Goal: Information Seeking & Learning: Learn about a topic

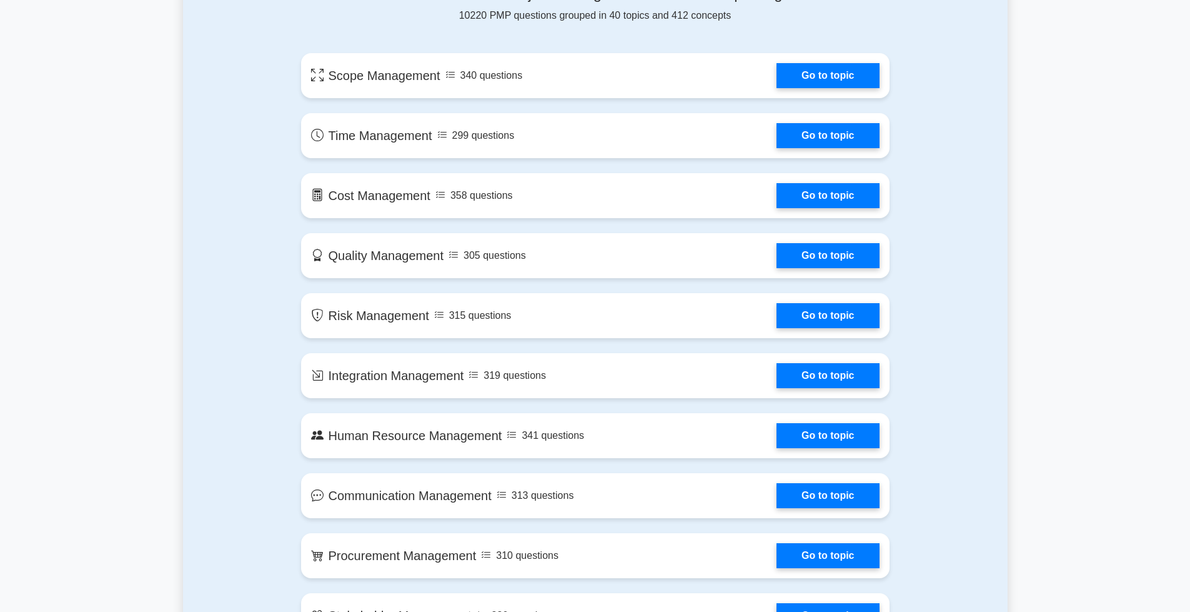
scroll to position [625, 0]
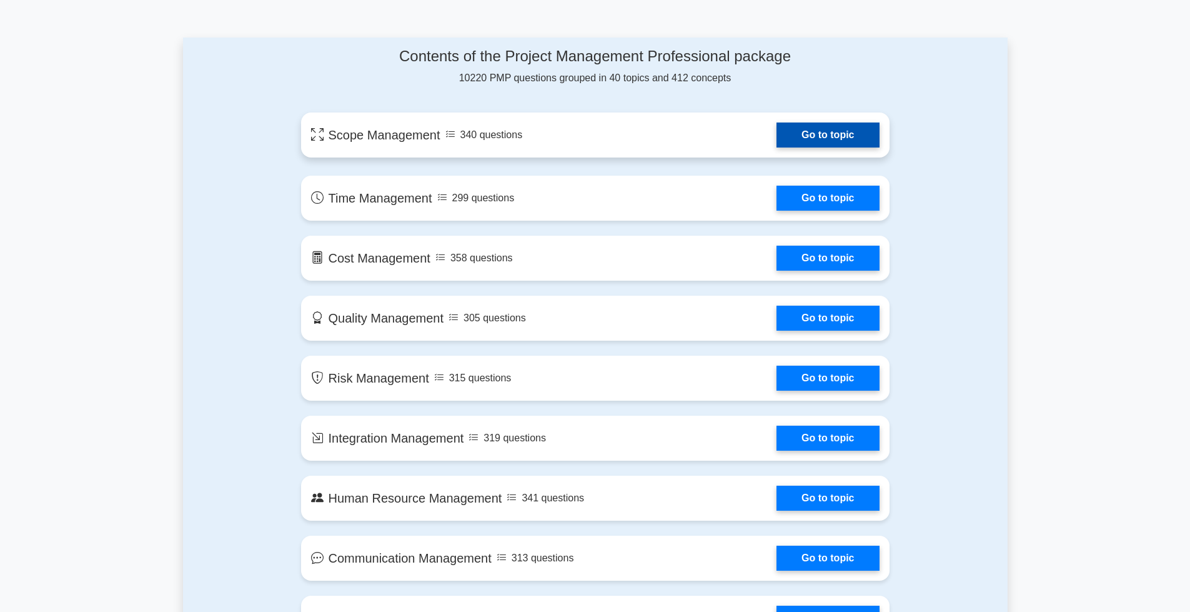
click at [840, 133] on link "Go to topic" at bounding box center [828, 134] width 102 height 25
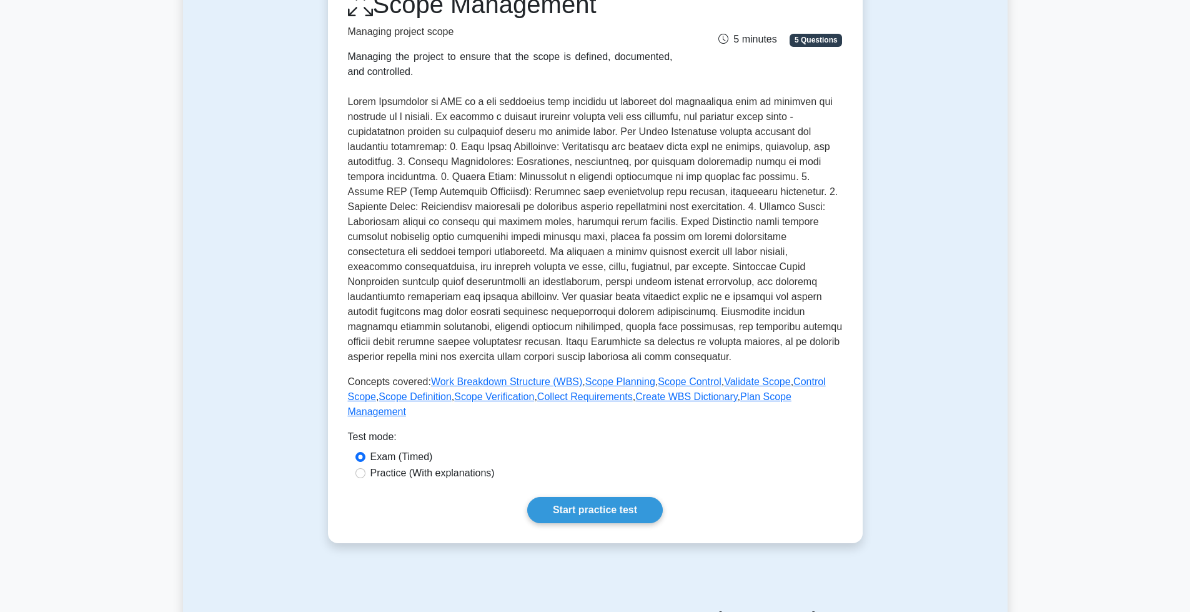
scroll to position [125, 0]
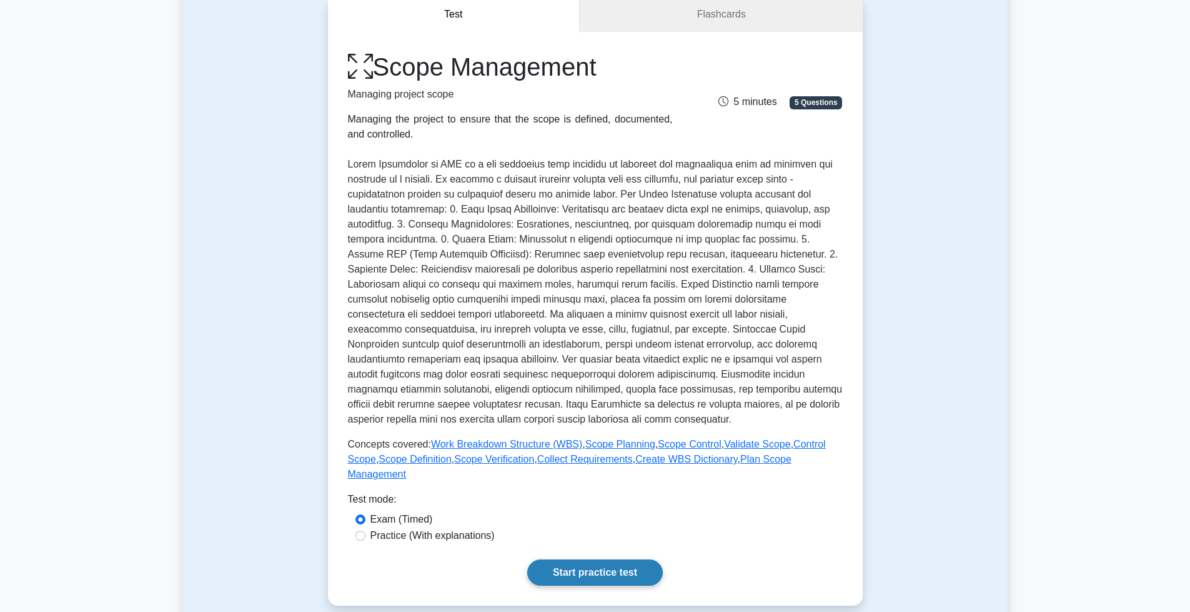
click at [584, 559] on link "Start practice test" at bounding box center [595, 572] width 136 height 26
click at [401, 528] on label "Practice (With explanations)" at bounding box center [433, 535] width 124 height 15
click at [366, 530] on input "Practice (With explanations)" at bounding box center [361, 535] width 10 height 10
radio input "true"
click at [619, 560] on link "Start practice test" at bounding box center [595, 572] width 136 height 26
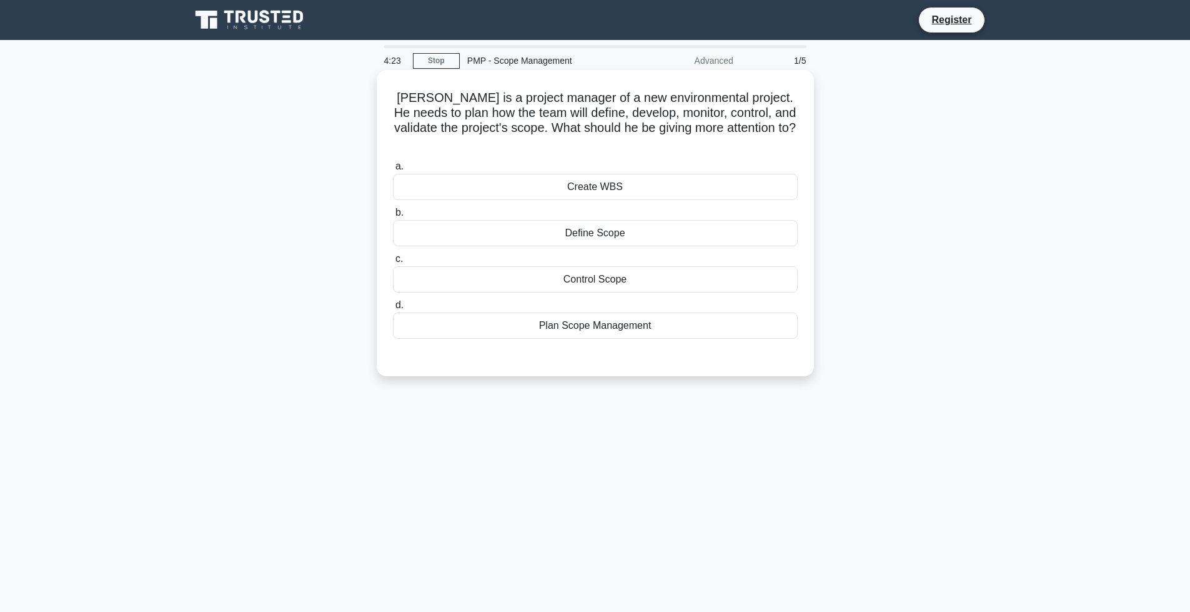
click at [583, 312] on div "Plan Scope Management" at bounding box center [595, 325] width 405 height 26
click at [393, 309] on input "d. Plan Scope Management" at bounding box center [393, 305] width 0 height 8
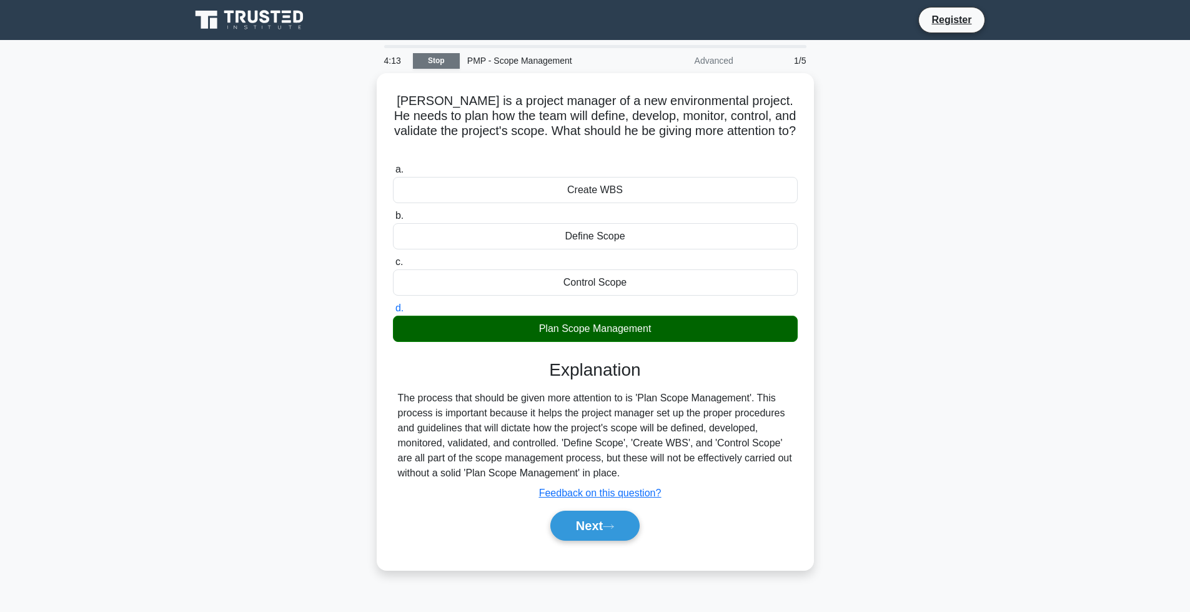
click at [427, 61] on link "Stop" at bounding box center [436, 61] width 47 height 16
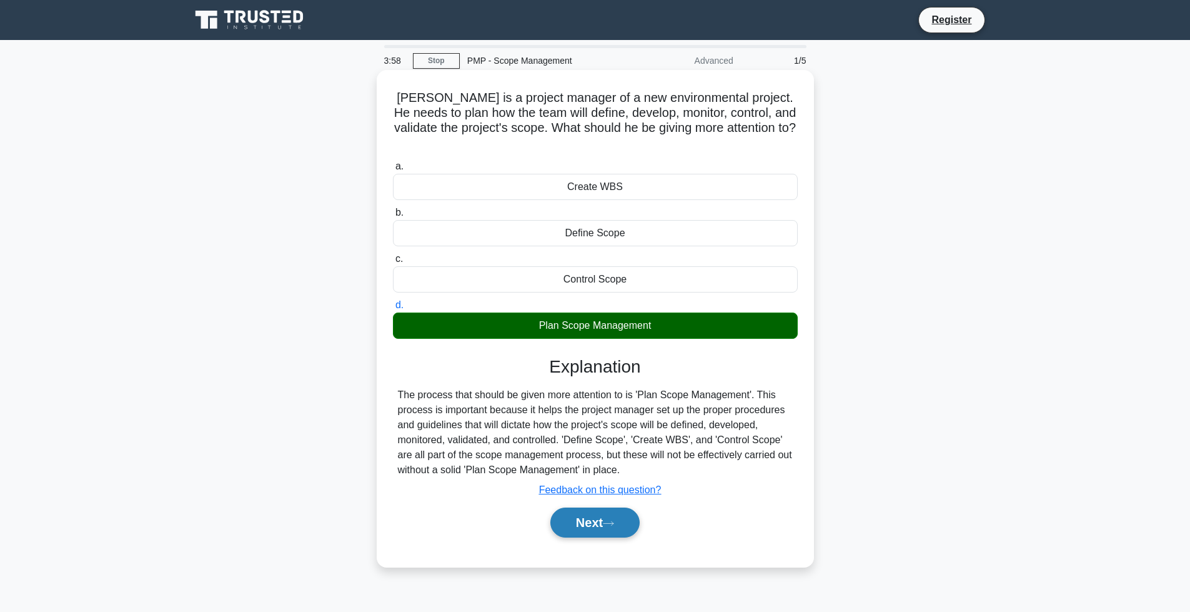
click at [605, 507] on button "Next" at bounding box center [594, 522] width 89 height 30
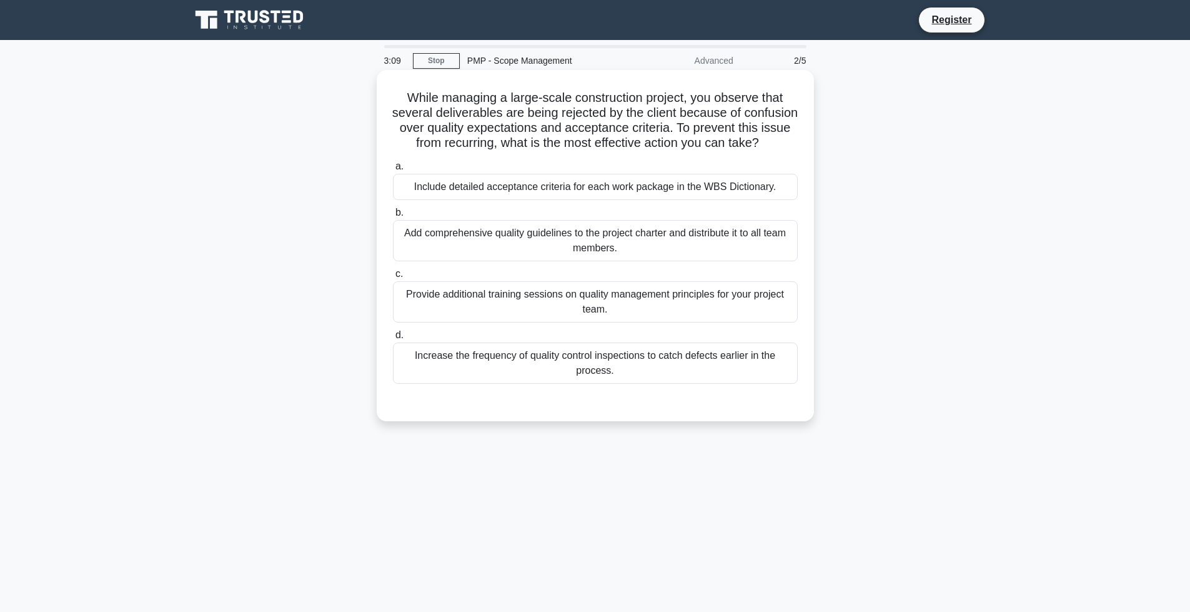
click at [559, 384] on div "Increase the frequency of quality control inspections to catch defects earlier …" at bounding box center [595, 362] width 405 height 41
click at [393, 339] on input "d. Increase the frequency of quality control inspections to catch defects earli…" at bounding box center [393, 335] width 0 height 8
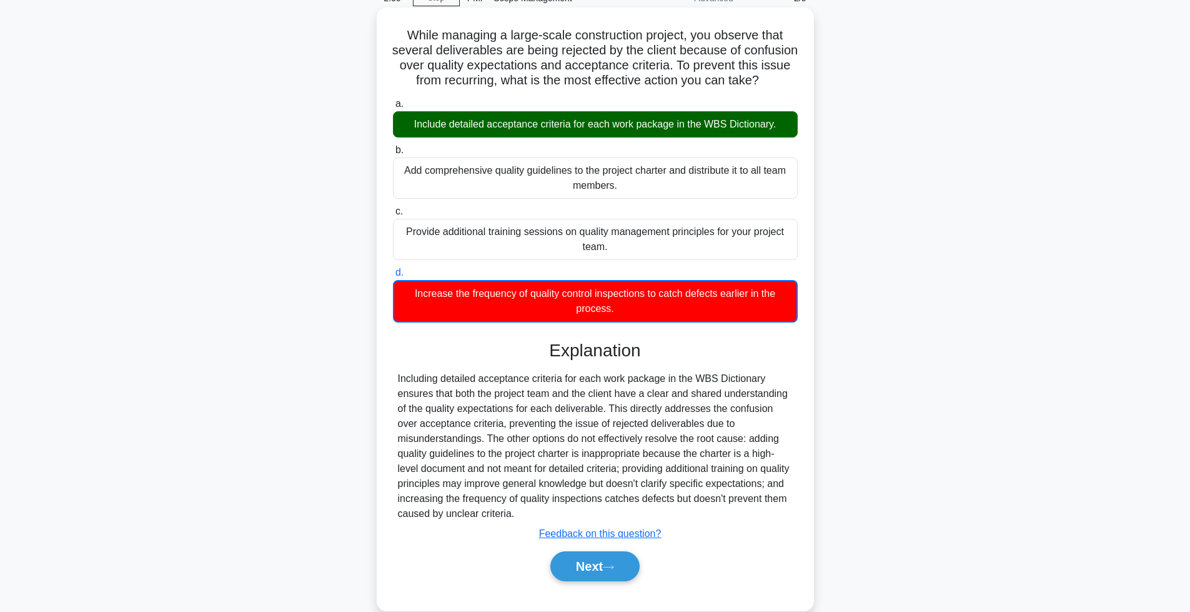
scroll to position [101, 0]
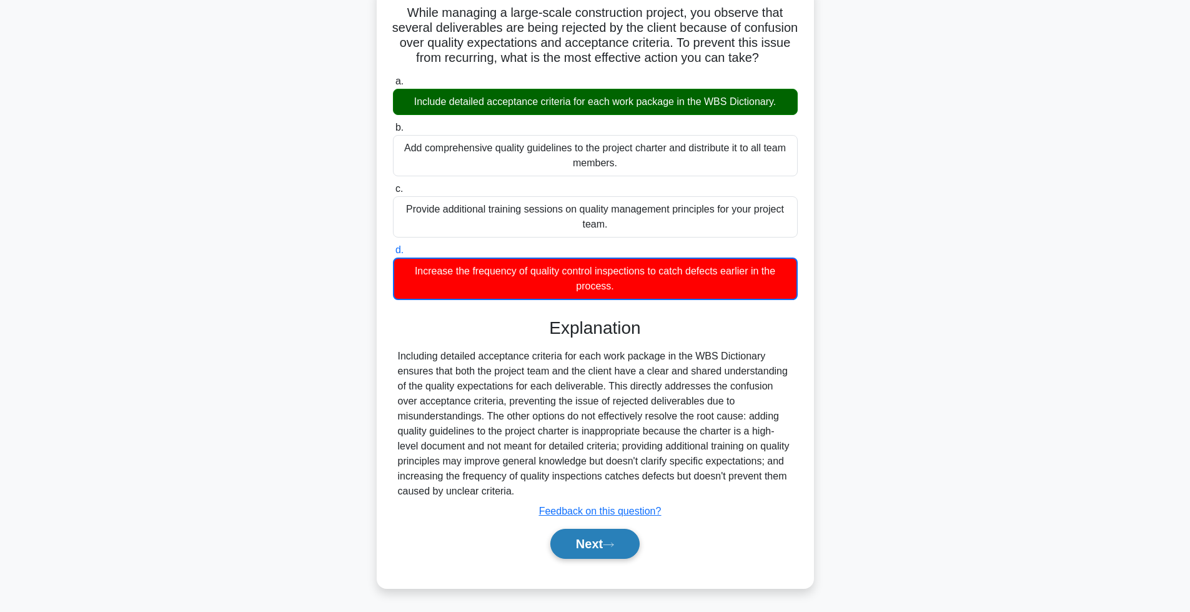
click at [584, 547] on button "Next" at bounding box center [594, 544] width 89 height 30
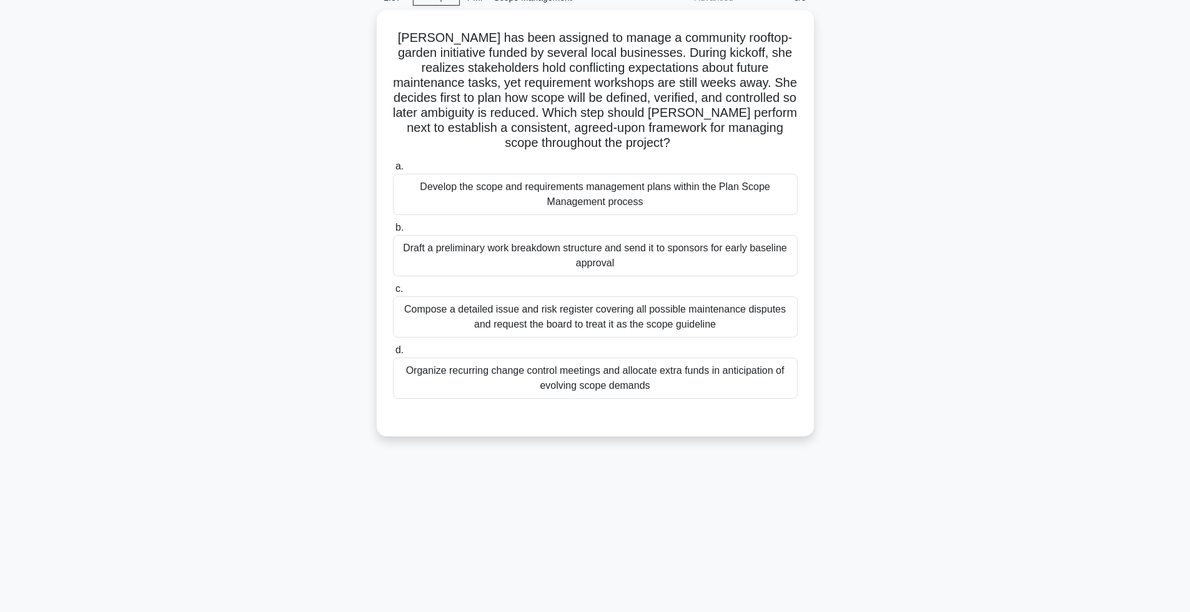
scroll to position [1, 0]
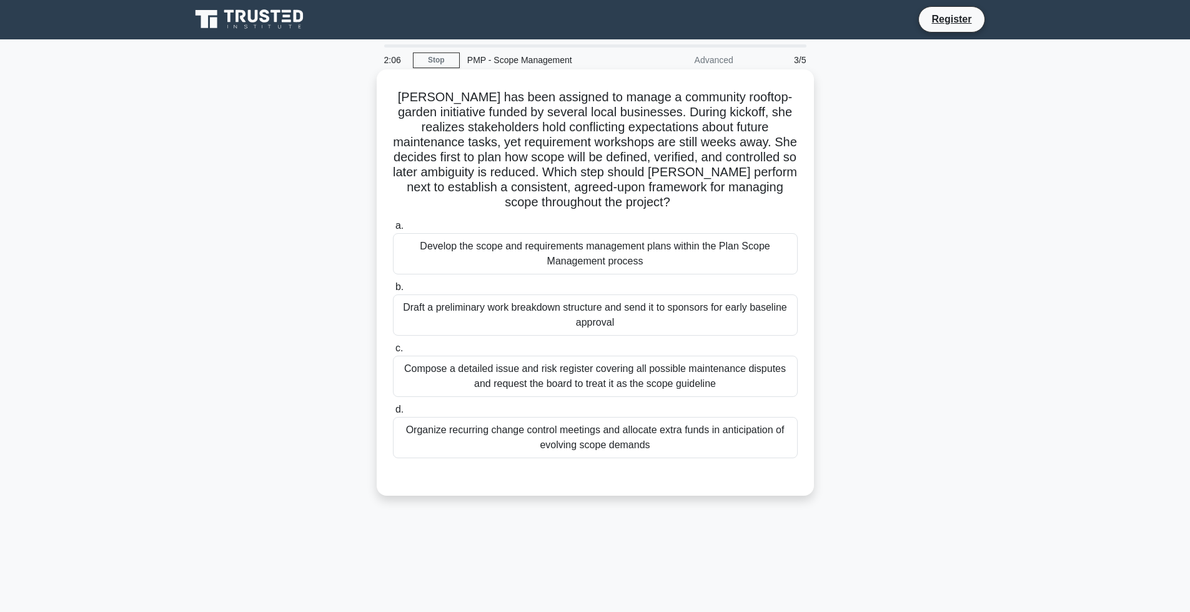
click at [497, 259] on div "Develop the scope and requirements management plans within the Plan Scope Manag…" at bounding box center [595, 253] width 405 height 41
click at [393, 230] on input "a. Develop the scope and requirements management plans within the Plan Scope Ma…" at bounding box center [393, 226] width 0 height 8
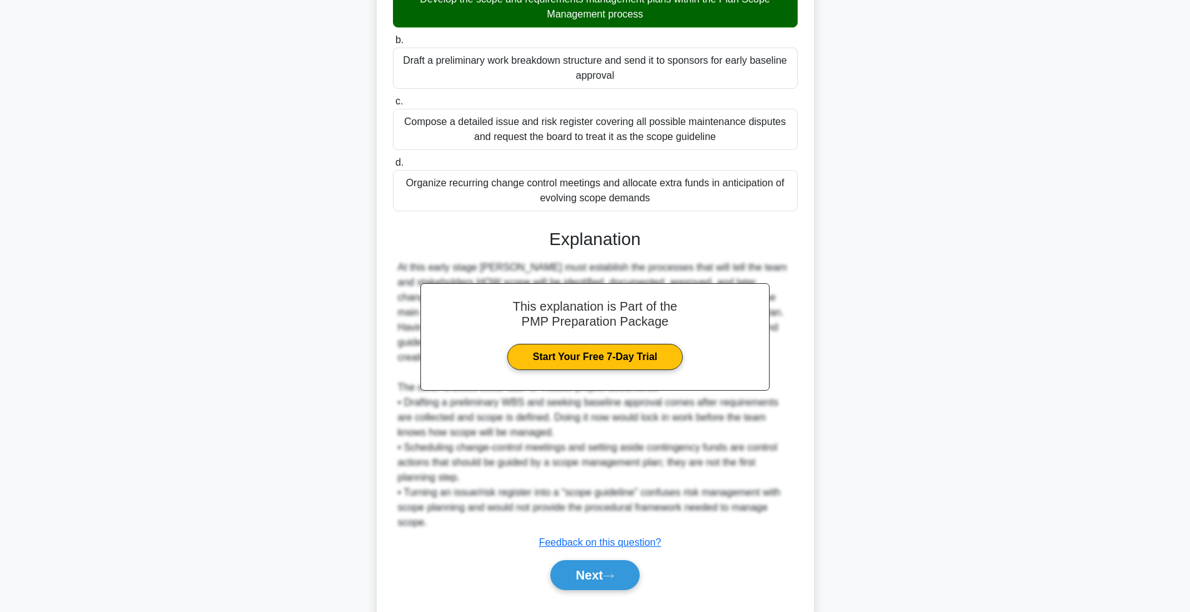
scroll to position [279, 0]
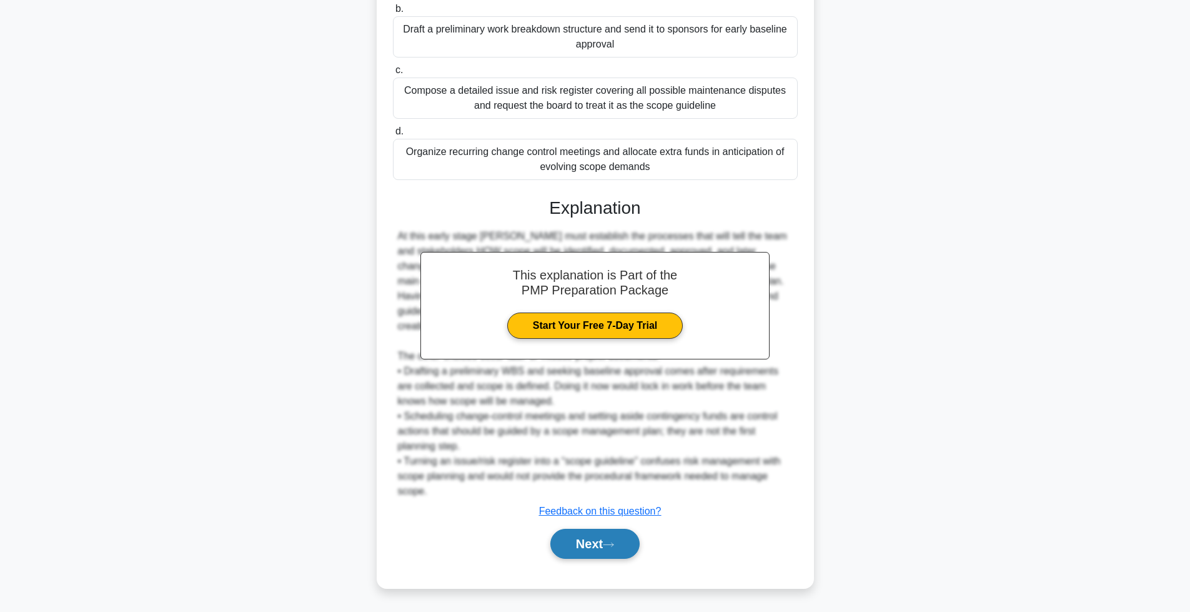
click at [589, 540] on button "Next" at bounding box center [594, 544] width 89 height 30
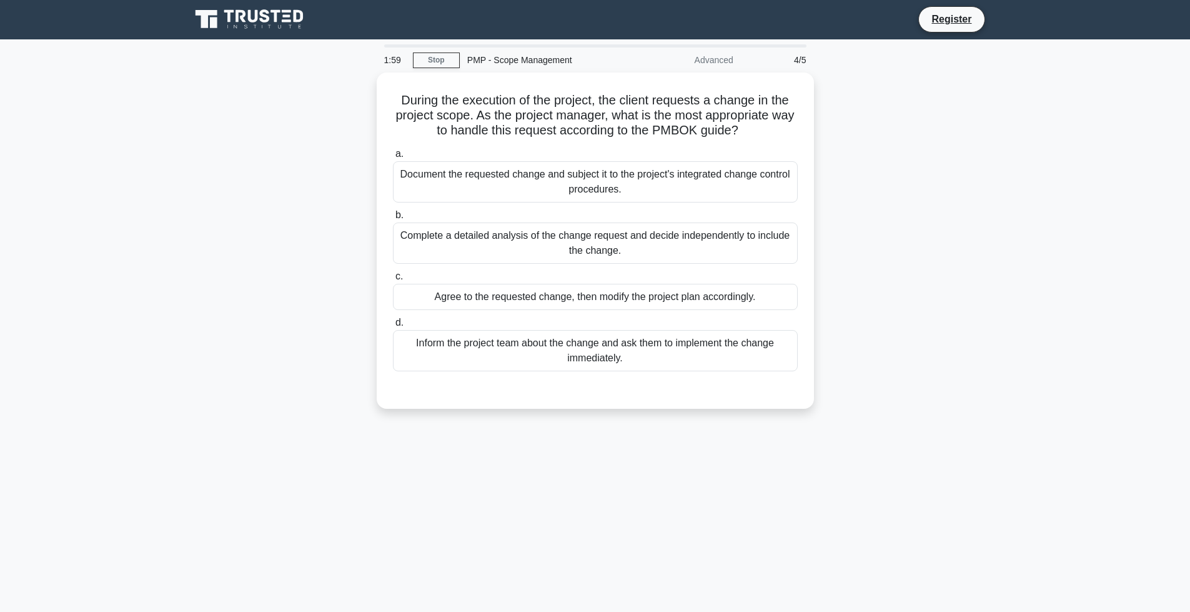
scroll to position [0, 0]
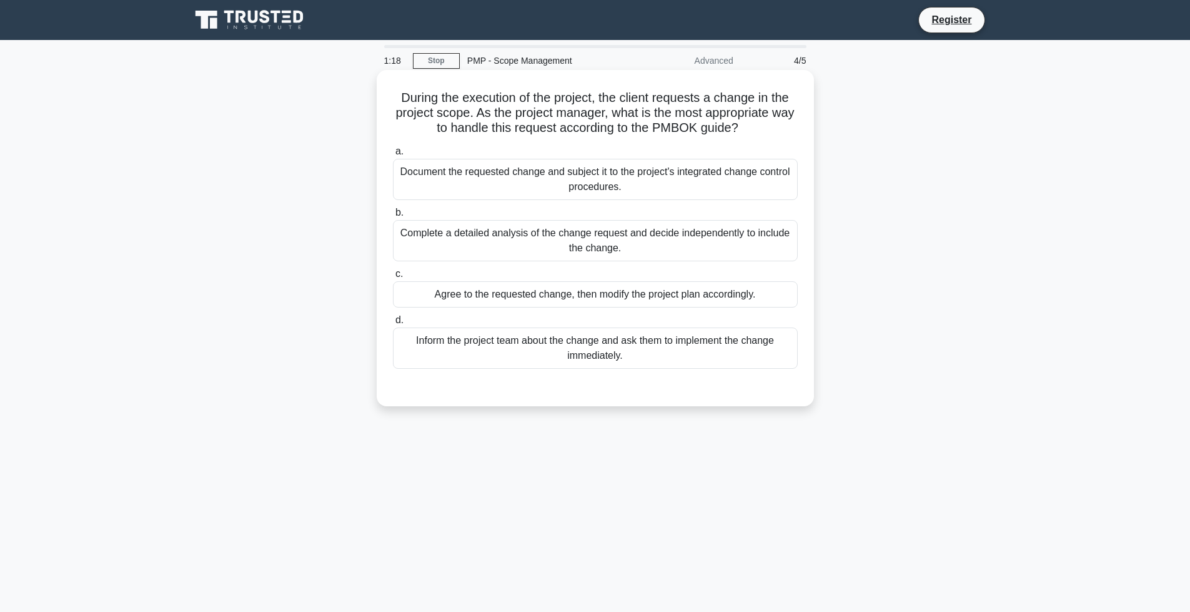
click at [575, 172] on div "Document the requested change and subject it to the project's integrated change…" at bounding box center [595, 179] width 405 height 41
click at [393, 156] on input "a. Document the requested change and subject it to the project's integrated cha…" at bounding box center [393, 151] width 0 height 8
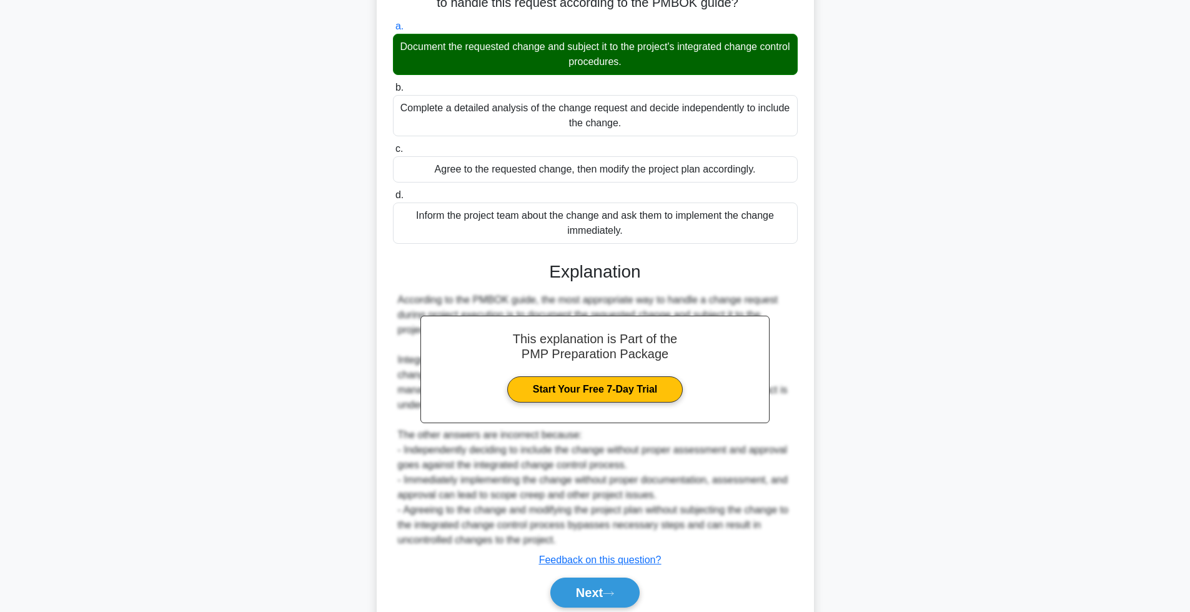
scroll to position [174, 0]
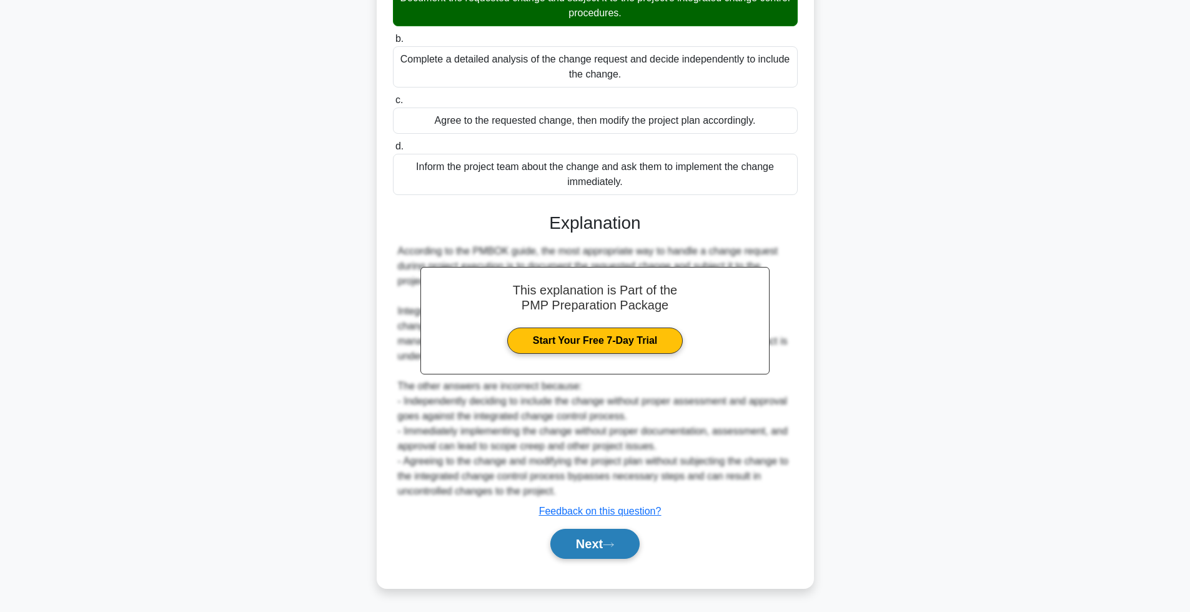
click at [587, 550] on button "Next" at bounding box center [594, 544] width 89 height 30
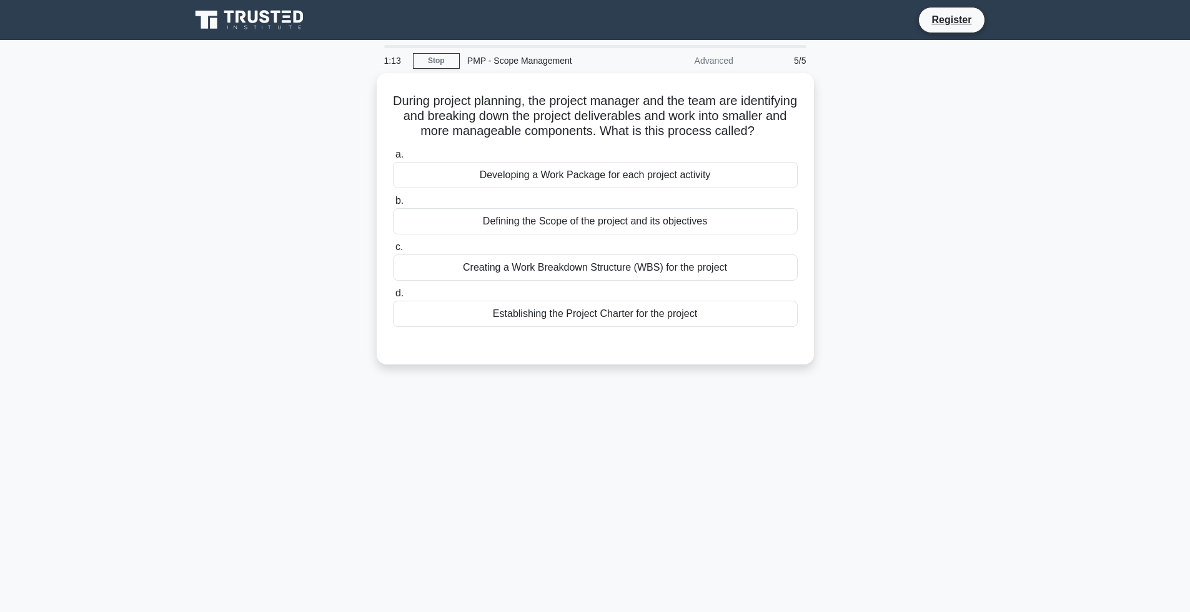
scroll to position [62, 0]
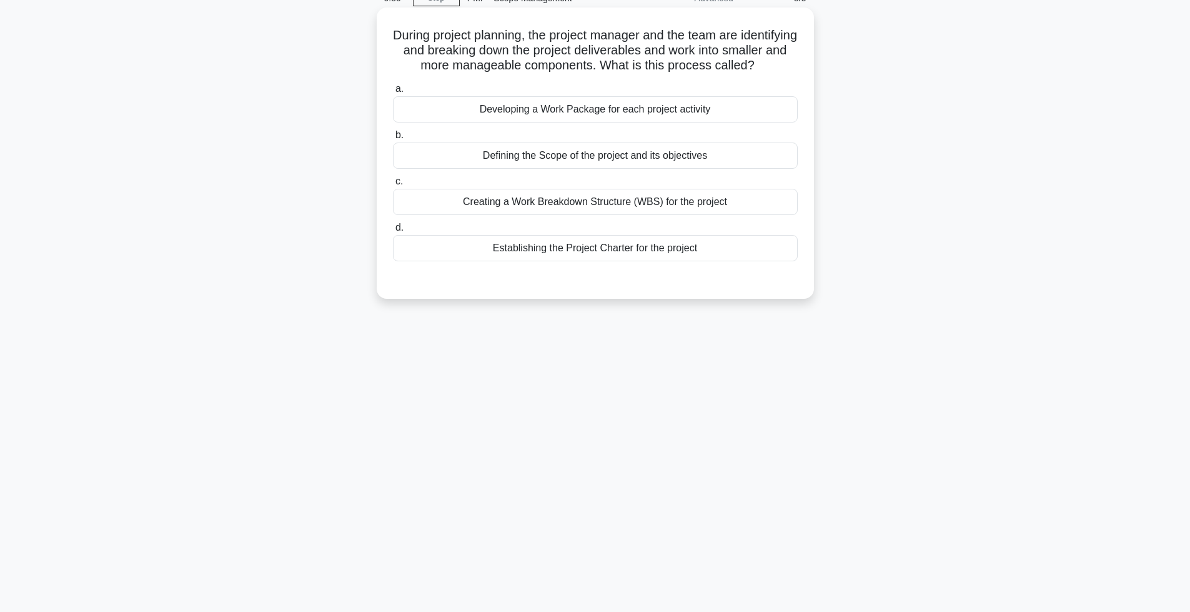
click at [599, 215] on div "Creating a Work Breakdown Structure (WBS) for the project" at bounding box center [595, 202] width 405 height 26
click at [393, 186] on input "c. Creating a Work Breakdown Structure (WBS) for the project" at bounding box center [393, 181] width 0 height 8
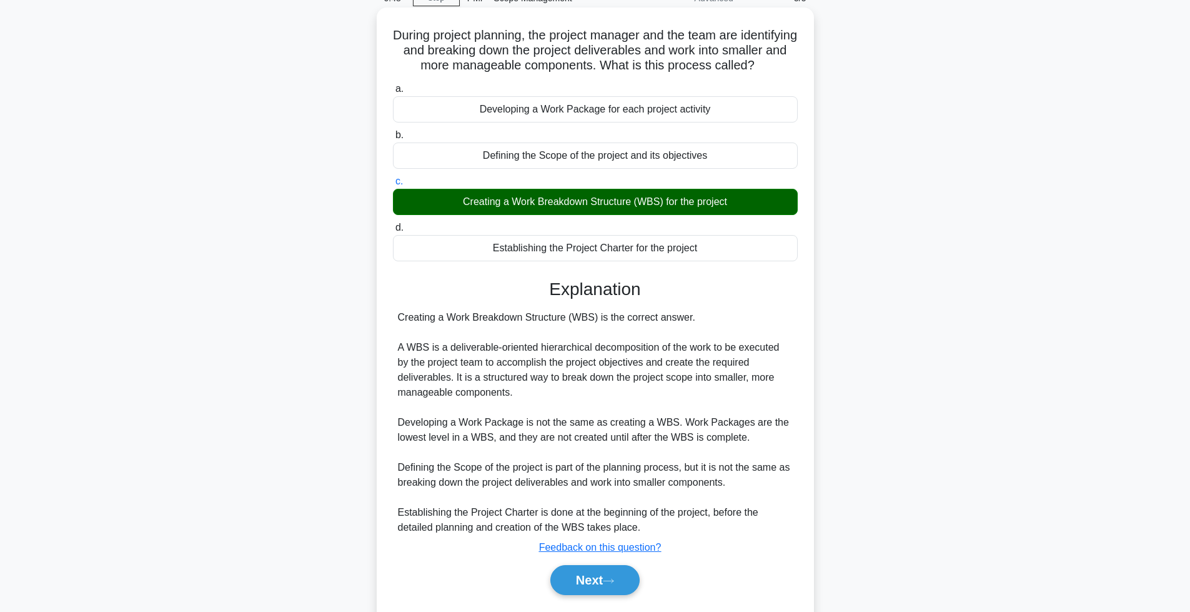
scroll to position [114, 0]
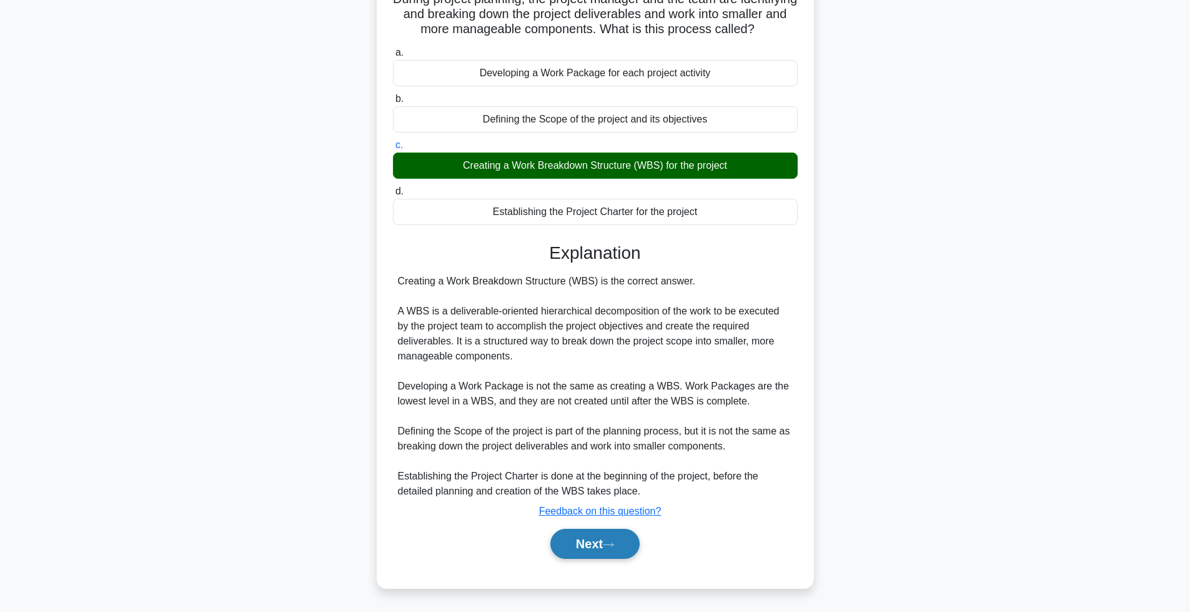
click at [588, 544] on button "Next" at bounding box center [594, 544] width 89 height 30
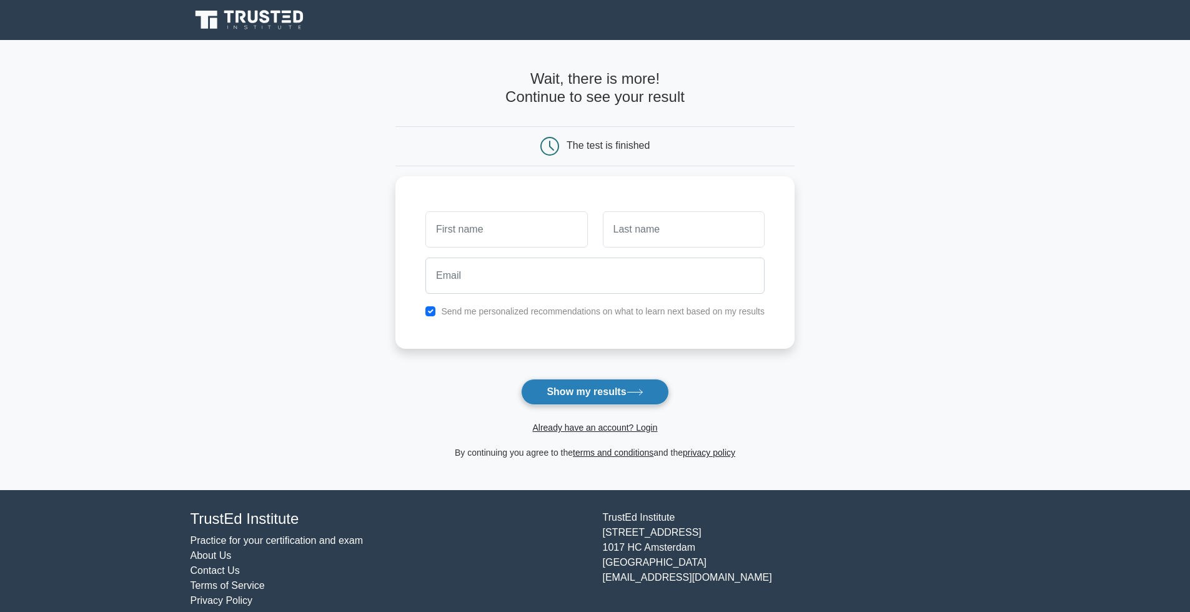
click at [568, 390] on button "Show my results" at bounding box center [594, 392] width 147 height 26
click at [556, 392] on button "Show my results" at bounding box center [594, 392] width 147 height 26
click at [430, 311] on input "checkbox" at bounding box center [431, 308] width 10 height 10
checkbox input "false"
click at [567, 393] on button "Show my results" at bounding box center [594, 392] width 147 height 26
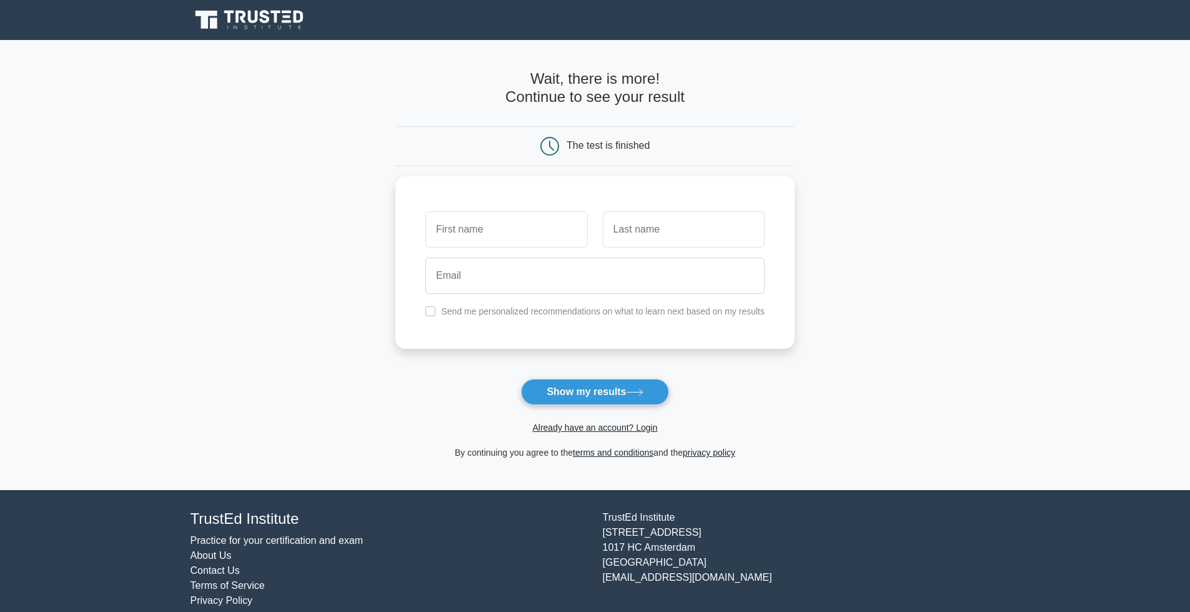
click at [394, 361] on main "Wait, there is more! Continue to see your result The test is finished and the" at bounding box center [595, 265] width 1190 height 450
click at [465, 226] on input "text" at bounding box center [507, 226] width 162 height 36
type input "nataraj"
click at [641, 222] on input "text" at bounding box center [684, 226] width 162 height 36
type input "G"
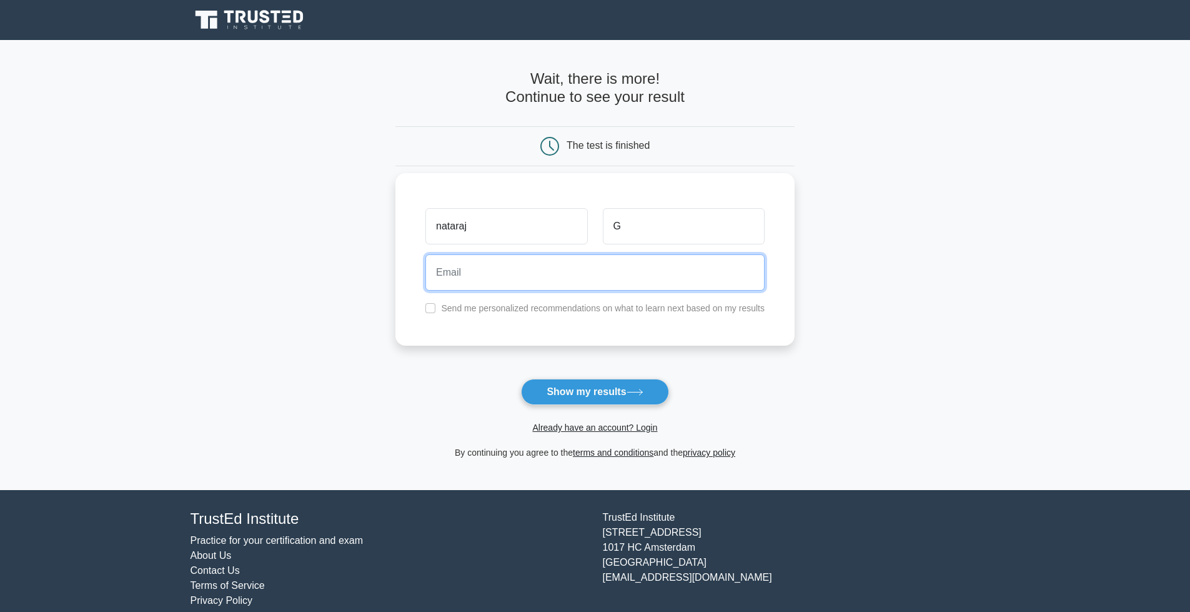
click at [589, 278] on input "email" at bounding box center [595, 272] width 339 height 36
type input "[EMAIL_ADDRESS][DOMAIN_NAME]"
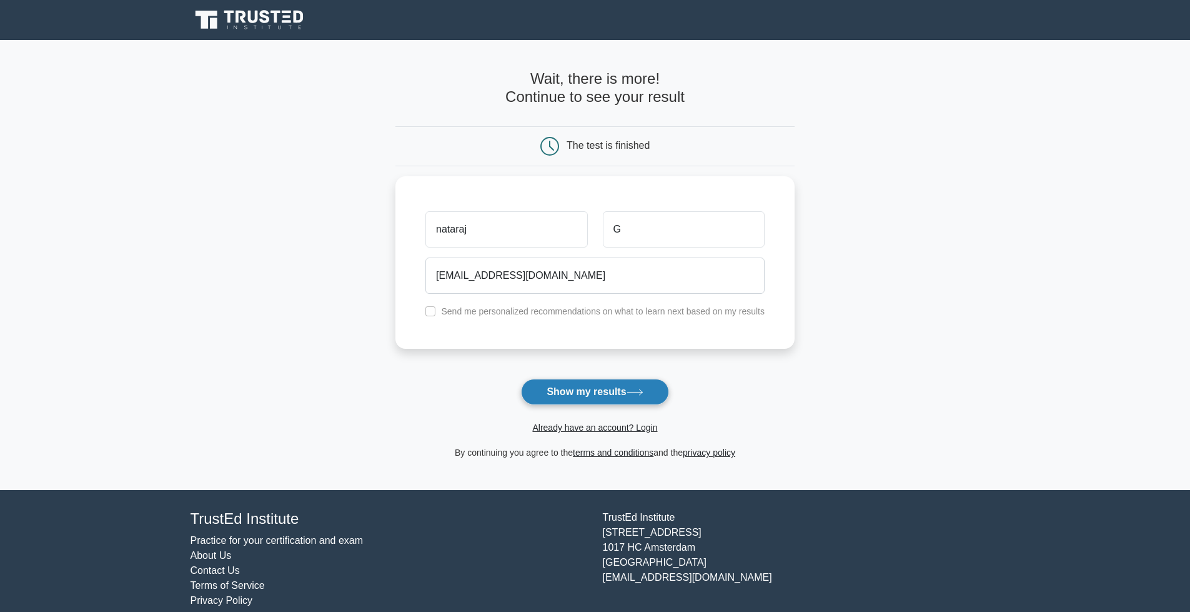
click at [567, 389] on button "Show my results" at bounding box center [594, 392] width 147 height 26
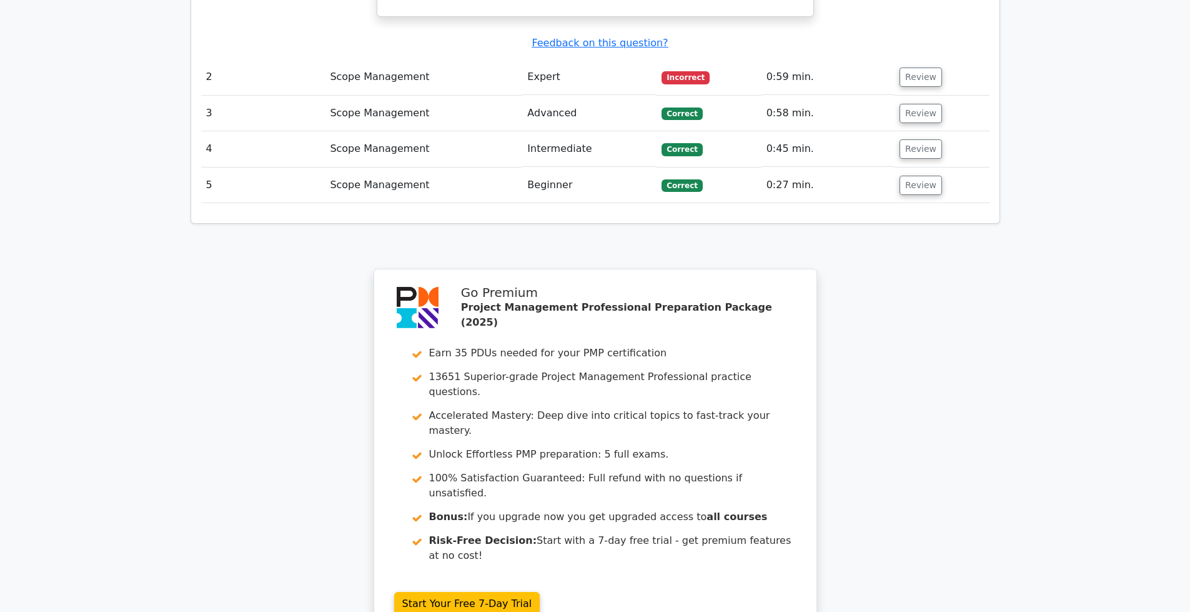
scroll to position [1625, 0]
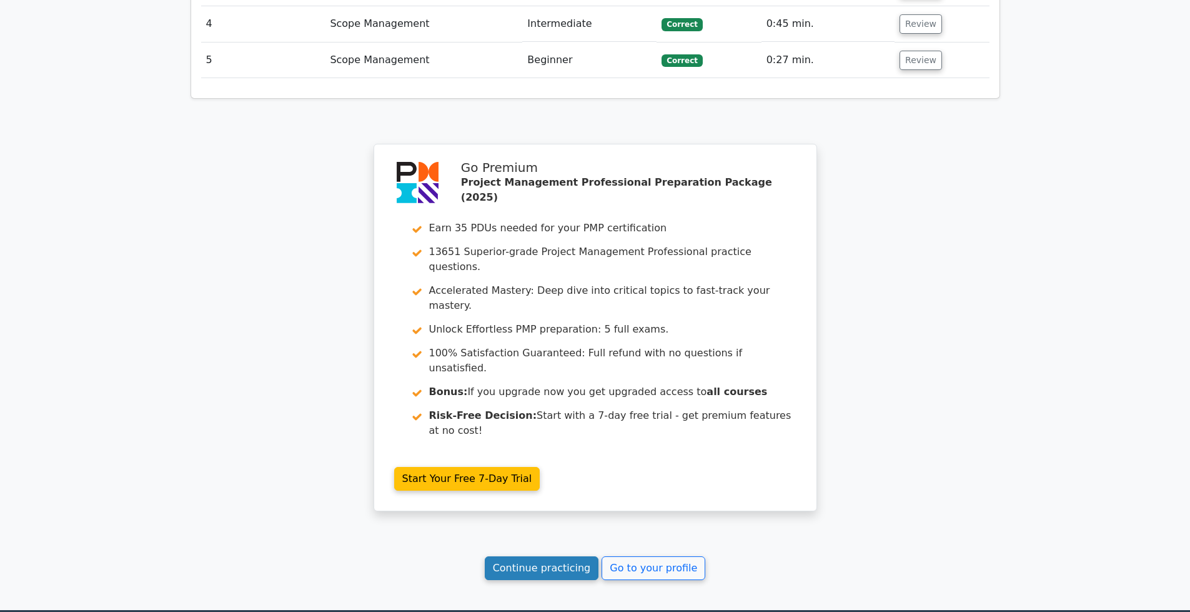
click at [529, 556] on link "Continue practicing" at bounding box center [542, 568] width 114 height 24
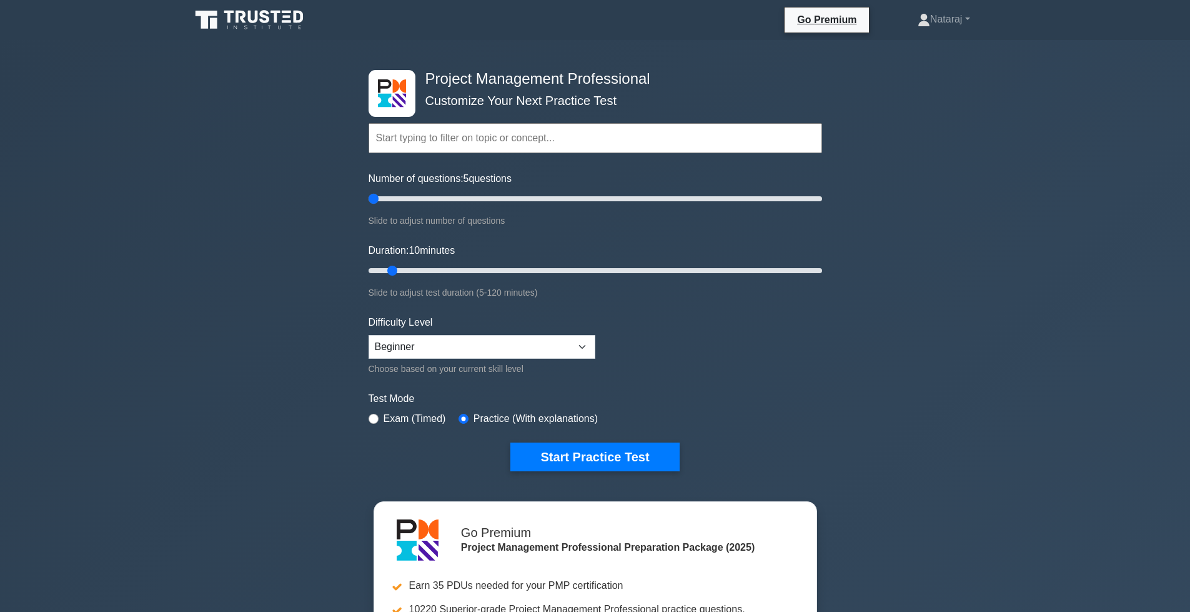
drag, startPoint x: 386, startPoint y: 196, endPoint x: 379, endPoint y: 196, distance: 6.9
type input "5"
click at [379, 196] on input "Number of questions: 5 questions" at bounding box center [596, 198] width 454 height 15
click at [389, 271] on input "Duration: 10 minutes" at bounding box center [596, 270] width 454 height 15
click at [585, 457] on button "Start Practice Test" at bounding box center [594, 456] width 169 height 29
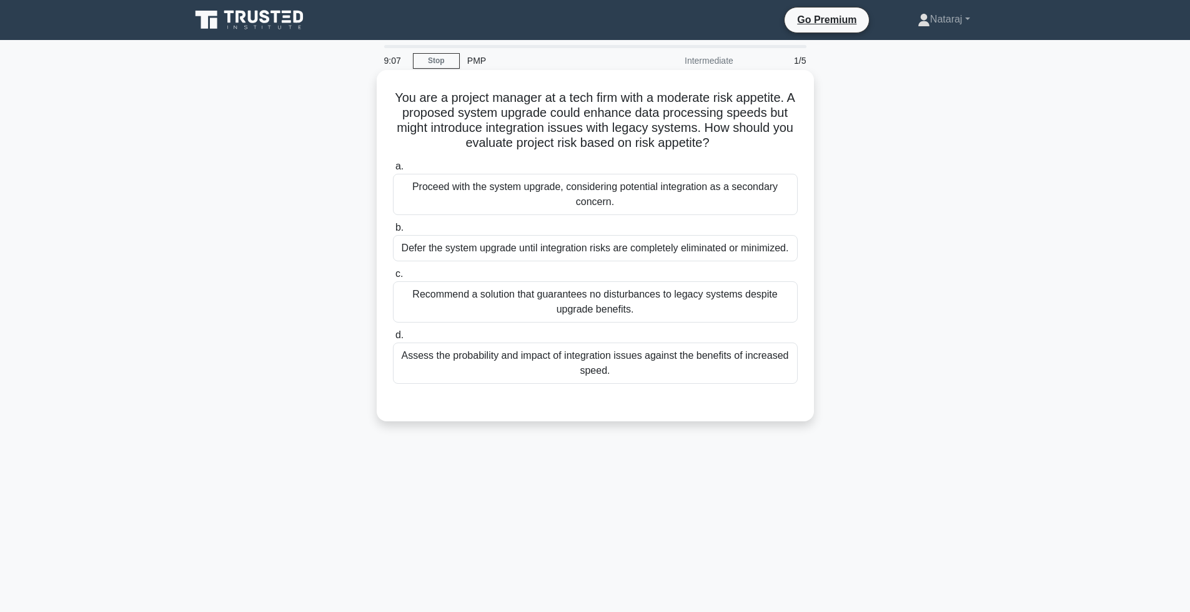
click at [499, 360] on div "Assess the probability and impact of integration issues against the benefits of…" at bounding box center [595, 362] width 405 height 41
click at [393, 339] on input "d. Assess the probability and impact of integration issues against the benefits…" at bounding box center [393, 335] width 0 height 8
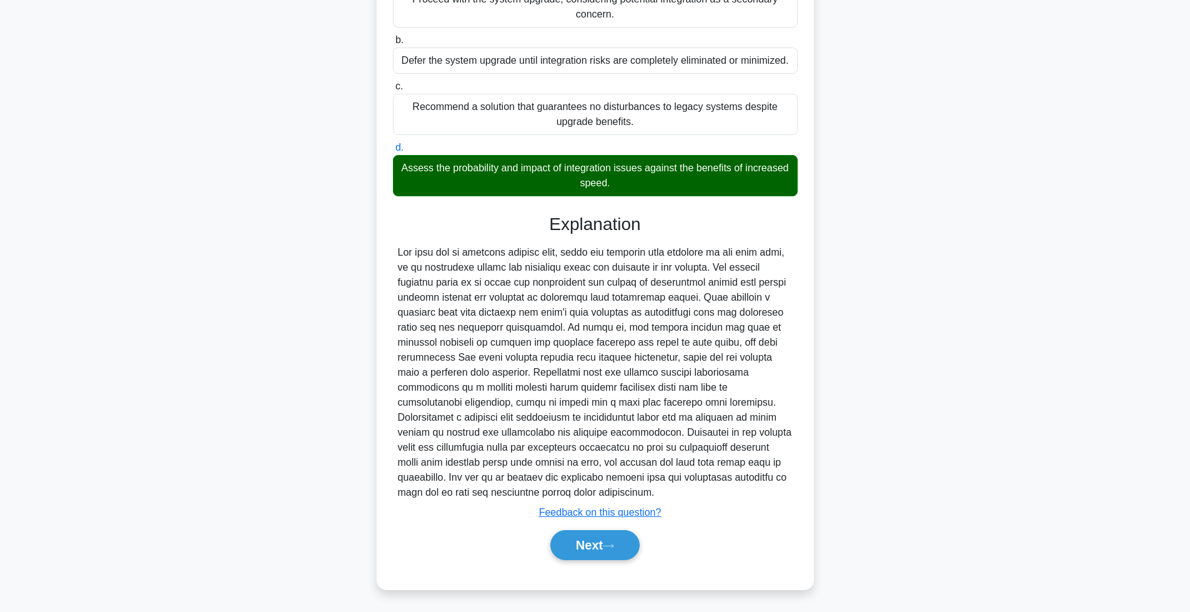
scroll to position [189, 0]
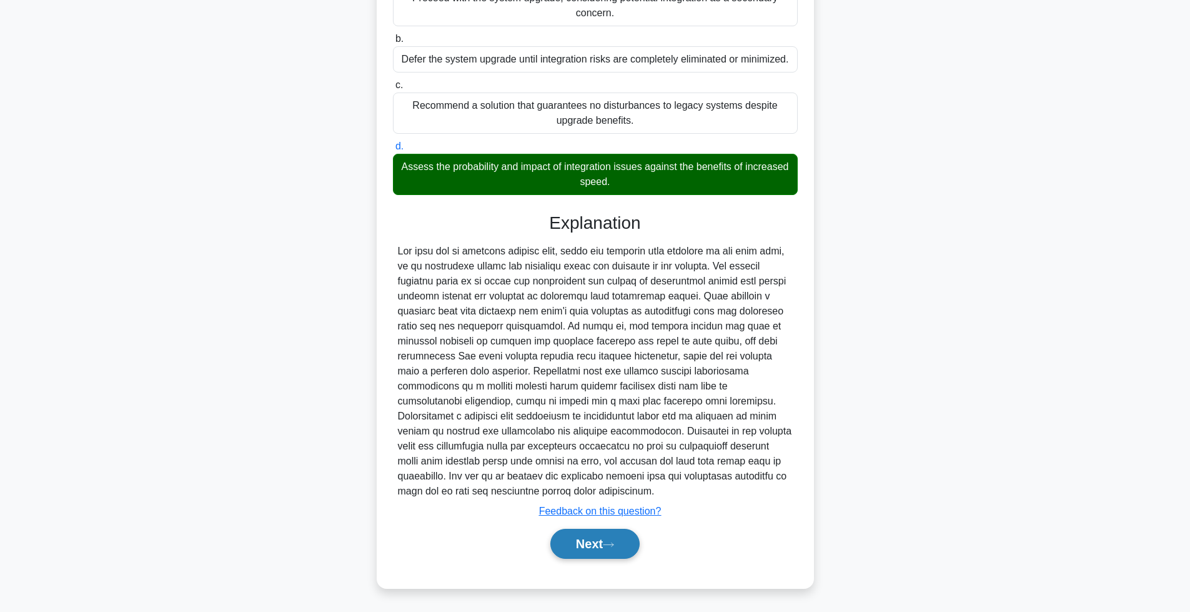
click at [584, 544] on button "Next" at bounding box center [594, 544] width 89 height 30
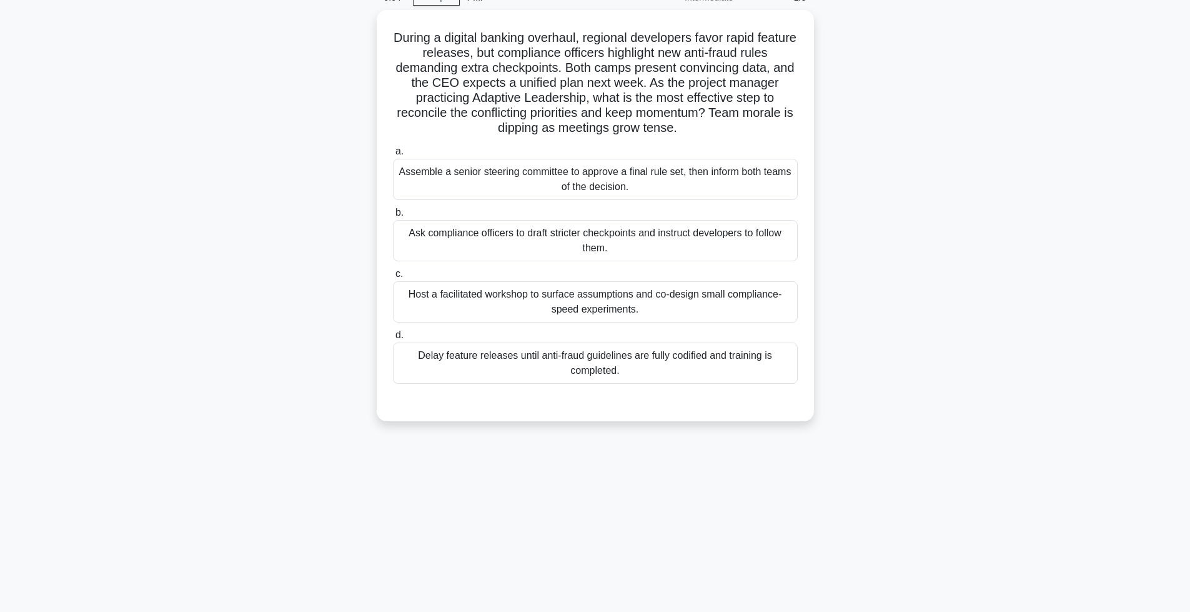
scroll to position [1, 0]
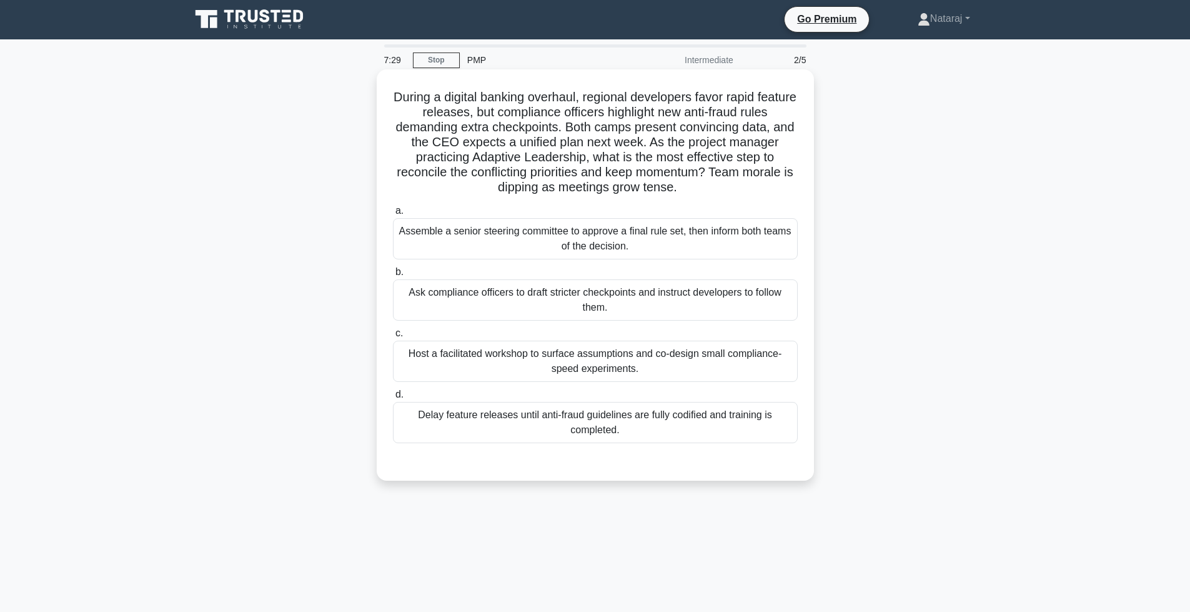
click at [451, 366] on div "Host a facilitated workshop to surface assumptions and co-design small complian…" at bounding box center [595, 361] width 405 height 41
click at [393, 337] on input "c. Host a facilitated workshop to surface assumptions and co-design small compl…" at bounding box center [393, 333] width 0 height 8
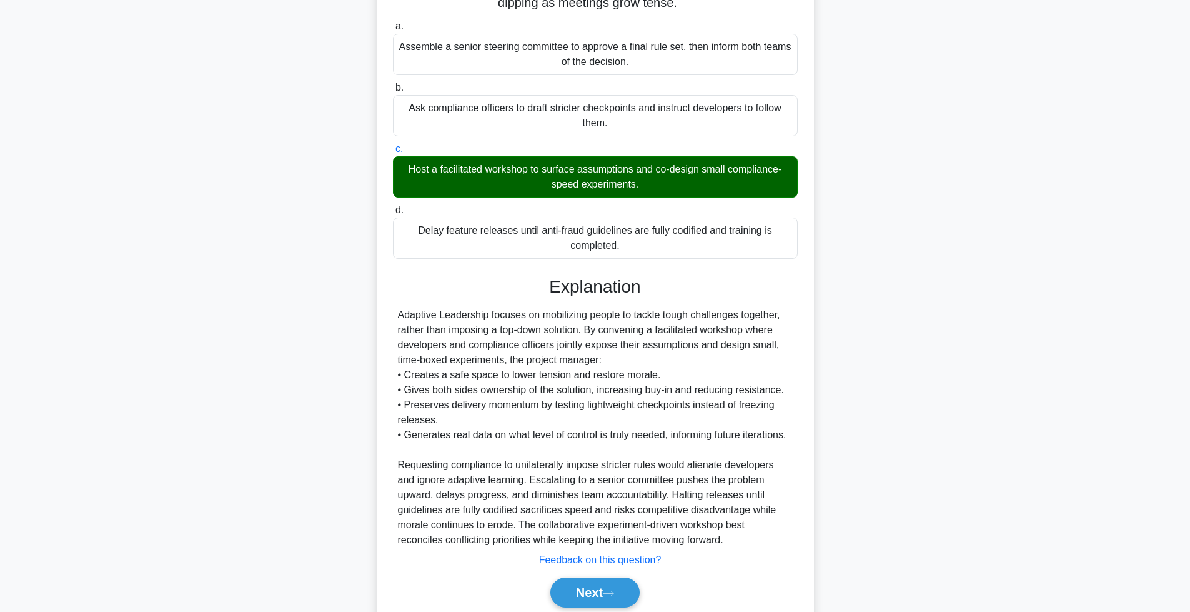
scroll to position [234, 0]
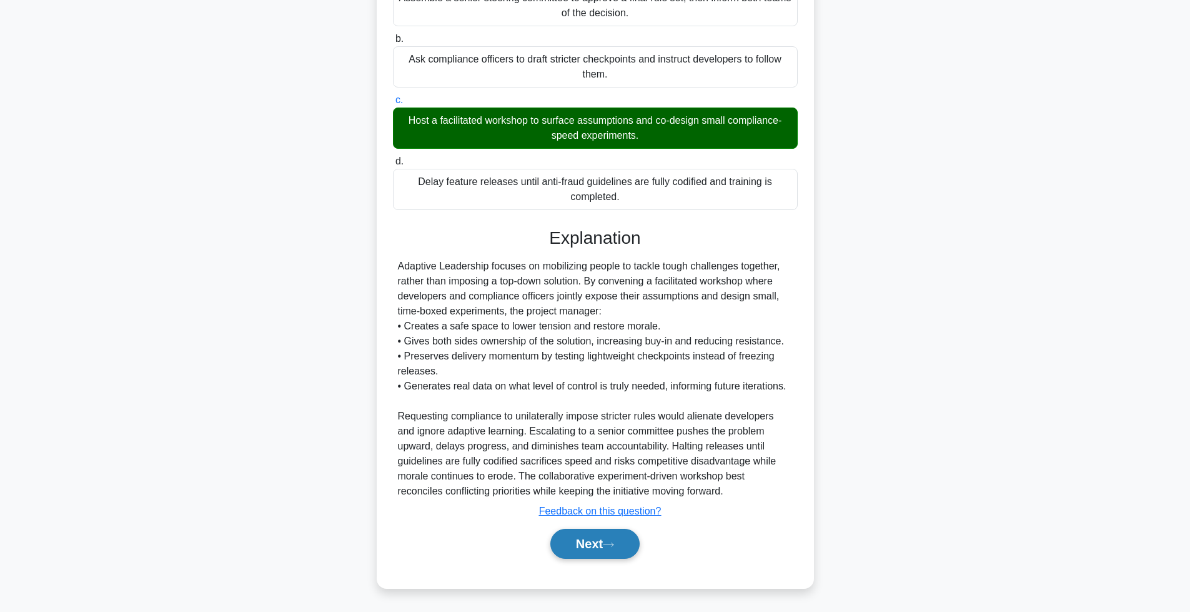
click at [574, 541] on button "Next" at bounding box center [594, 544] width 89 height 30
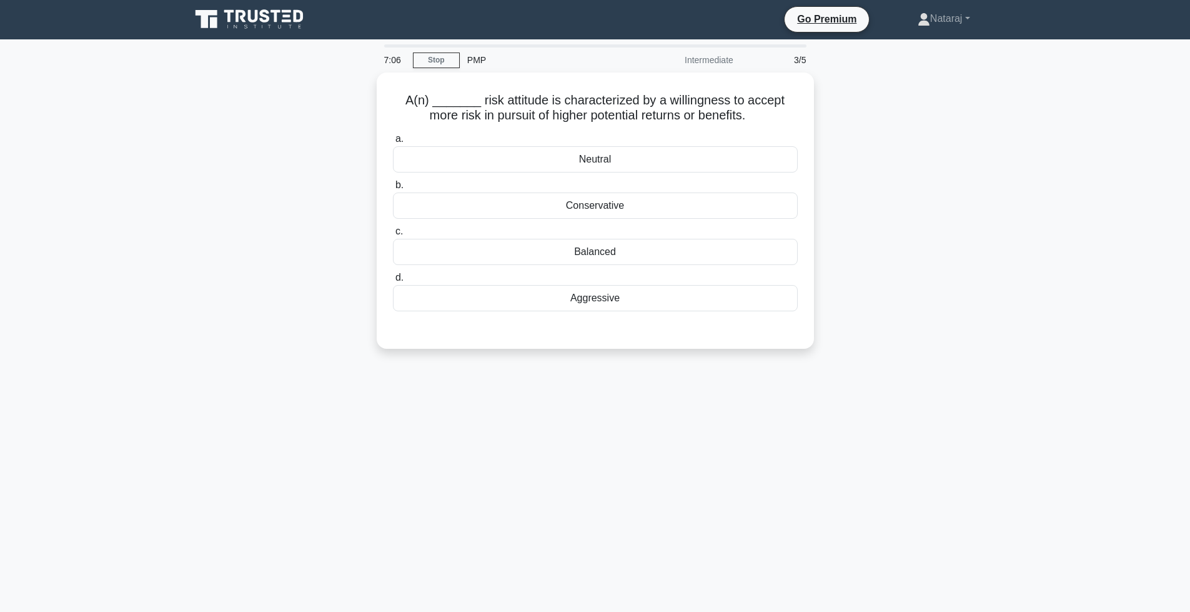
scroll to position [0, 0]
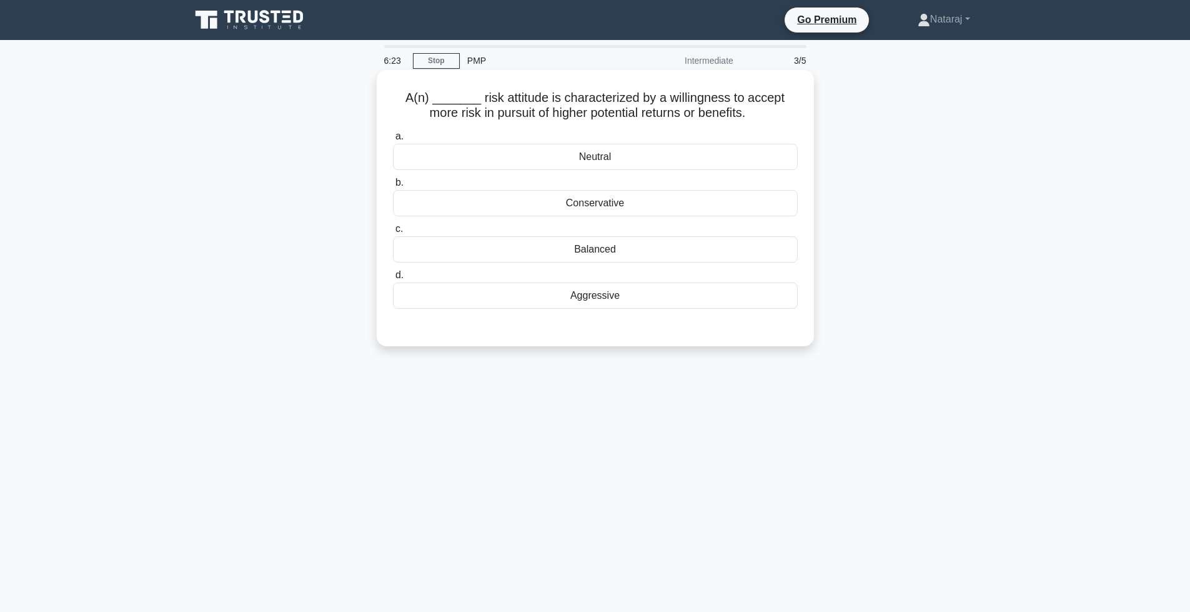
click at [578, 296] on div "Aggressive" at bounding box center [595, 295] width 405 height 26
click at [393, 279] on input "d. Aggressive" at bounding box center [393, 275] width 0 height 8
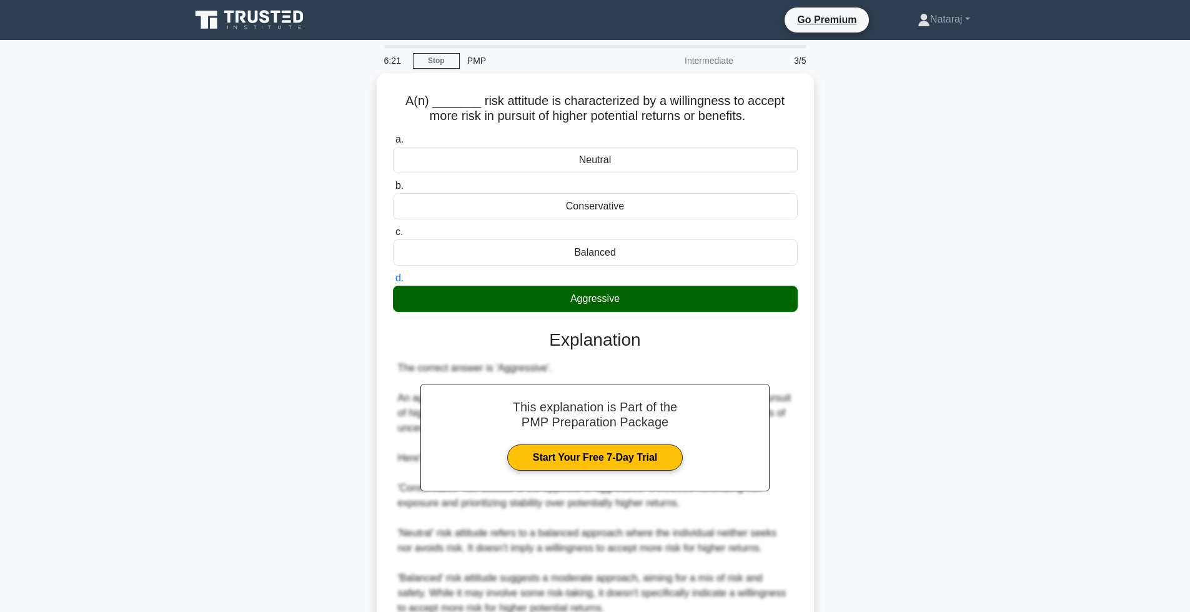
scroll to position [114, 0]
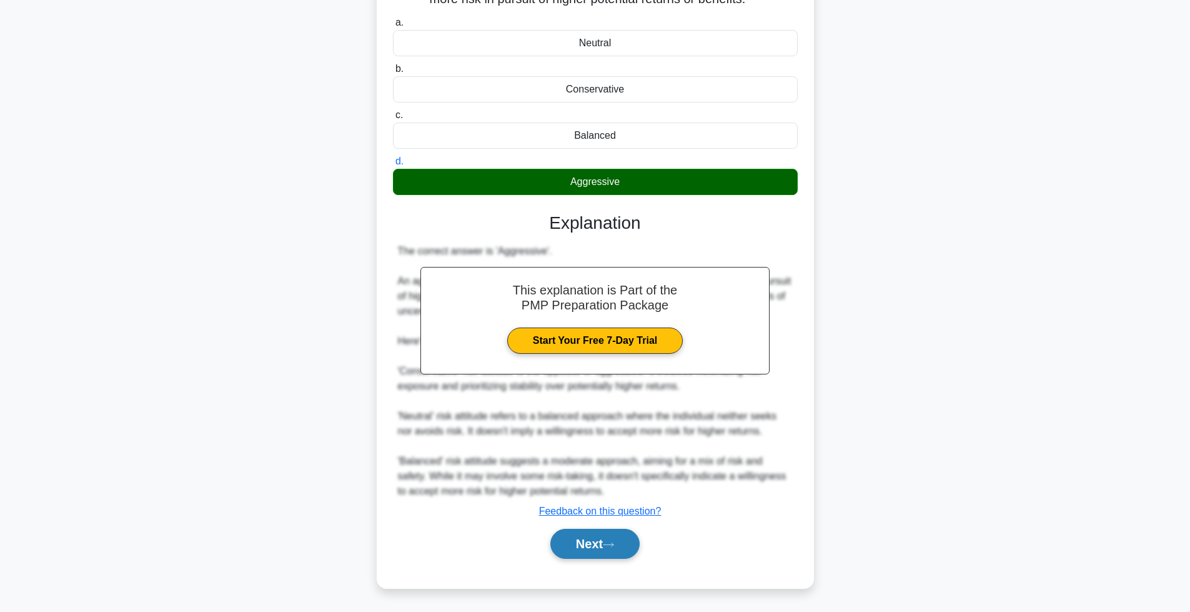
click at [585, 544] on button "Next" at bounding box center [594, 544] width 89 height 30
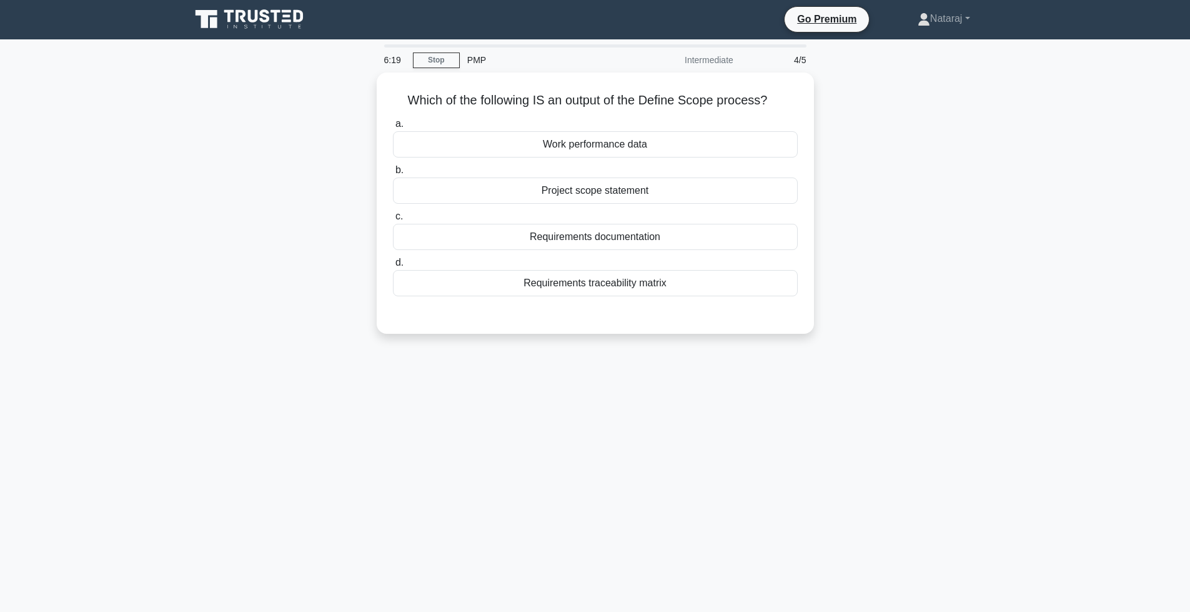
scroll to position [0, 0]
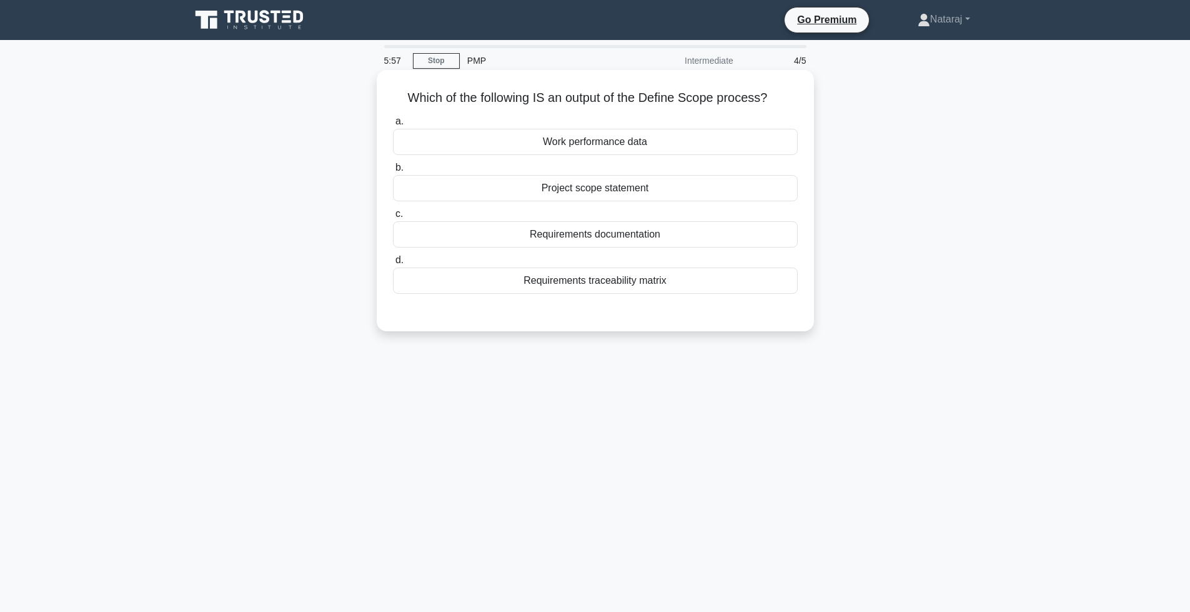
click at [609, 184] on div "Project scope statement" at bounding box center [595, 188] width 405 height 26
click at [393, 172] on input "b. Project scope statement" at bounding box center [393, 168] width 0 height 8
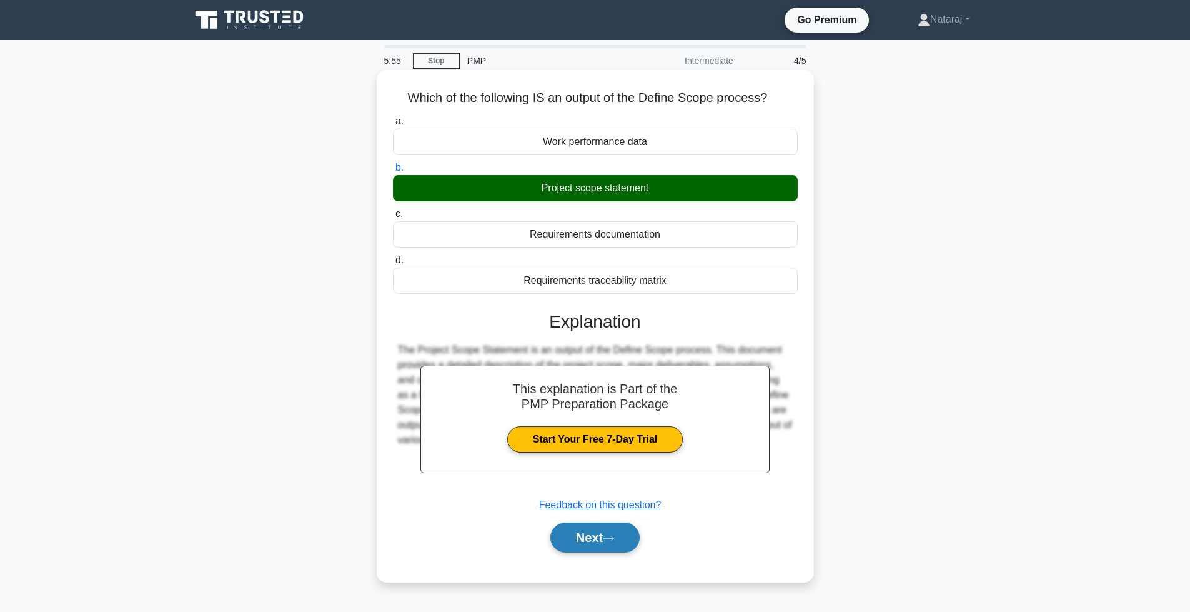
click at [584, 552] on button "Next" at bounding box center [594, 537] width 89 height 30
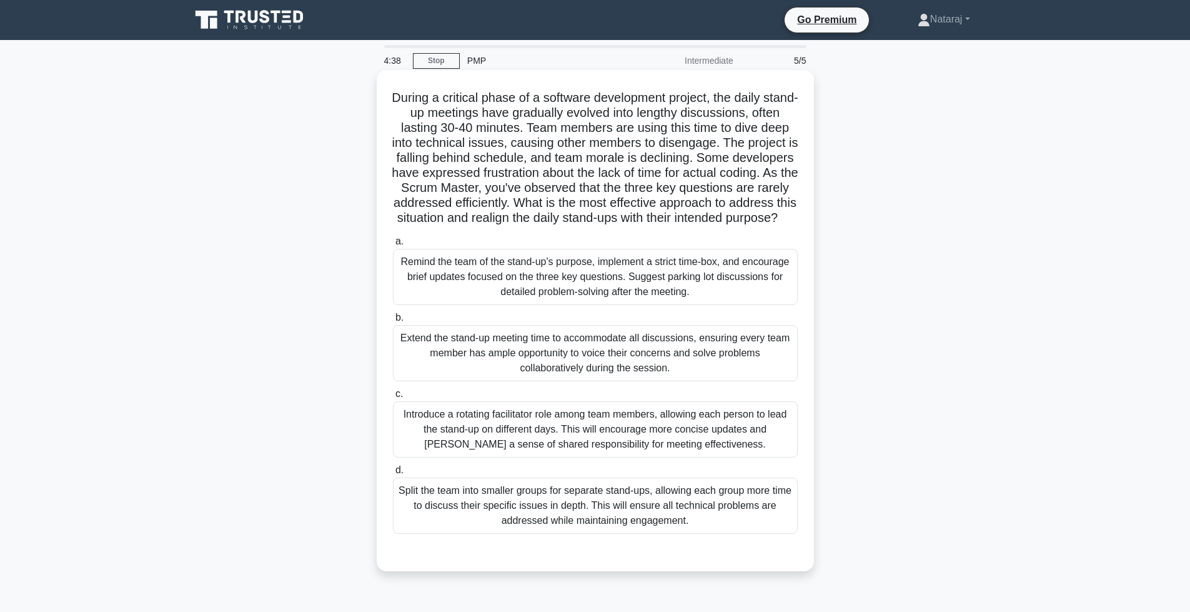
click at [500, 294] on div "Remind the team of the stand-up's purpose, implement a strict time-box, and enc…" at bounding box center [595, 277] width 405 height 56
click at [393, 246] on input "a. Remind the team of the stand-up's purpose, implement a strict time-box, and …" at bounding box center [393, 241] width 0 height 8
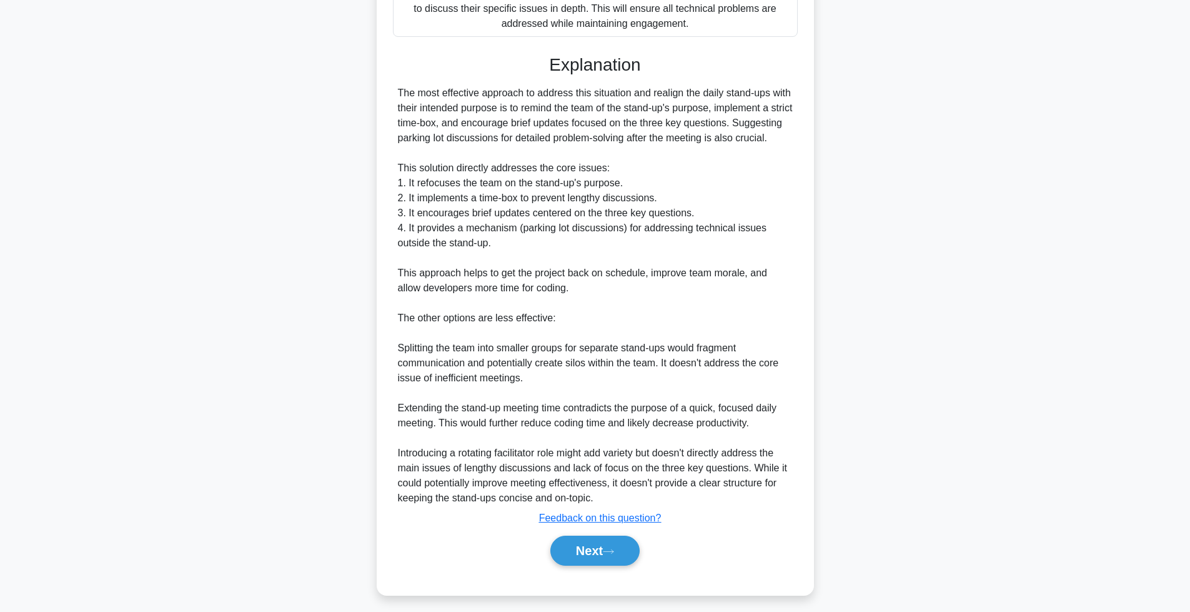
scroll to position [534, 0]
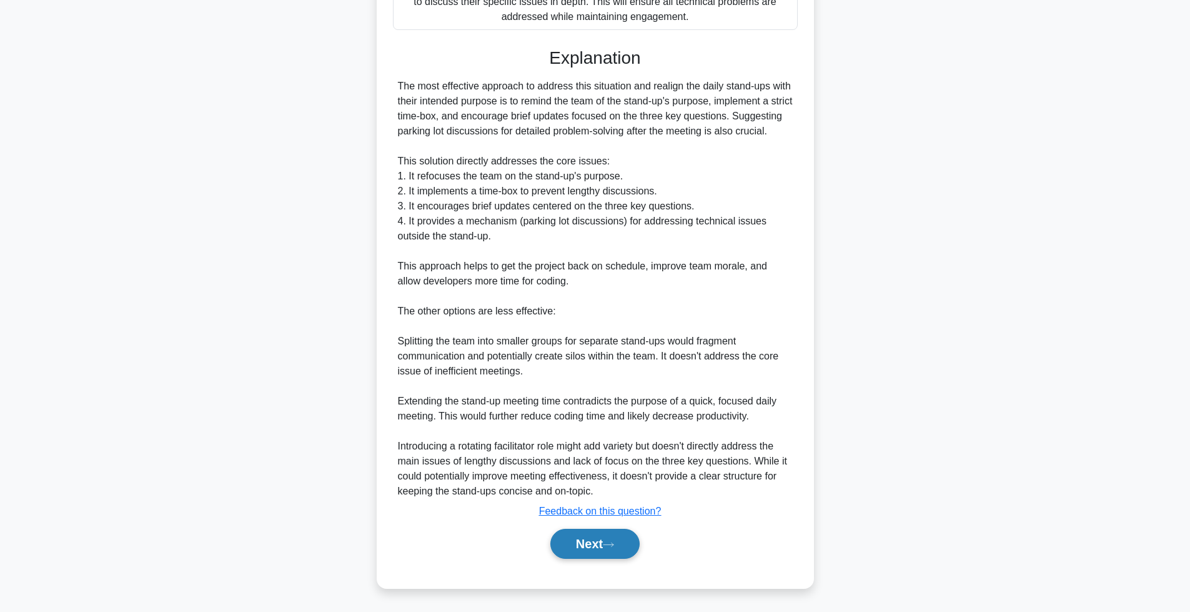
click at [579, 544] on button "Next" at bounding box center [594, 544] width 89 height 30
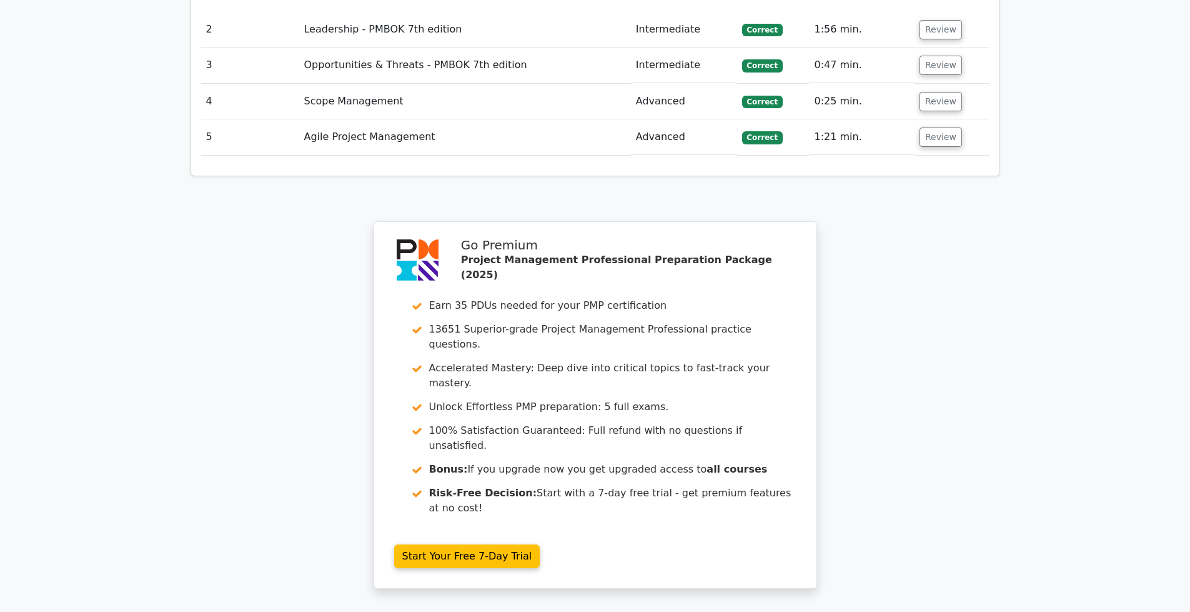
scroll to position [1858, 0]
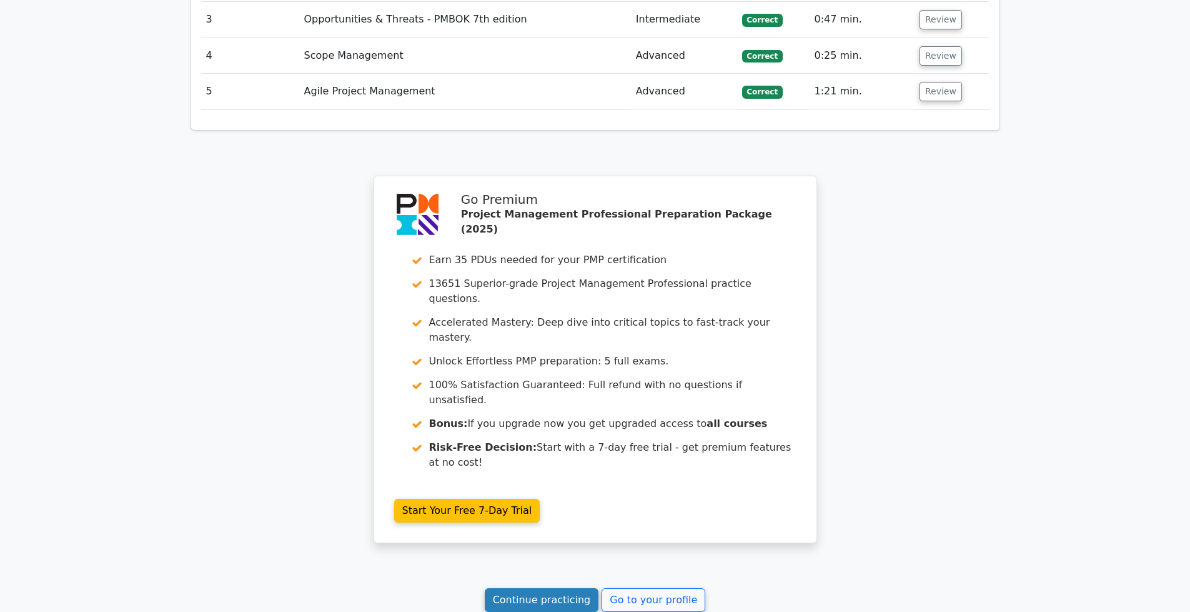
click at [570, 588] on link "Continue practicing" at bounding box center [542, 600] width 114 height 24
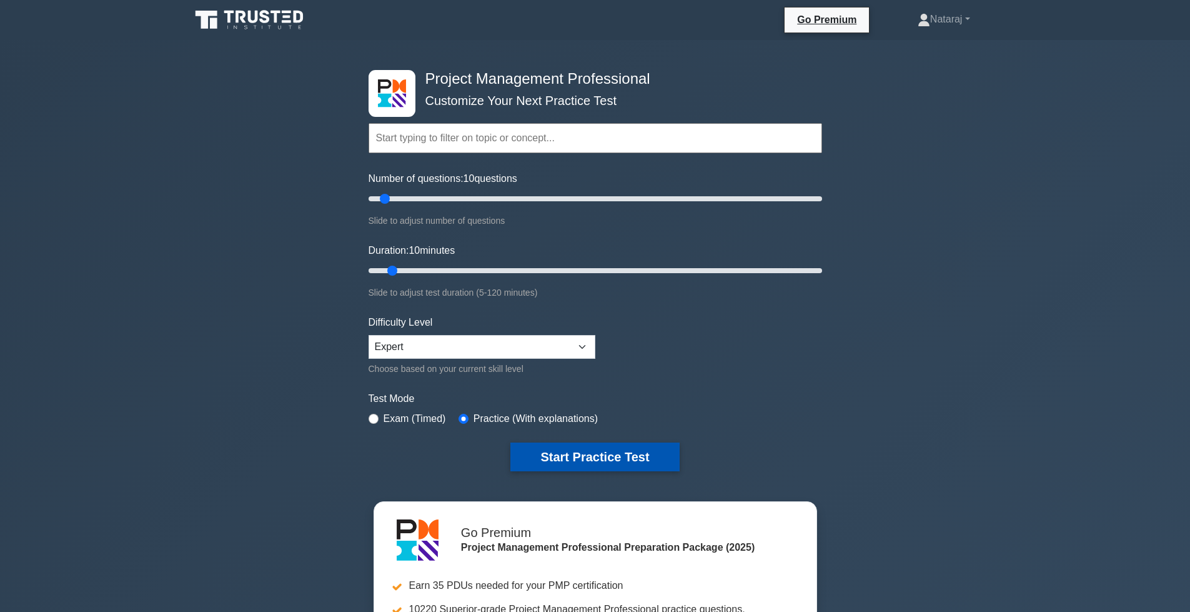
click at [588, 459] on button "Start Practice Test" at bounding box center [594, 456] width 169 height 29
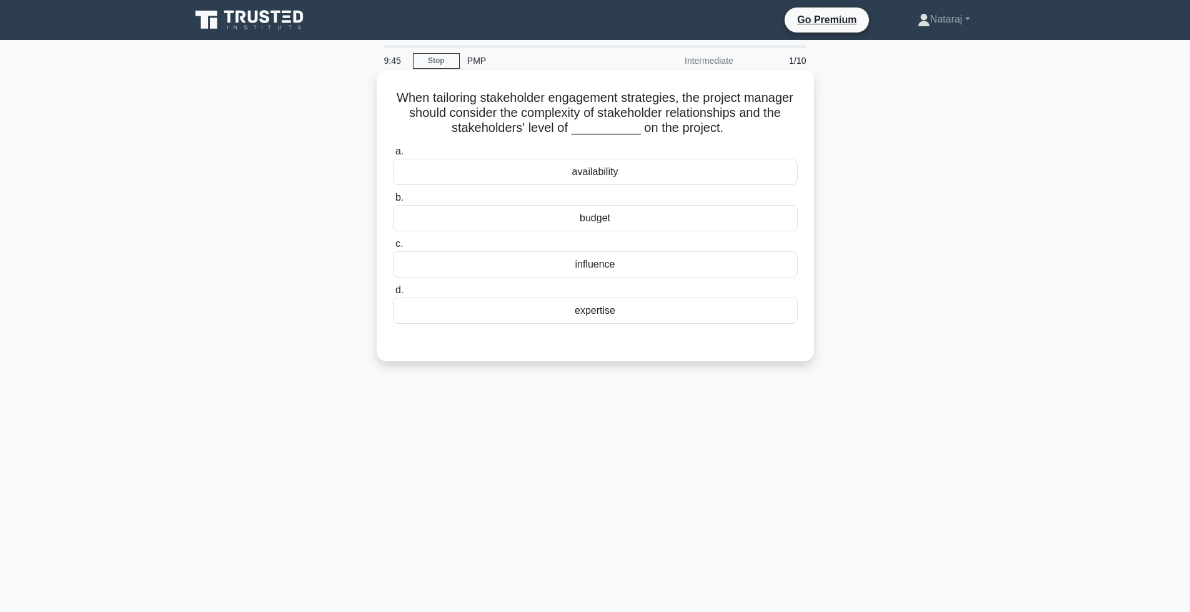
click at [609, 254] on div "influence" at bounding box center [595, 264] width 405 height 26
click at [393, 248] on input "c. influence" at bounding box center [393, 244] width 0 height 8
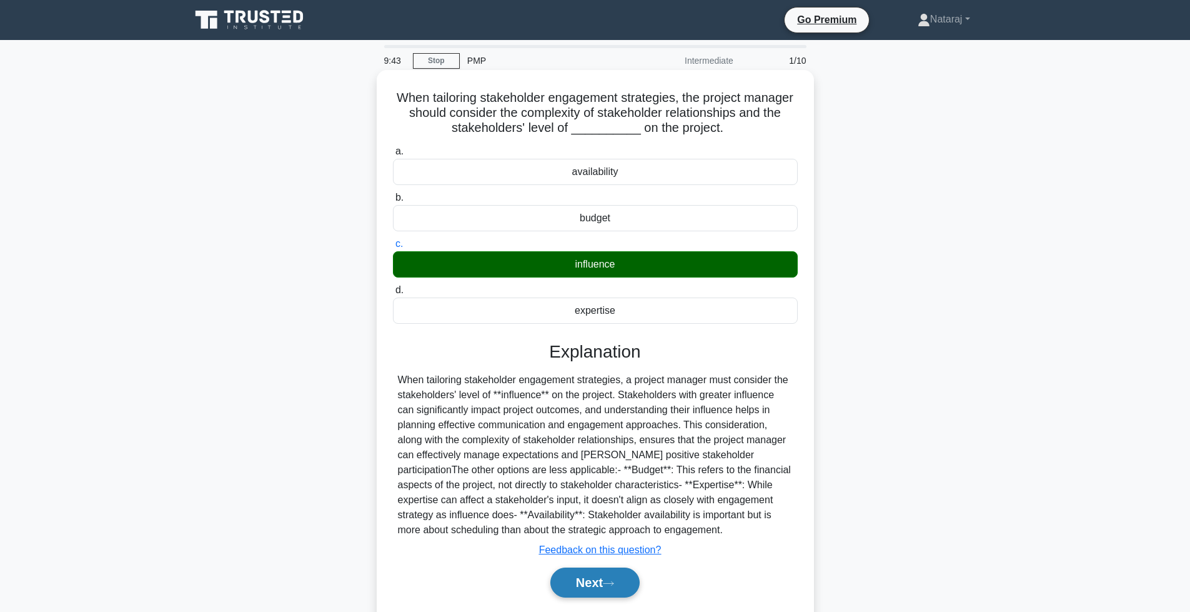
click at [581, 578] on button "Next" at bounding box center [594, 582] width 89 height 30
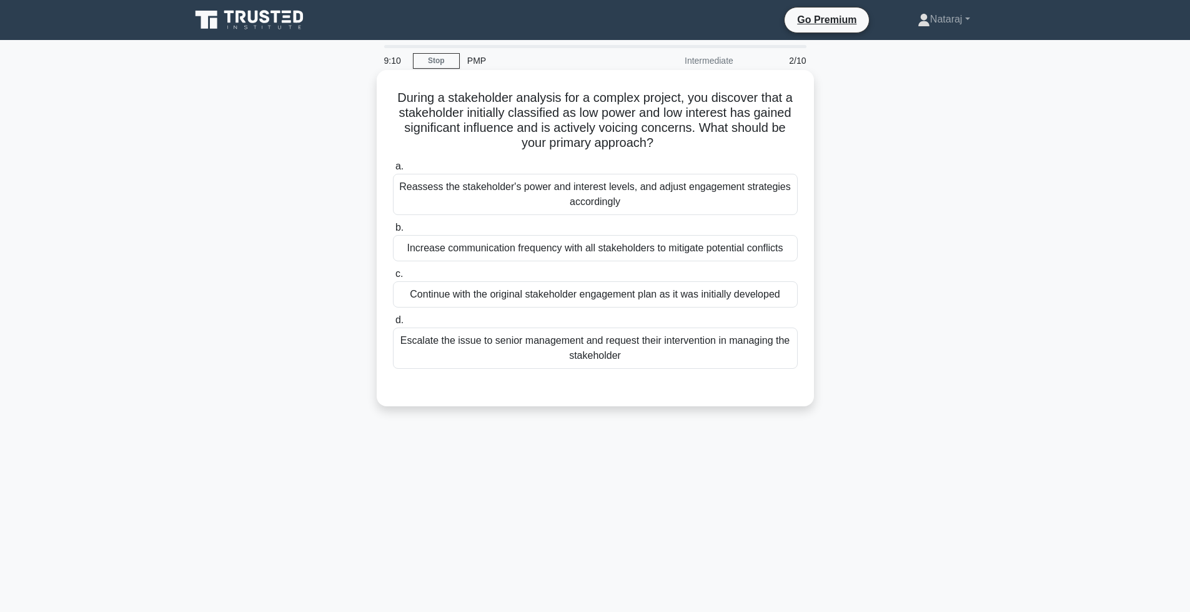
click at [456, 187] on div "Reassess the stakeholder's power and interest levels, and adjust engagement str…" at bounding box center [595, 194] width 405 height 41
click at [393, 171] on input "a. Reassess the stakeholder's power and interest levels, and adjust engagement …" at bounding box center [393, 166] width 0 height 8
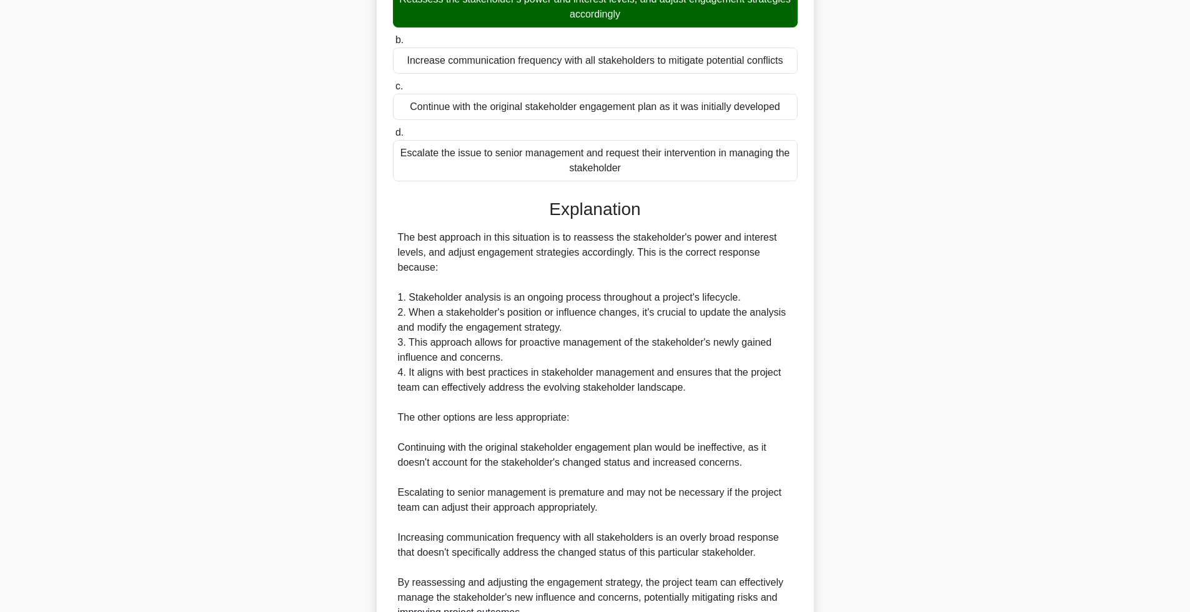
scroll to position [309, 0]
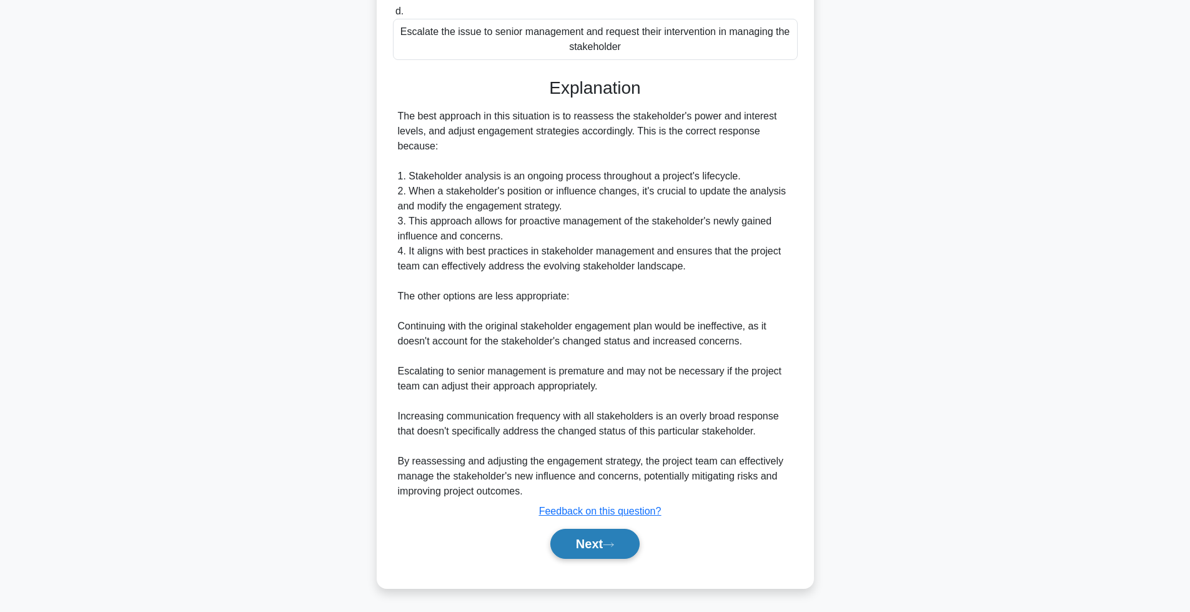
click at [594, 537] on button "Next" at bounding box center [594, 544] width 89 height 30
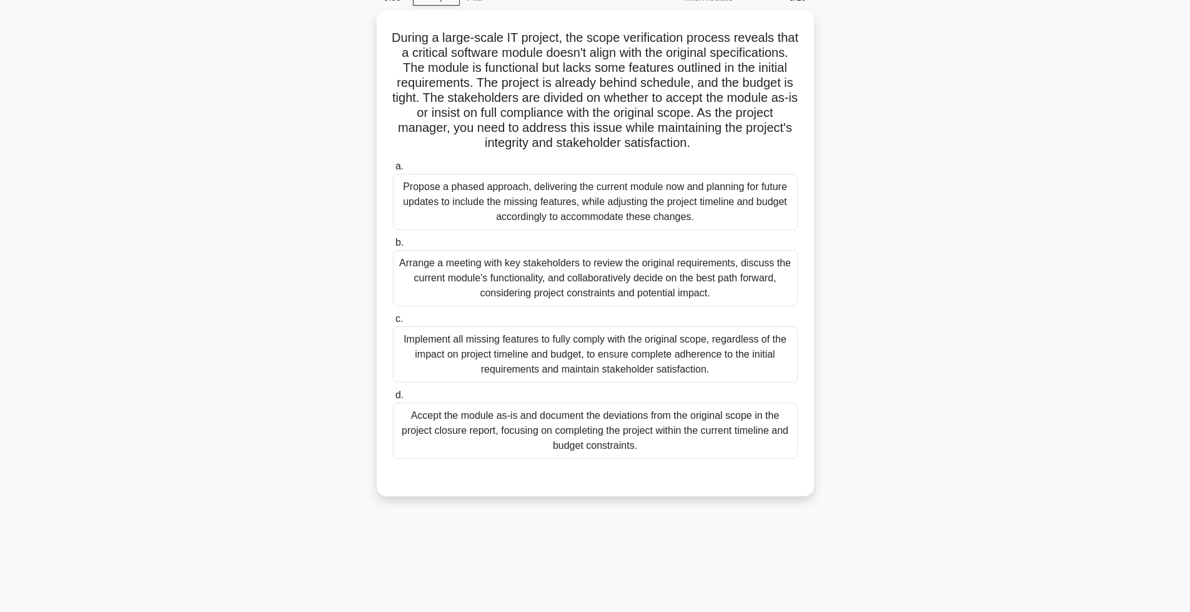
scroll to position [63, 0]
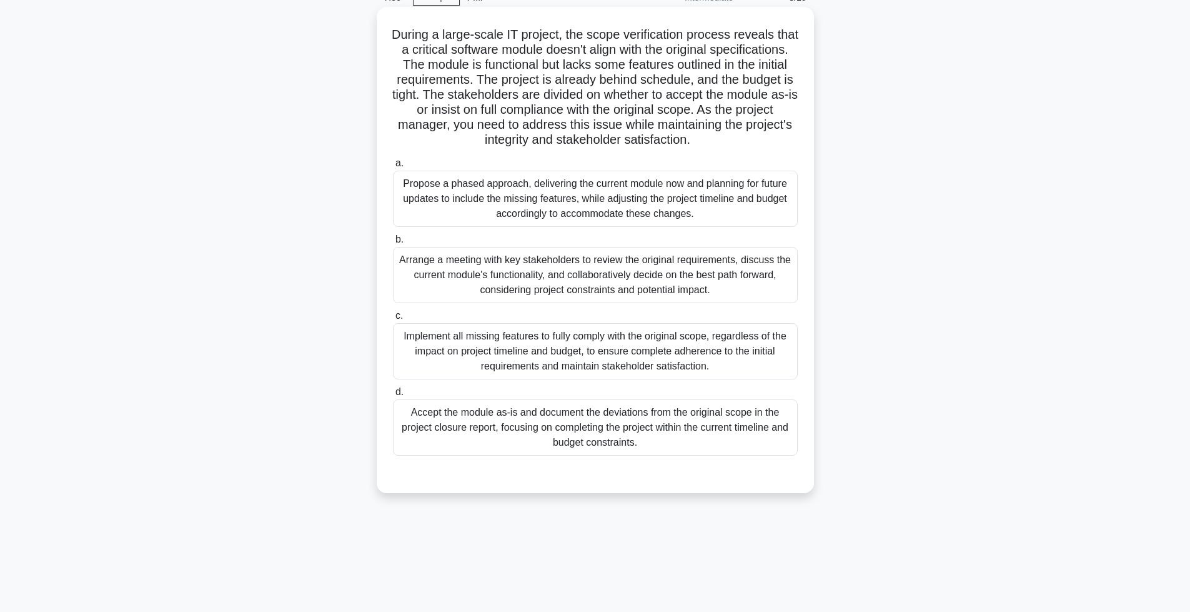
click at [512, 291] on div "Arrange a meeting with key stakeholders to review the original requirements, di…" at bounding box center [595, 275] width 405 height 56
click at [393, 244] on input "b. Arrange a meeting with key stakeholders to review the original requirements,…" at bounding box center [393, 240] width 0 height 8
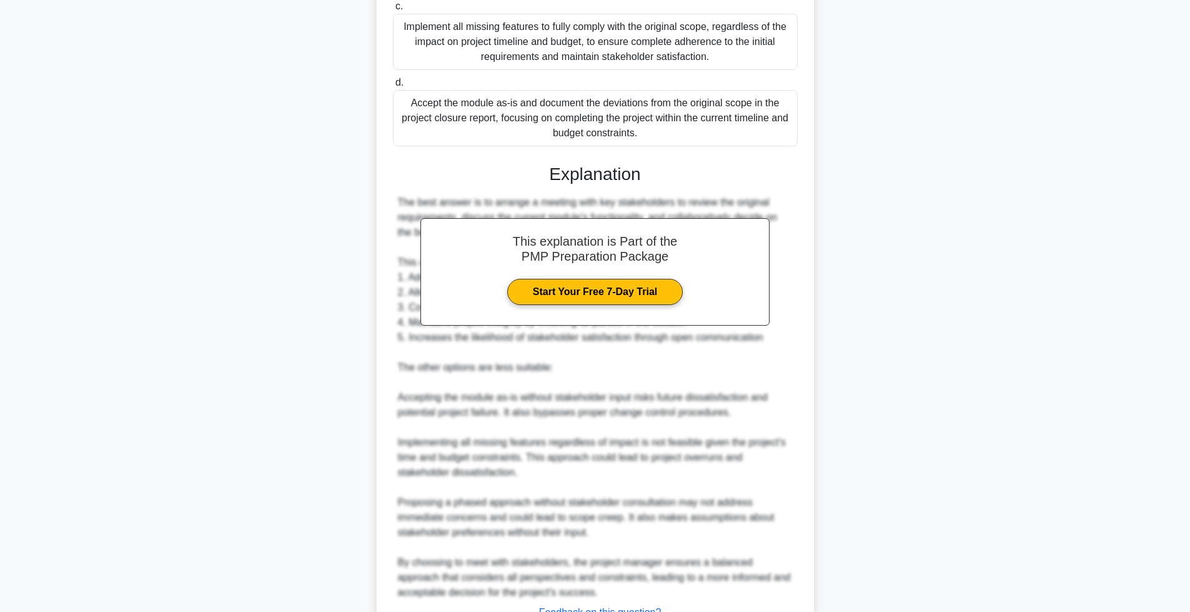
scroll to position [489, 0]
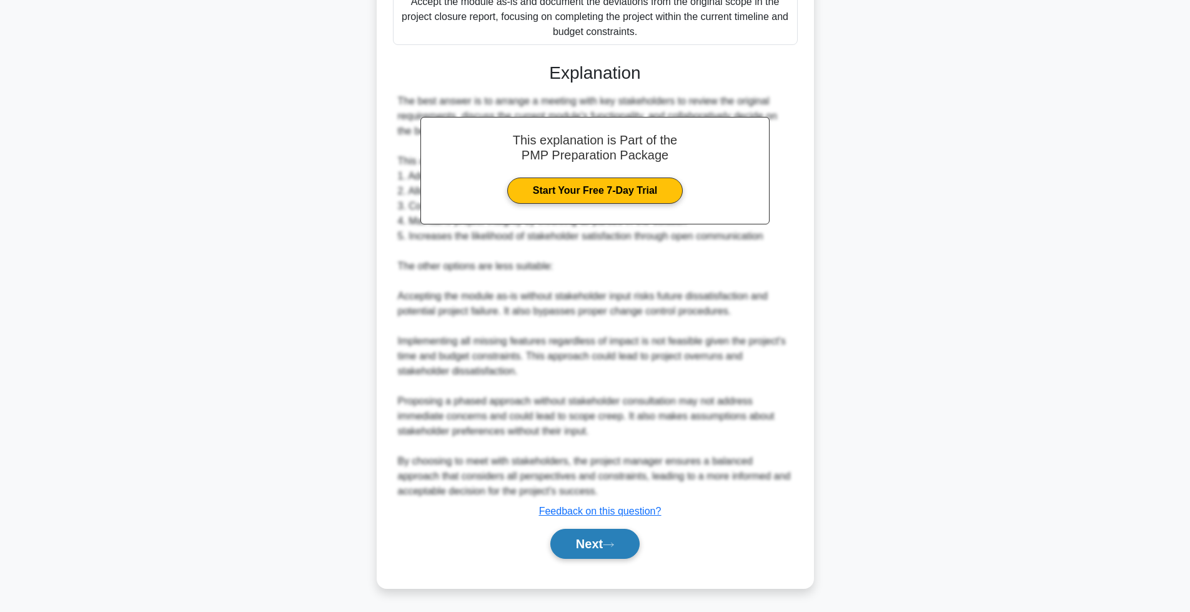
click at [575, 544] on button "Next" at bounding box center [594, 544] width 89 height 30
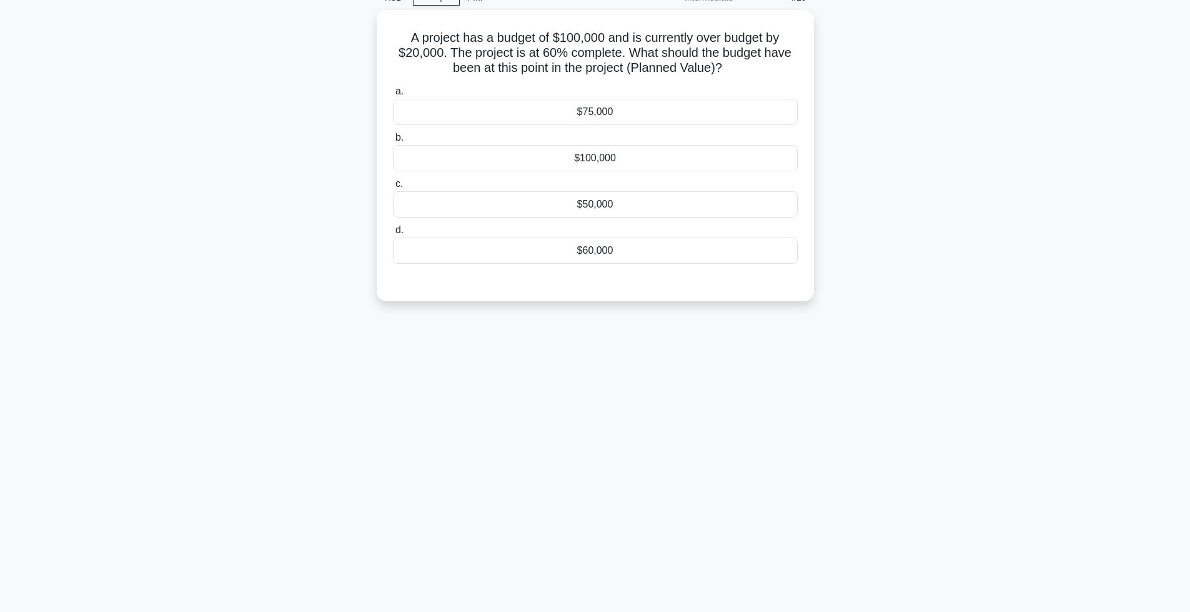
scroll to position [1, 0]
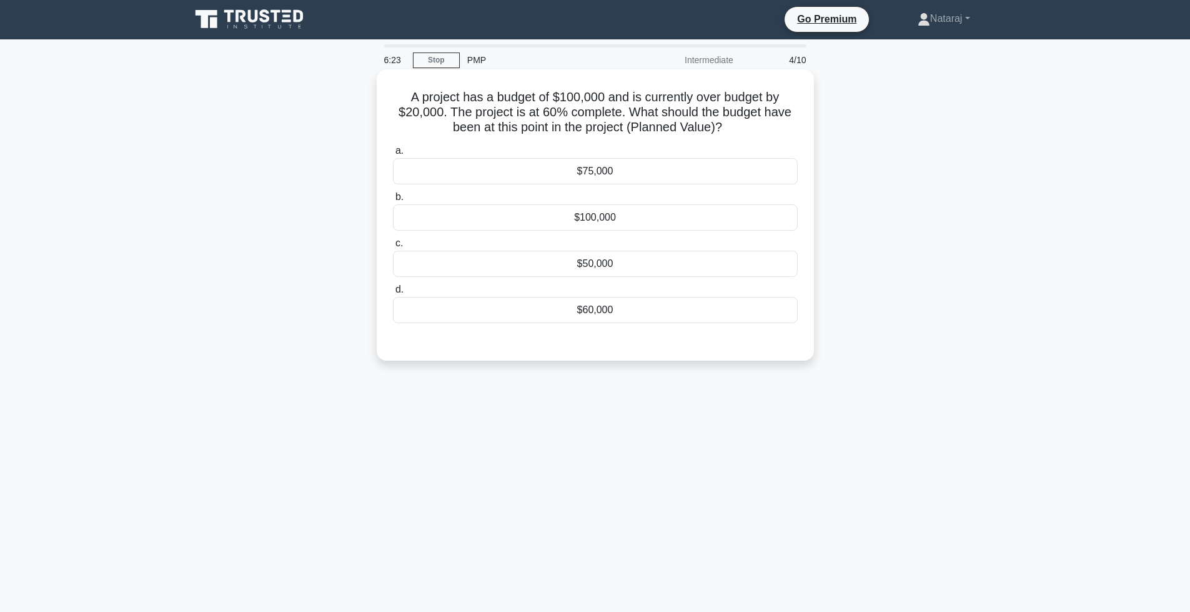
click at [589, 259] on div "$50,000" at bounding box center [595, 264] width 405 height 26
click at [393, 247] on input "c. $50,000" at bounding box center [393, 243] width 0 height 8
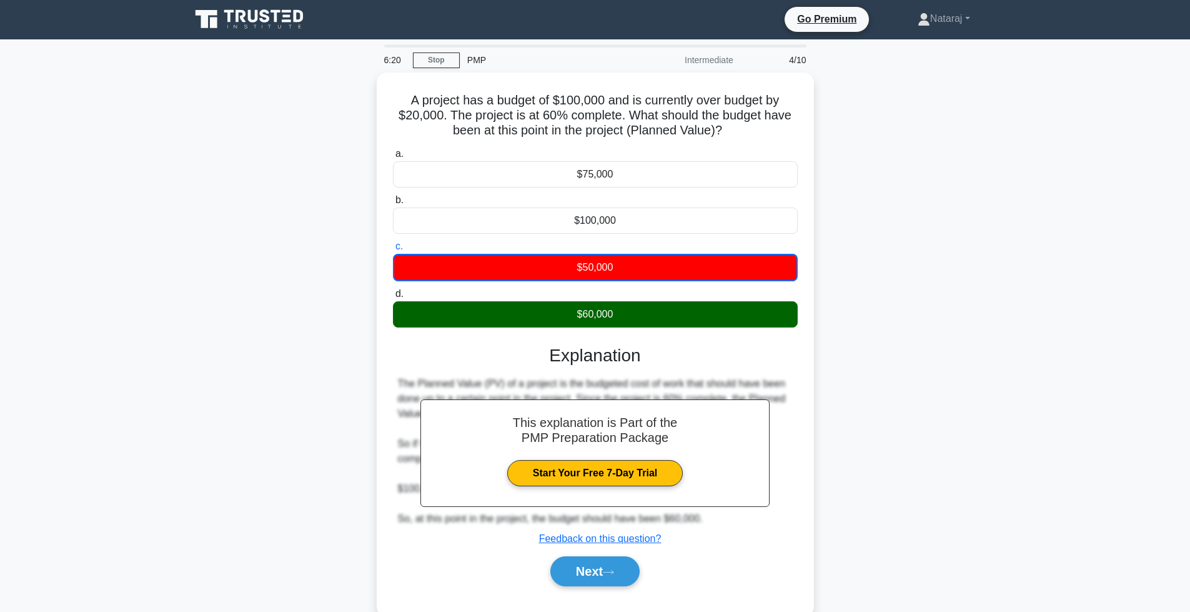
scroll to position [63, 0]
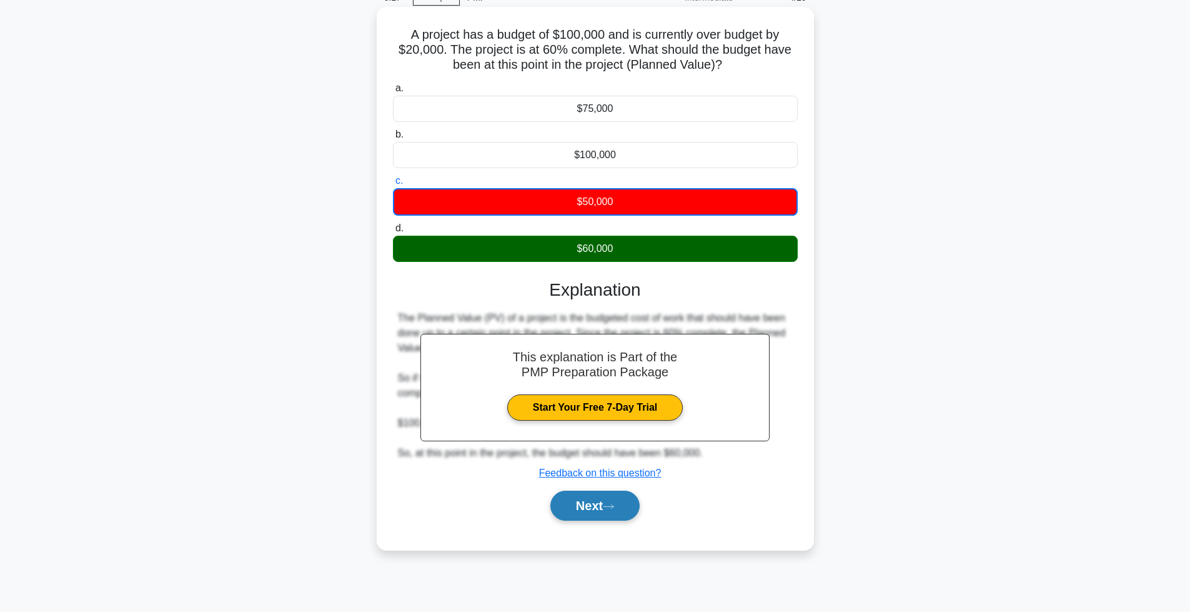
click at [585, 506] on button "Next" at bounding box center [594, 506] width 89 height 30
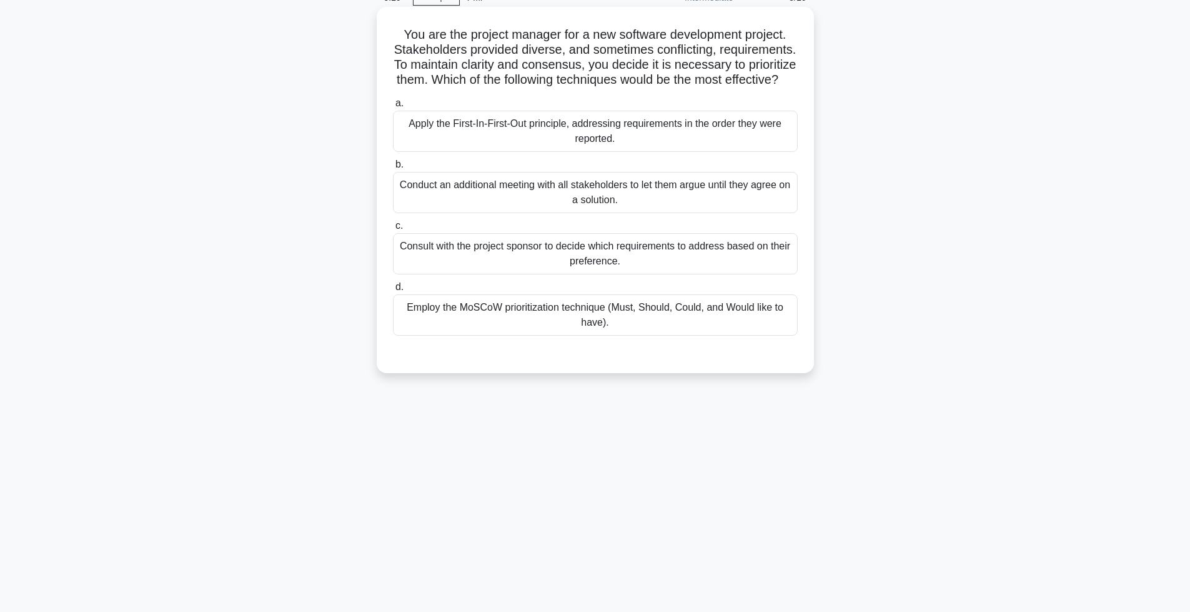
click at [502, 332] on div "Employ the MoSCoW prioritization technique (Must, Should, Could, and Would like…" at bounding box center [595, 314] width 405 height 41
click at [393, 291] on input "d. Employ the MoSCoW prioritization technique (Must, Should, Could, and Would l…" at bounding box center [393, 287] width 0 height 8
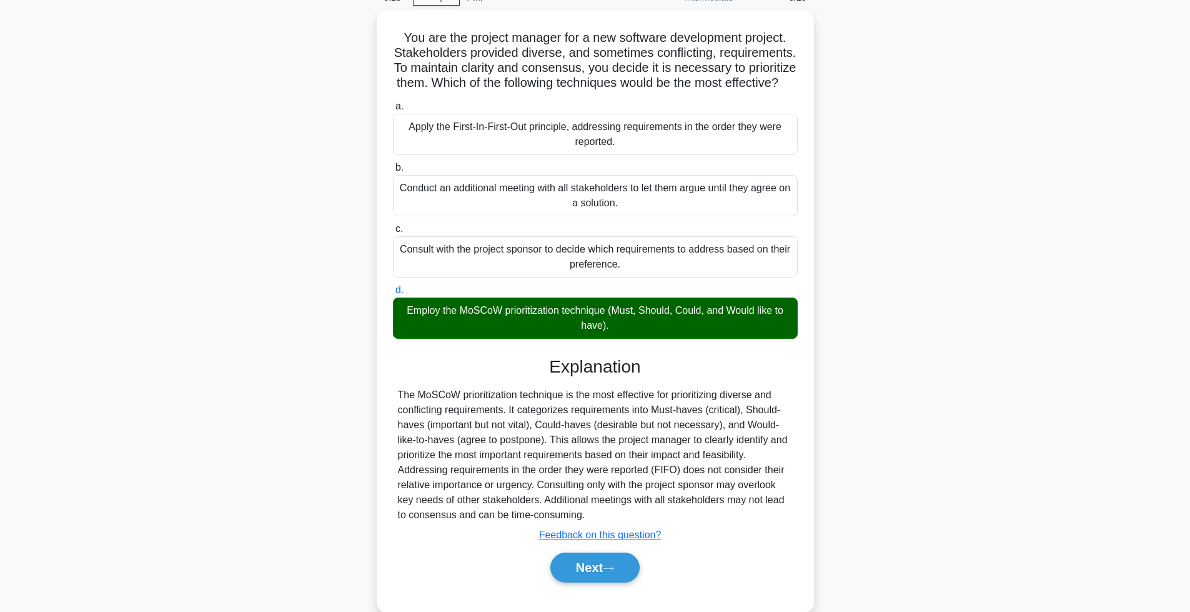
scroll to position [99, 0]
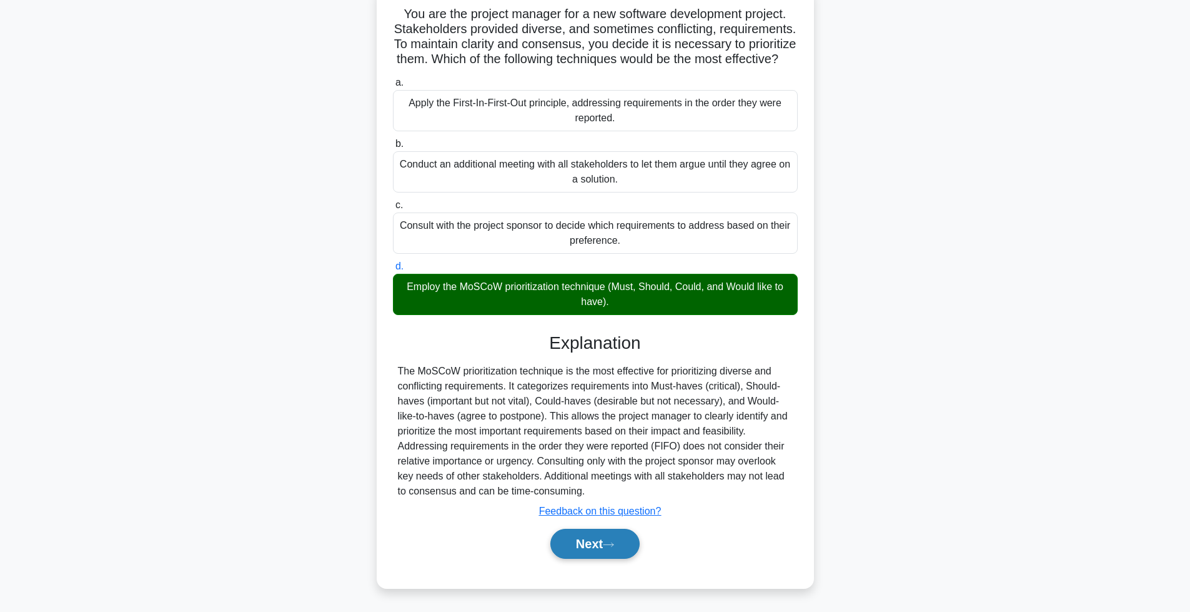
click at [579, 547] on button "Next" at bounding box center [594, 544] width 89 height 30
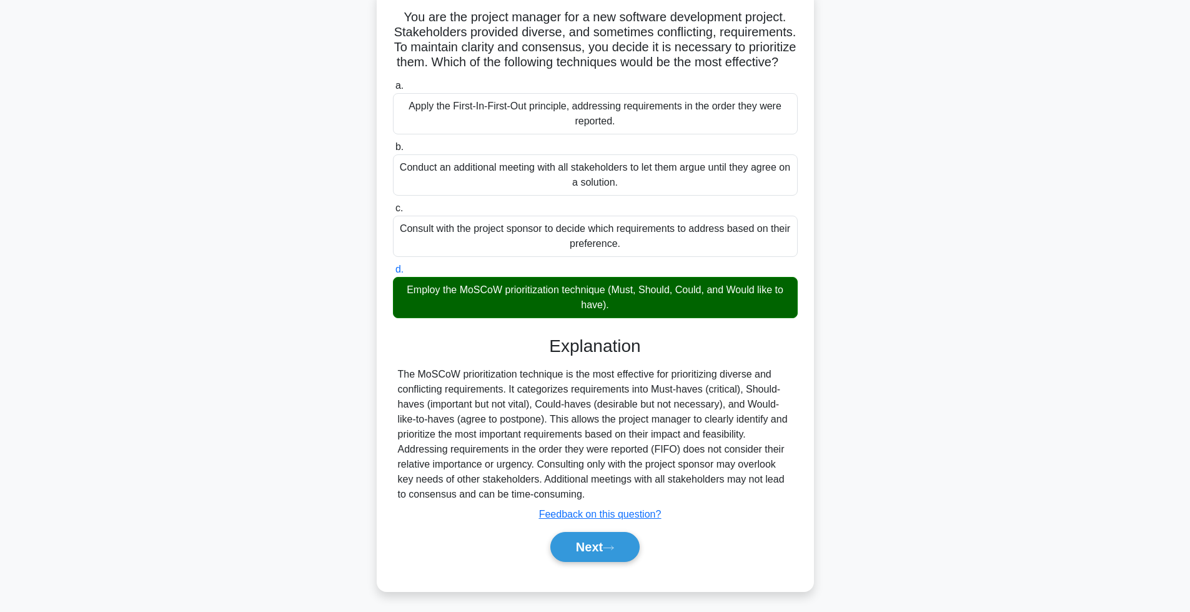
scroll to position [63, 0]
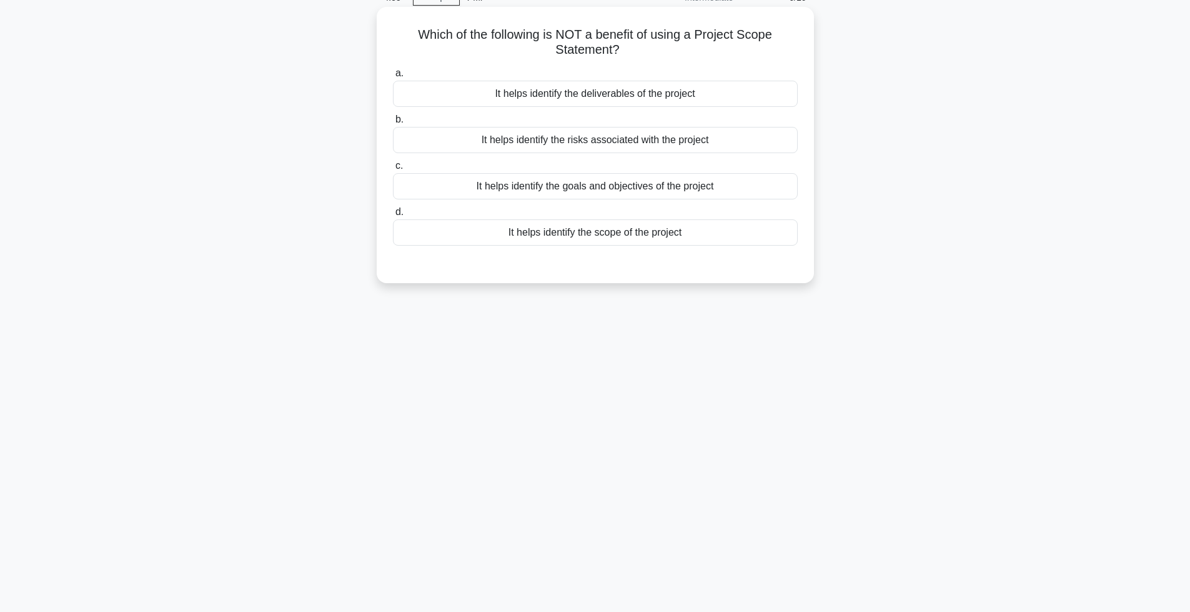
click at [532, 139] on div "It helps identify the risks associated with the project" at bounding box center [595, 140] width 405 height 26
click at [393, 124] on input "b. It helps identify the risks associated with the project" at bounding box center [393, 120] width 0 height 8
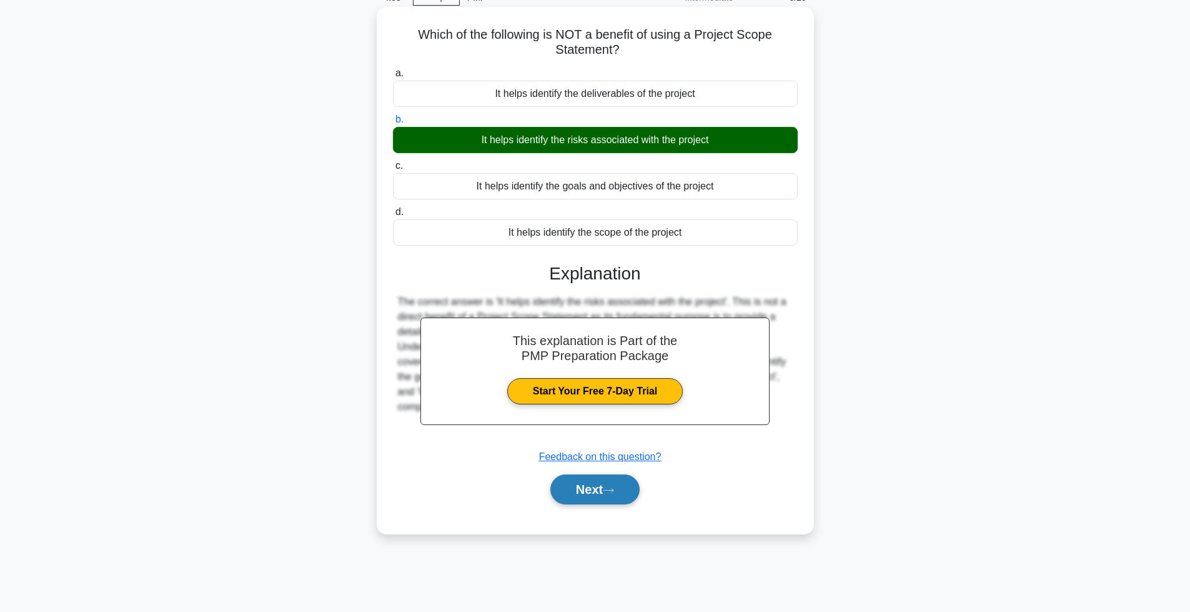
click at [566, 487] on button "Next" at bounding box center [594, 489] width 89 height 30
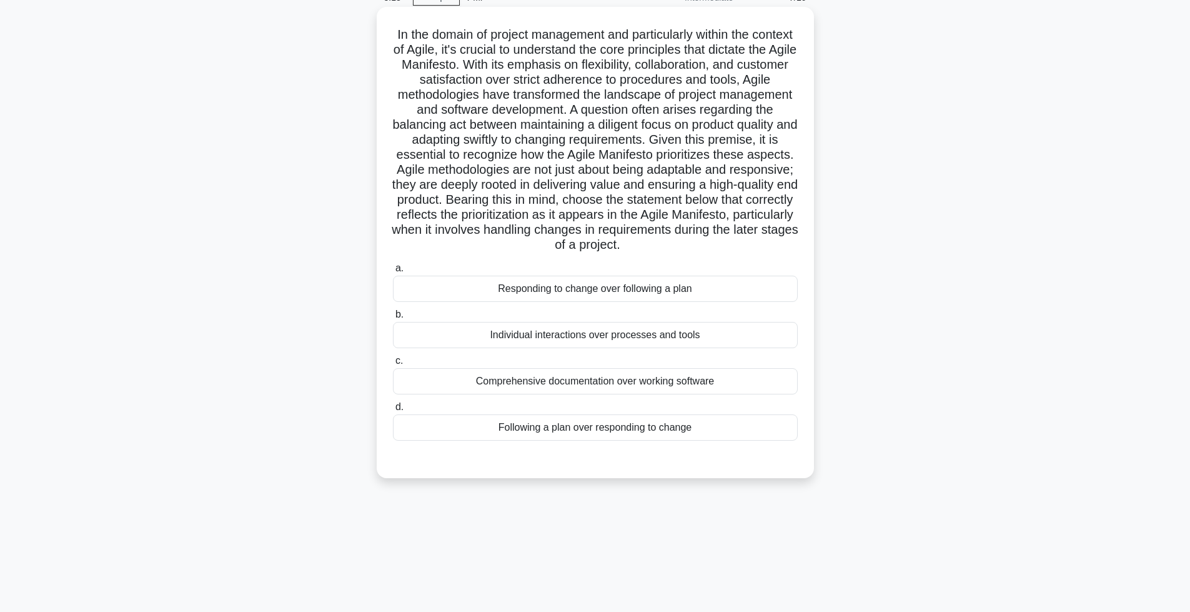
click at [565, 441] on div "Following a plan over responding to change" at bounding box center [595, 427] width 405 height 26
click at [393, 411] on input "d. Following a plan over responding to change" at bounding box center [393, 407] width 0 height 8
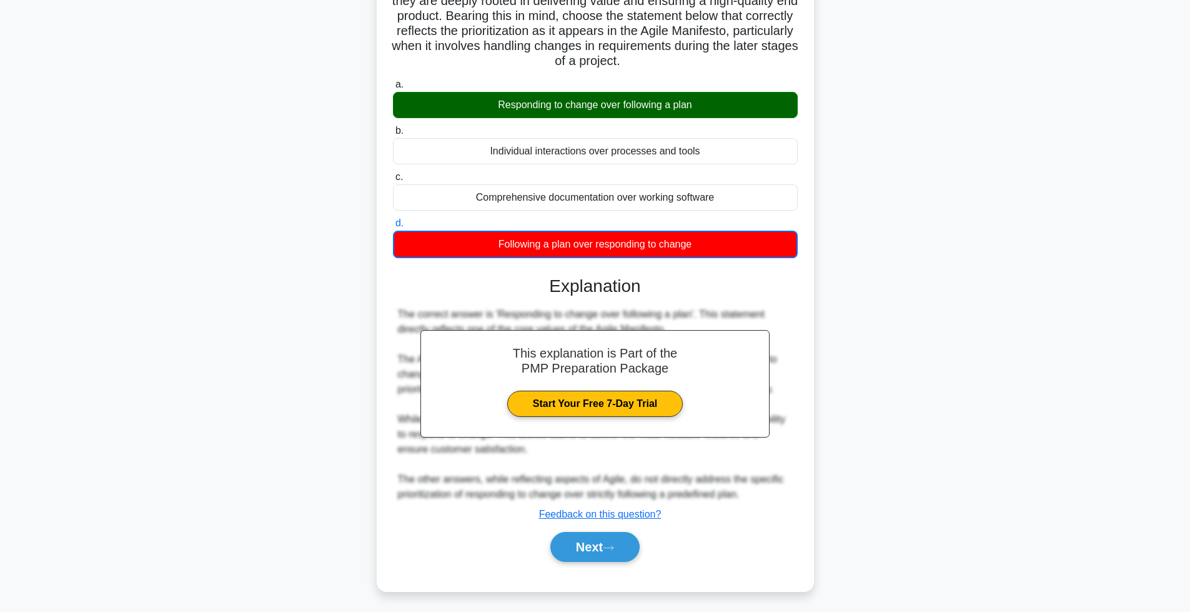
scroll to position [266, 0]
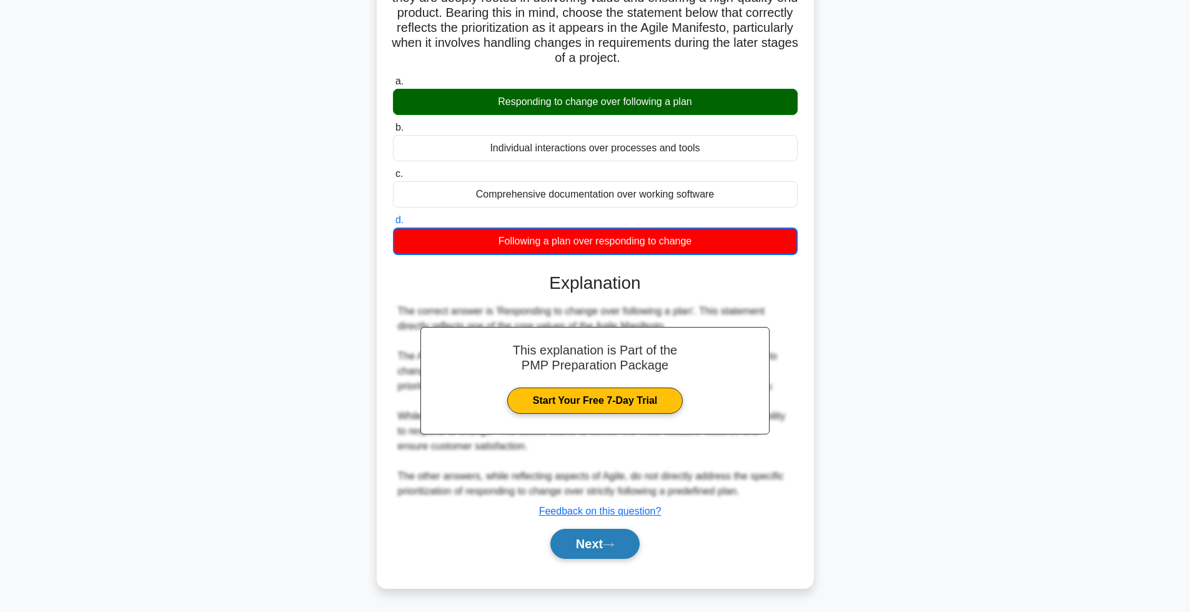
click at [573, 540] on button "Next" at bounding box center [594, 544] width 89 height 30
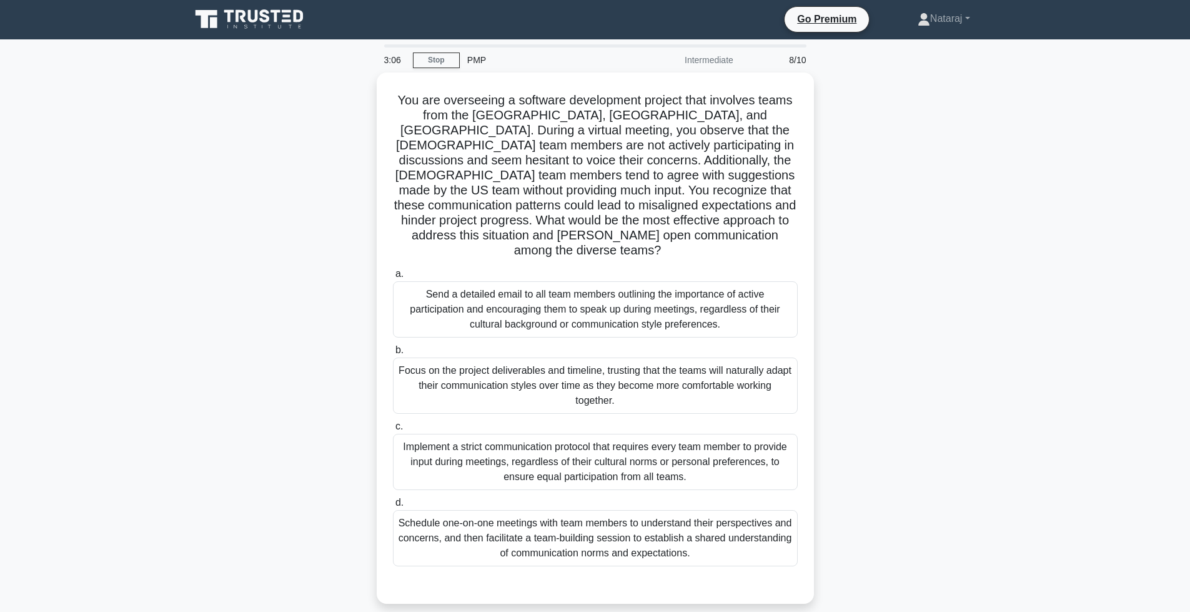
scroll to position [63, 0]
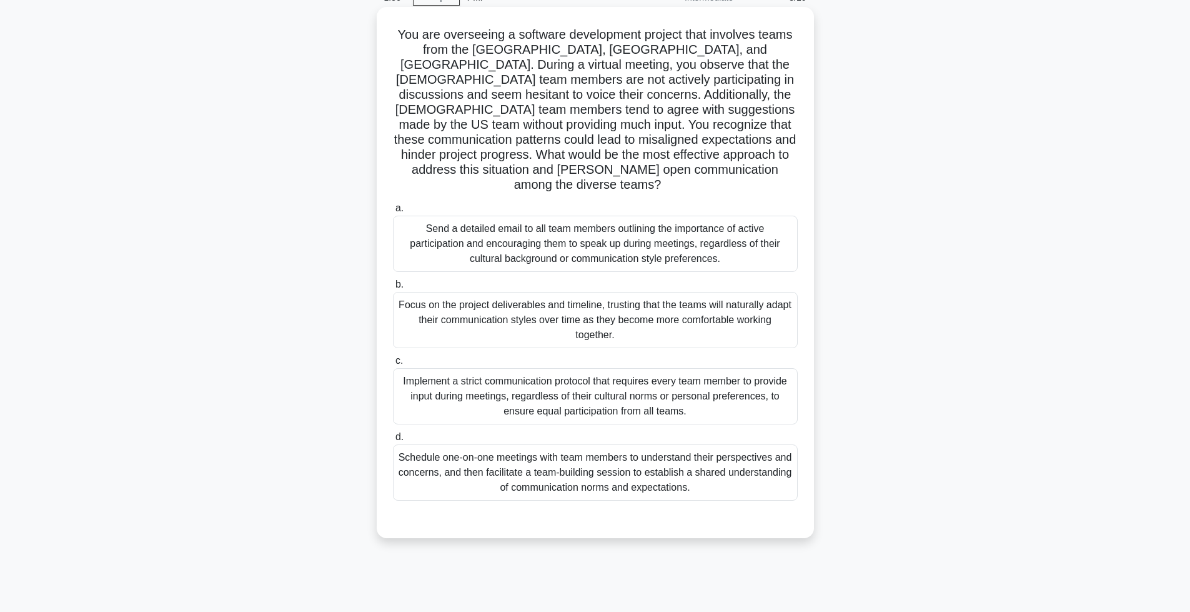
click at [504, 376] on div "Implement a strict communication protocol that requires every team member to pr…" at bounding box center [595, 396] width 405 height 56
click at [393, 365] on input "c. Implement a strict communication protocol that requires every team member to…" at bounding box center [393, 361] width 0 height 8
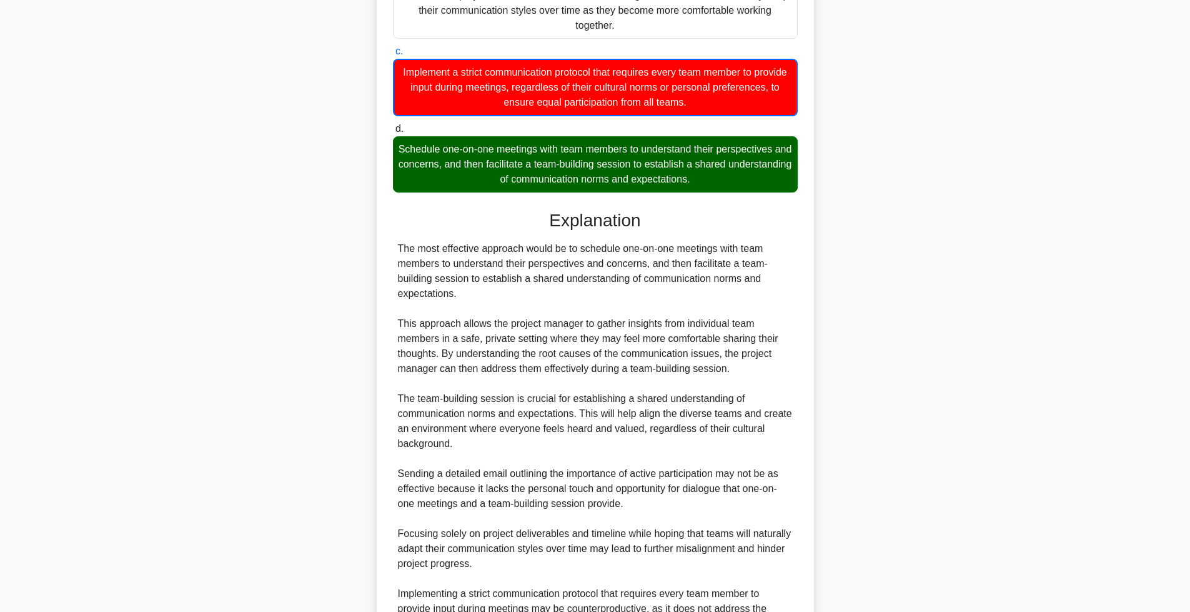
scroll to position [505, 0]
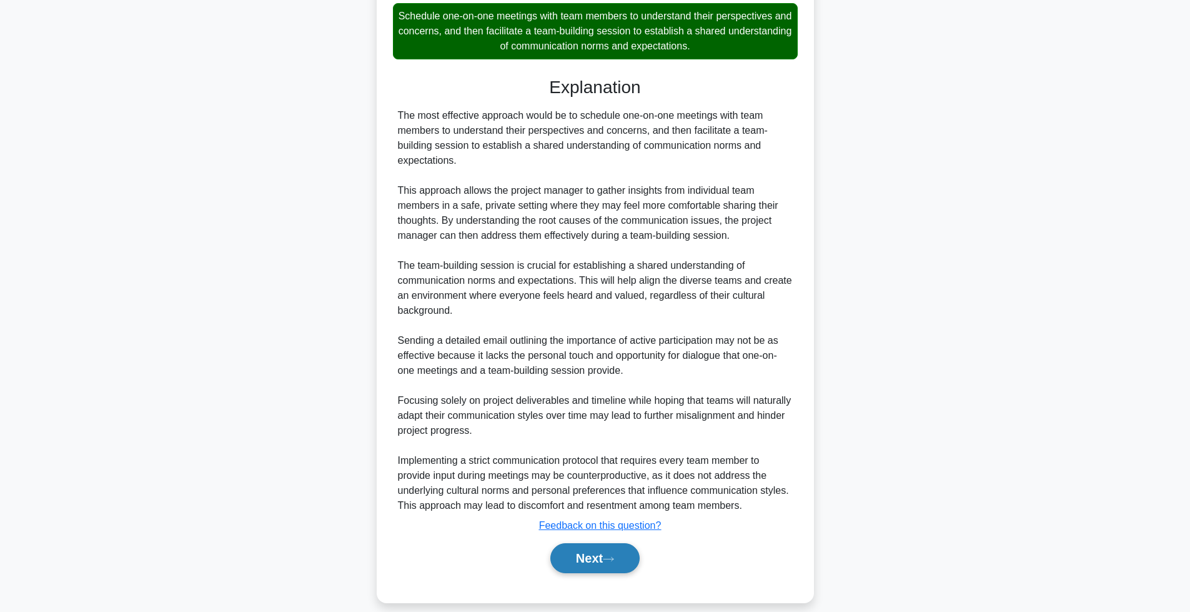
click at [564, 544] on button "Next" at bounding box center [594, 558] width 89 height 30
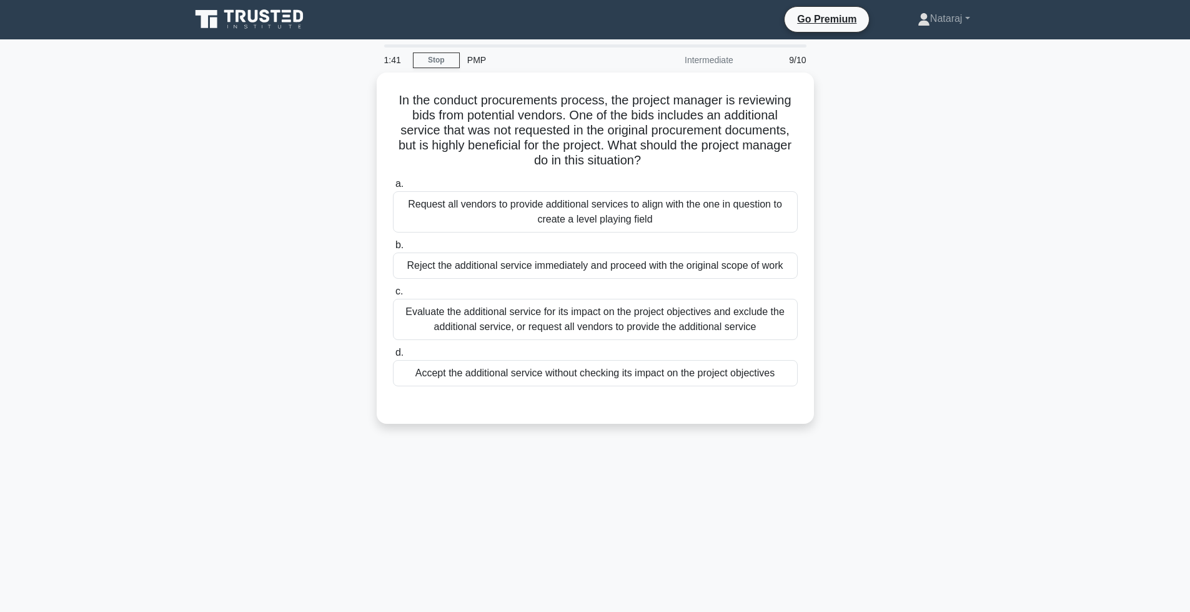
scroll to position [63, 0]
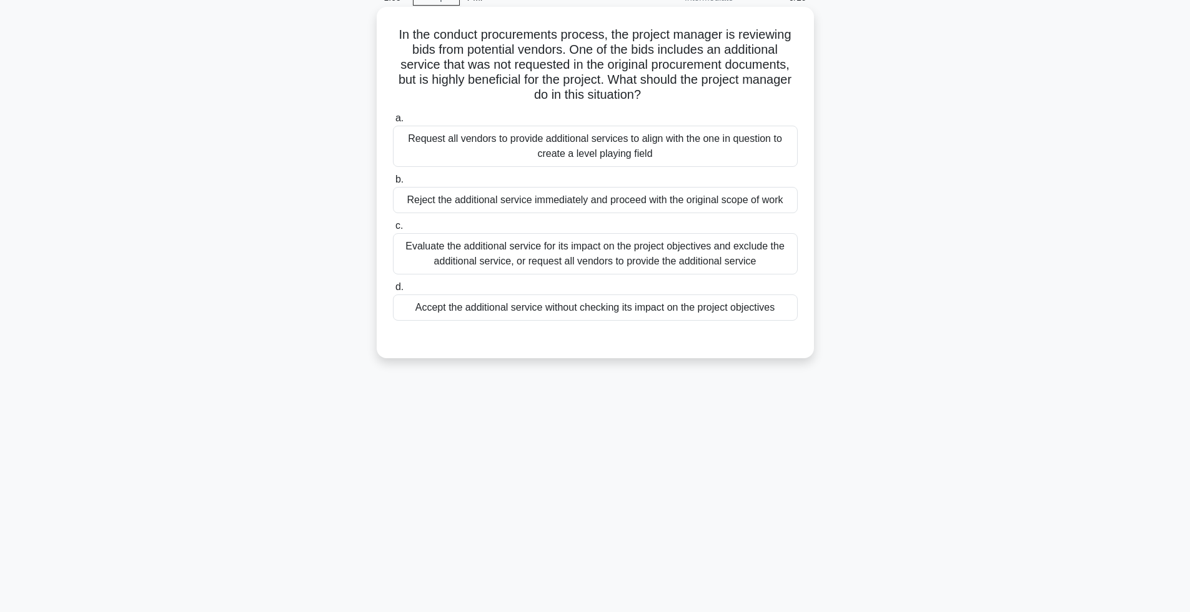
click at [452, 270] on div "Evaluate the additional service for its impact on the project objectives and ex…" at bounding box center [595, 253] width 405 height 41
click at [393, 230] on input "c. Evaluate the additional service for its impact on the project objectives and…" at bounding box center [393, 226] width 0 height 8
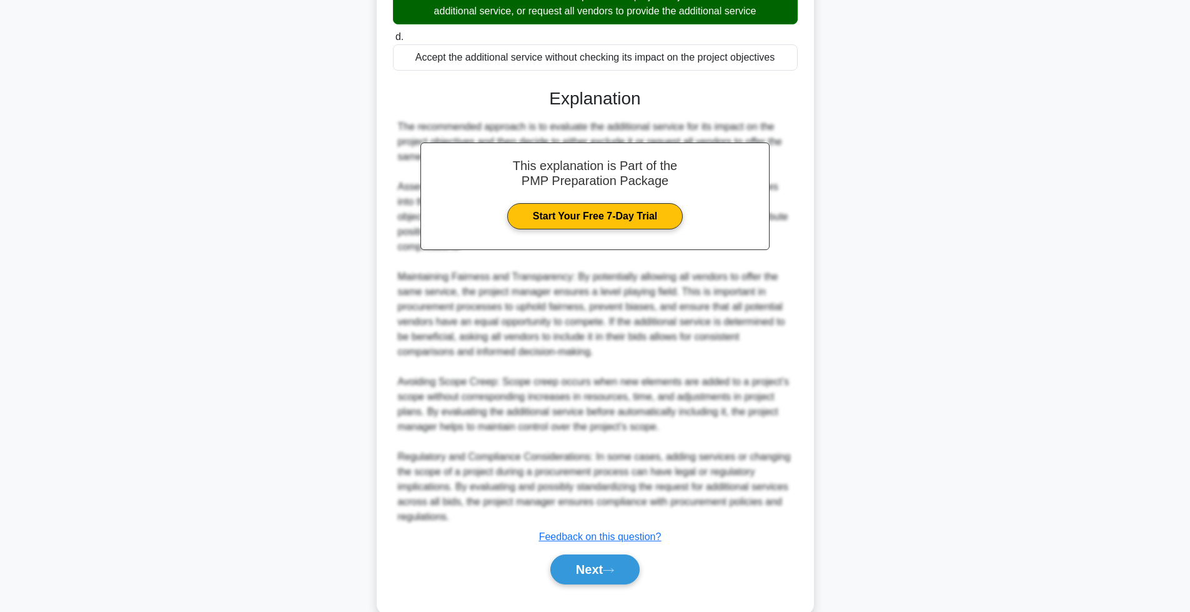
scroll to position [324, 0]
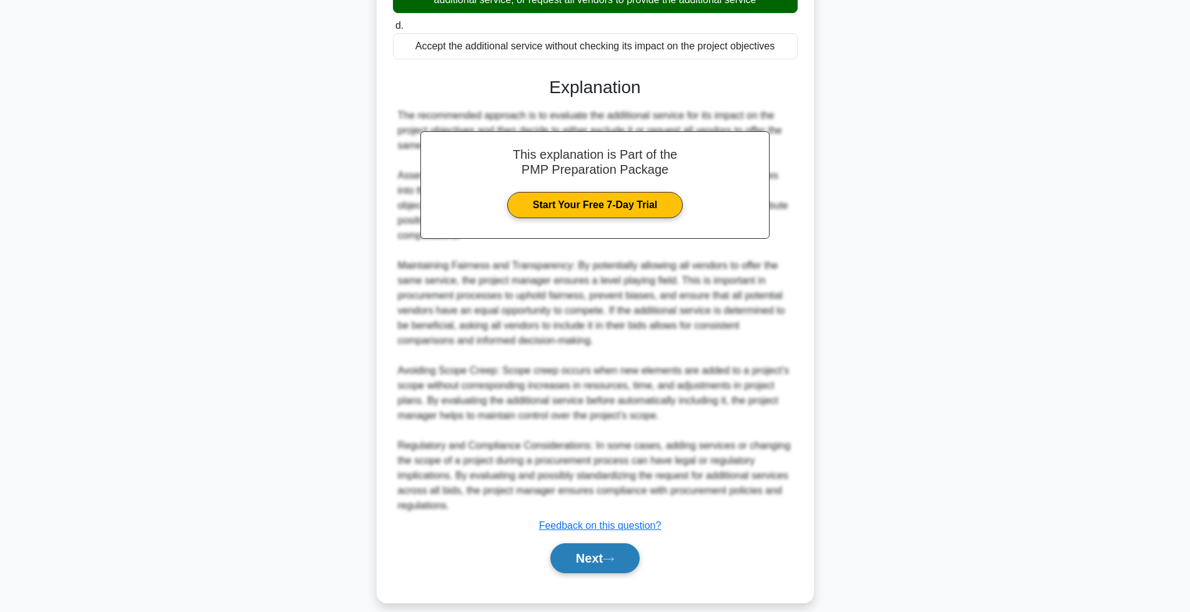
click at [589, 547] on button "Next" at bounding box center [594, 558] width 89 height 30
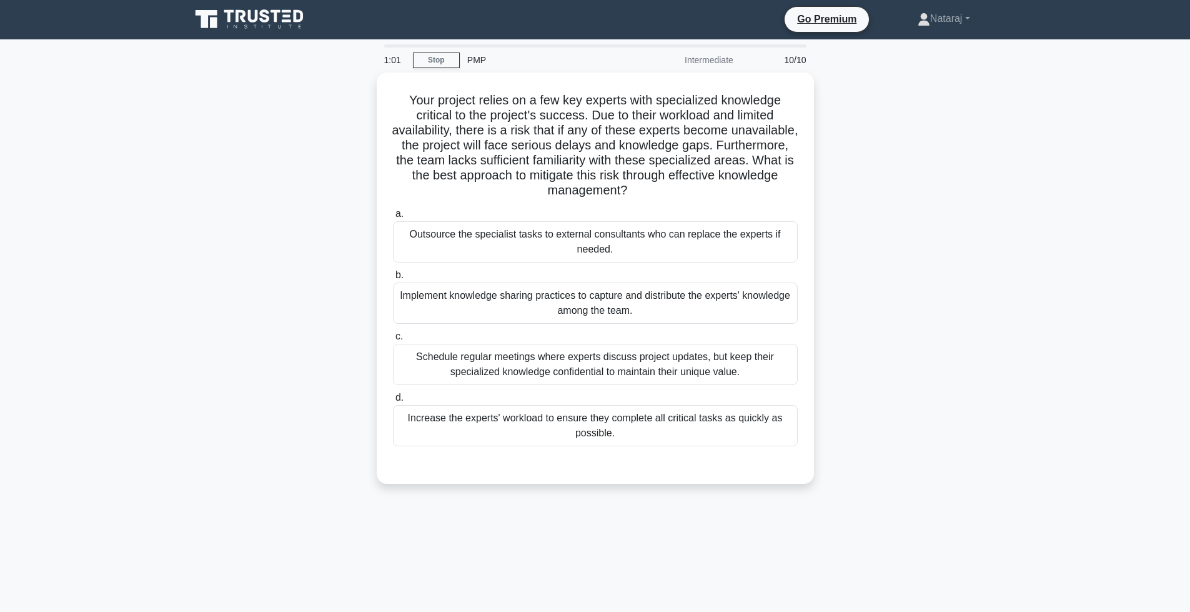
scroll to position [63, 0]
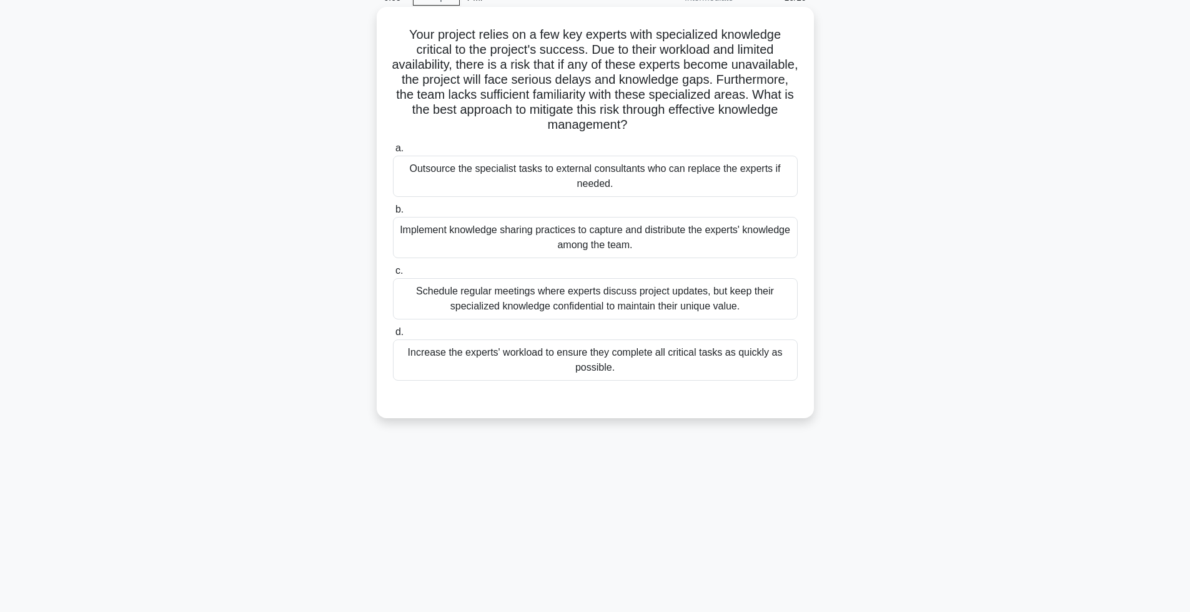
click at [481, 305] on div "Schedule regular meetings where experts discuss project updates, but keep their…" at bounding box center [595, 298] width 405 height 41
click at [393, 275] on input "c. Schedule regular meetings where experts discuss project updates, but keep th…" at bounding box center [393, 271] width 0 height 8
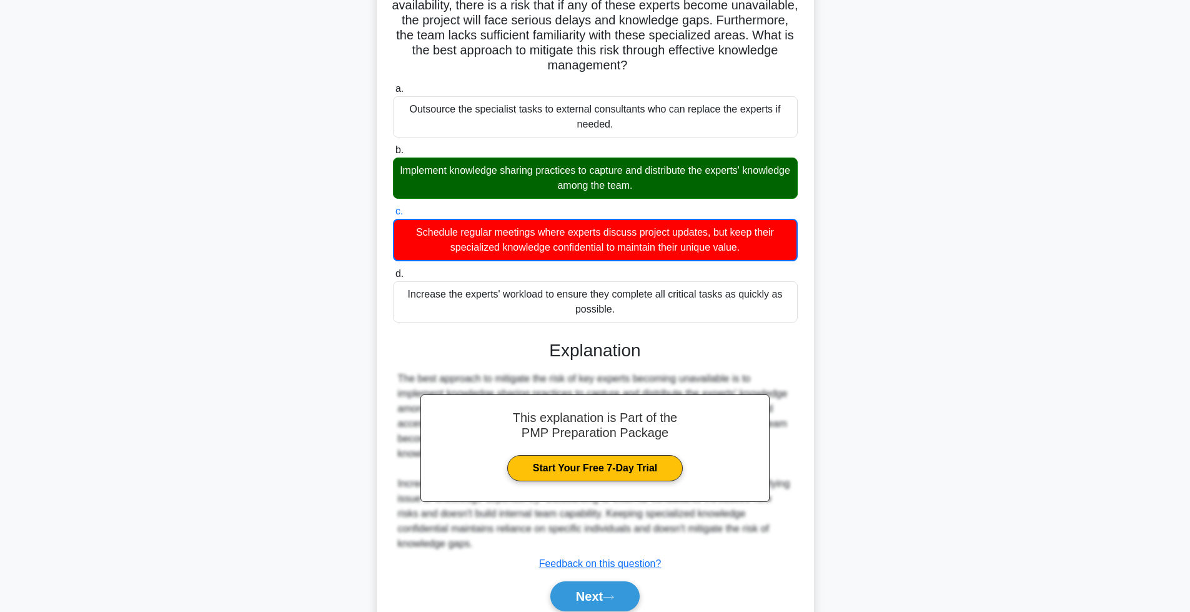
scroll to position [176, 0]
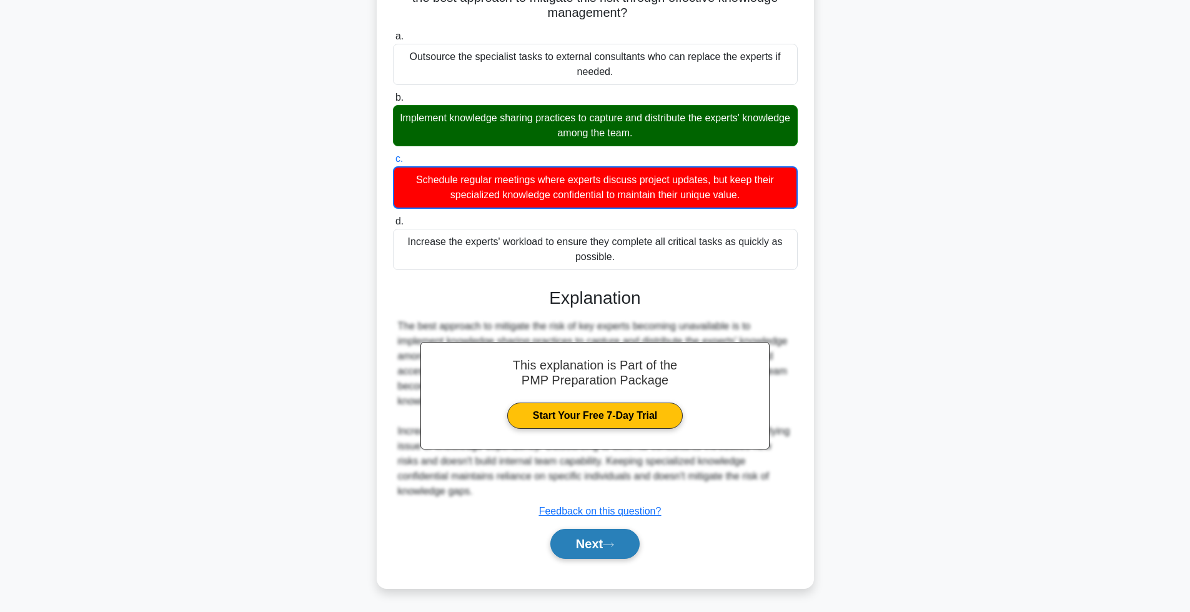
click at [596, 550] on button "Next" at bounding box center [594, 544] width 89 height 30
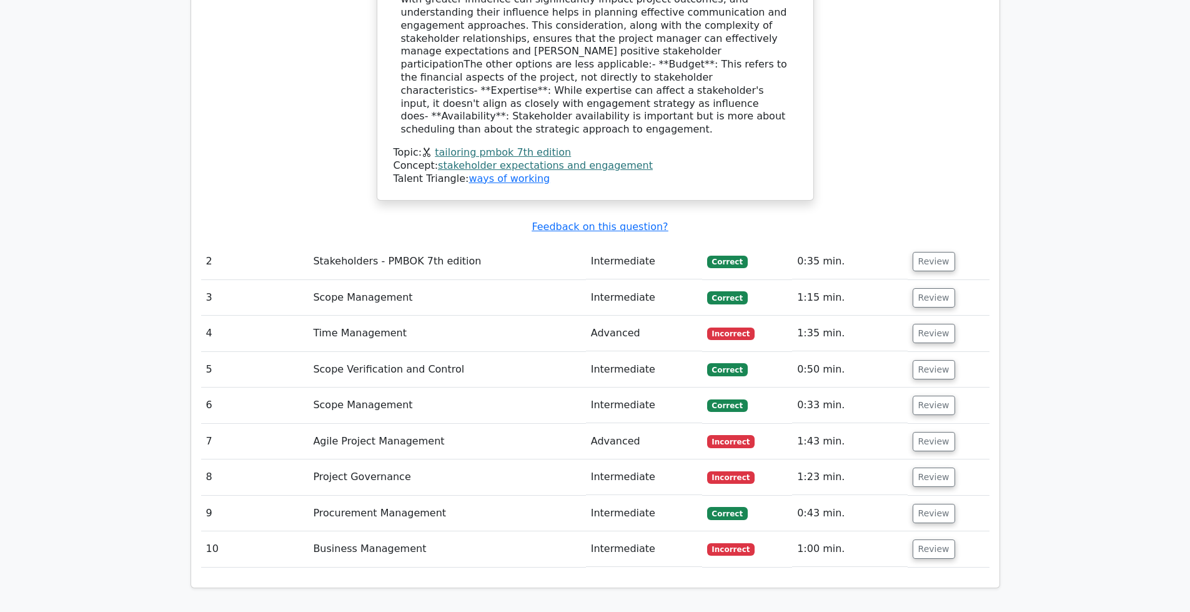
scroll to position [1491, 0]
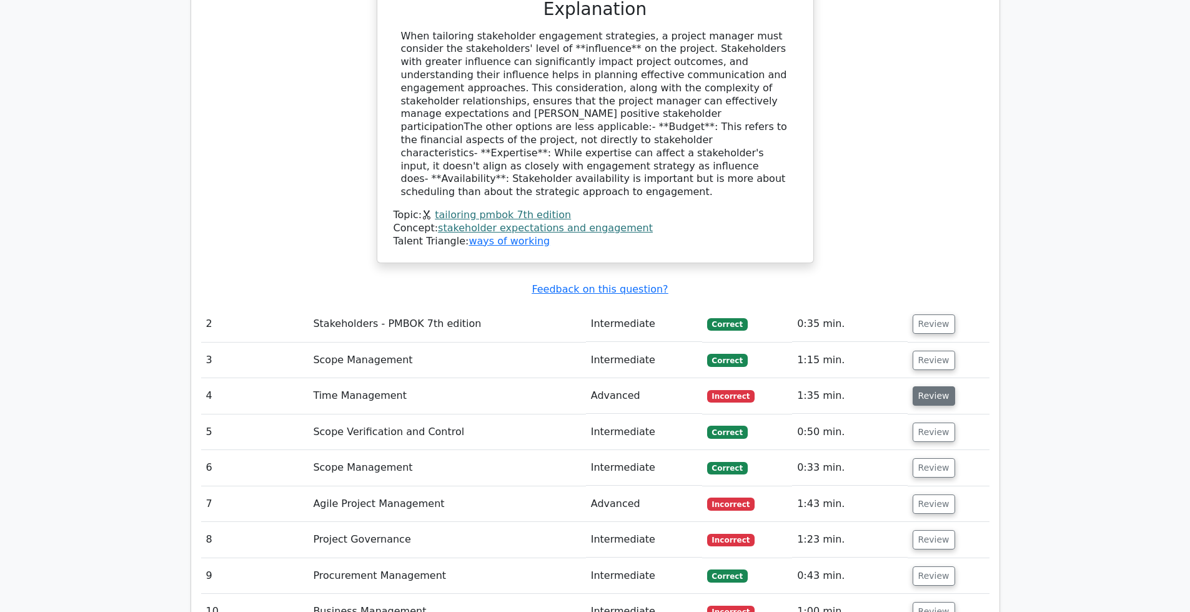
click at [933, 386] on button "Review" at bounding box center [934, 395] width 42 height 19
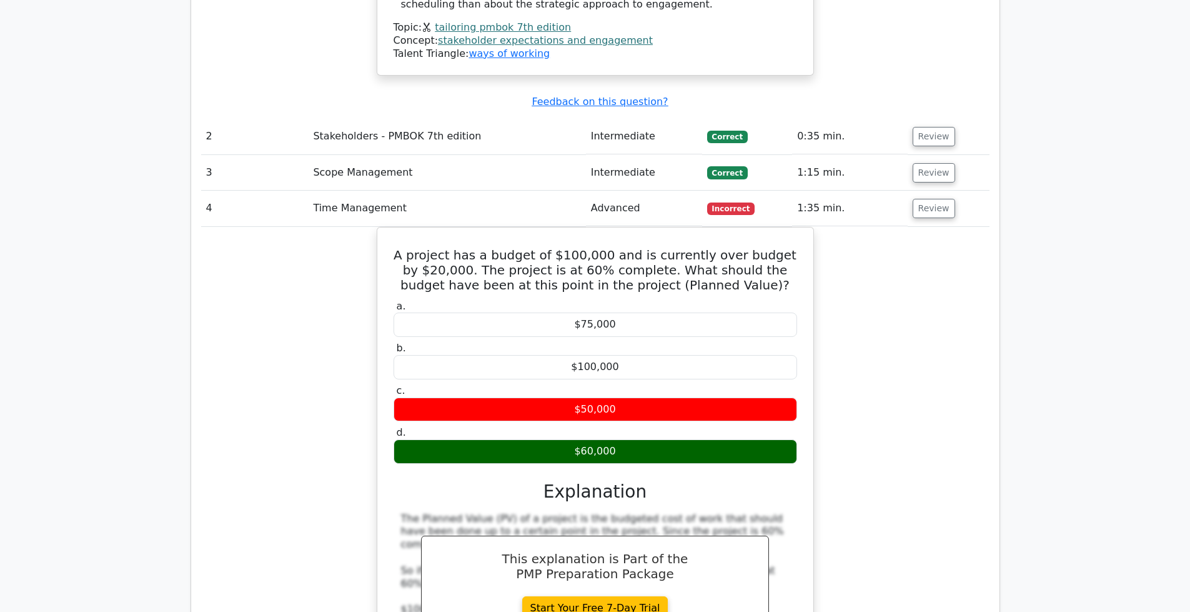
scroll to position [1616, 0]
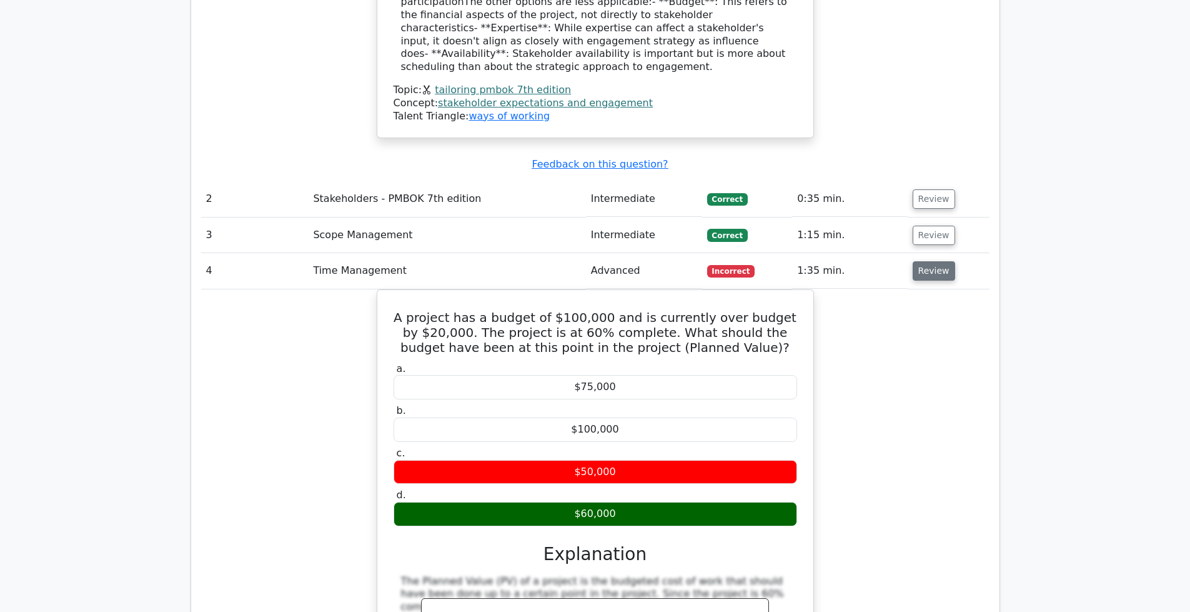
click at [940, 261] on button "Review" at bounding box center [934, 270] width 42 height 19
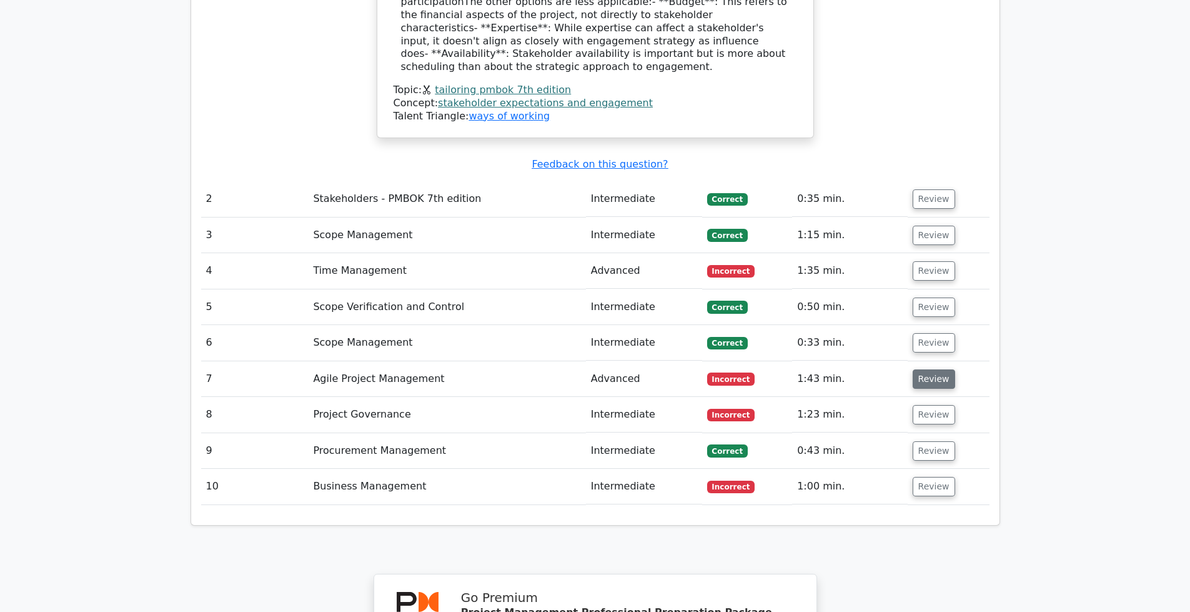
click at [923, 369] on button "Review" at bounding box center [934, 378] width 42 height 19
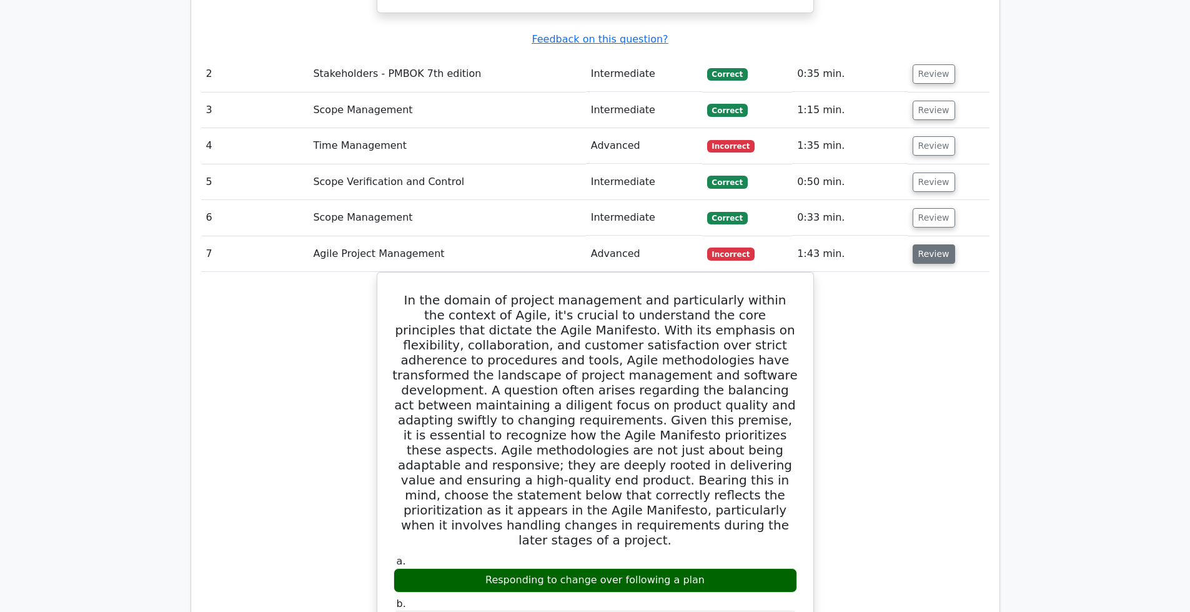
scroll to position [1804, 0]
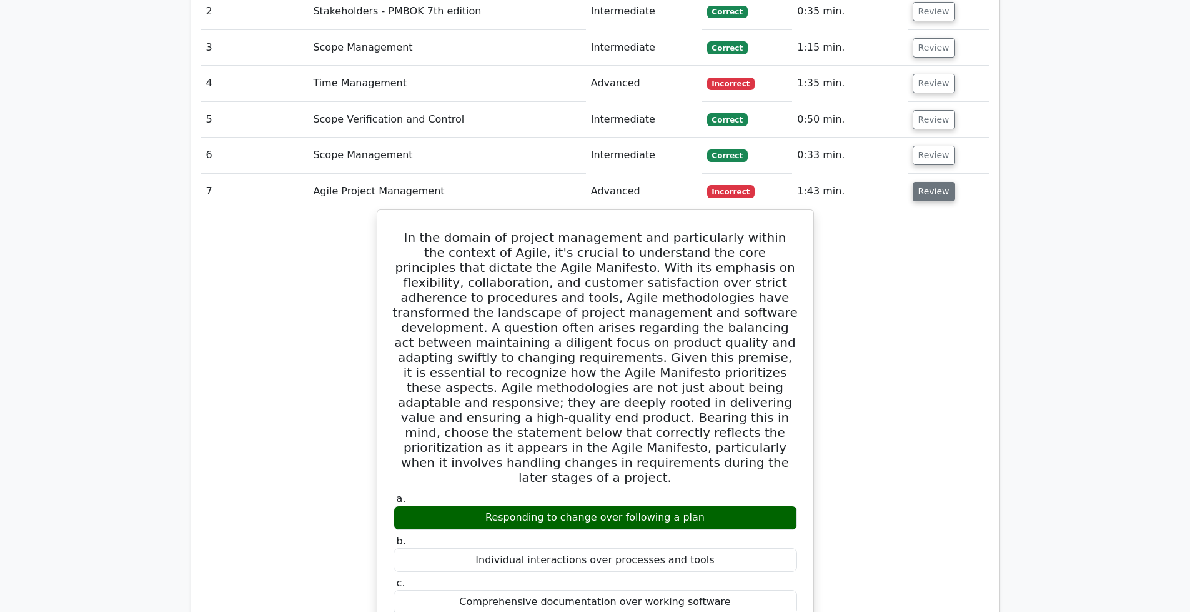
click at [947, 182] on button "Review" at bounding box center [934, 191] width 42 height 19
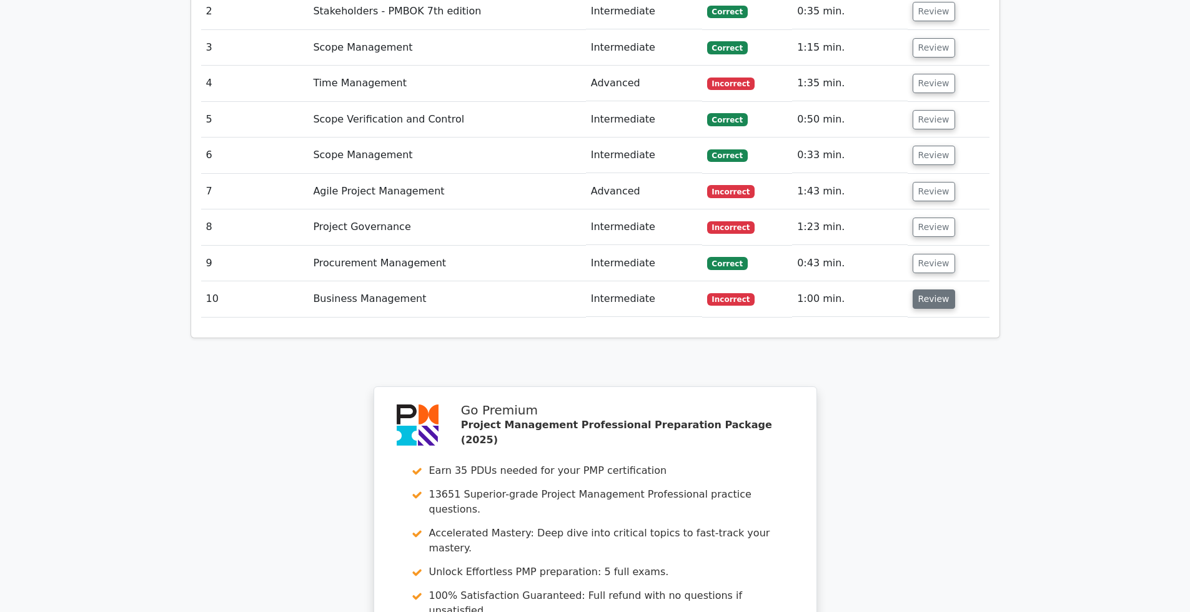
click at [932, 289] on button "Review" at bounding box center [934, 298] width 42 height 19
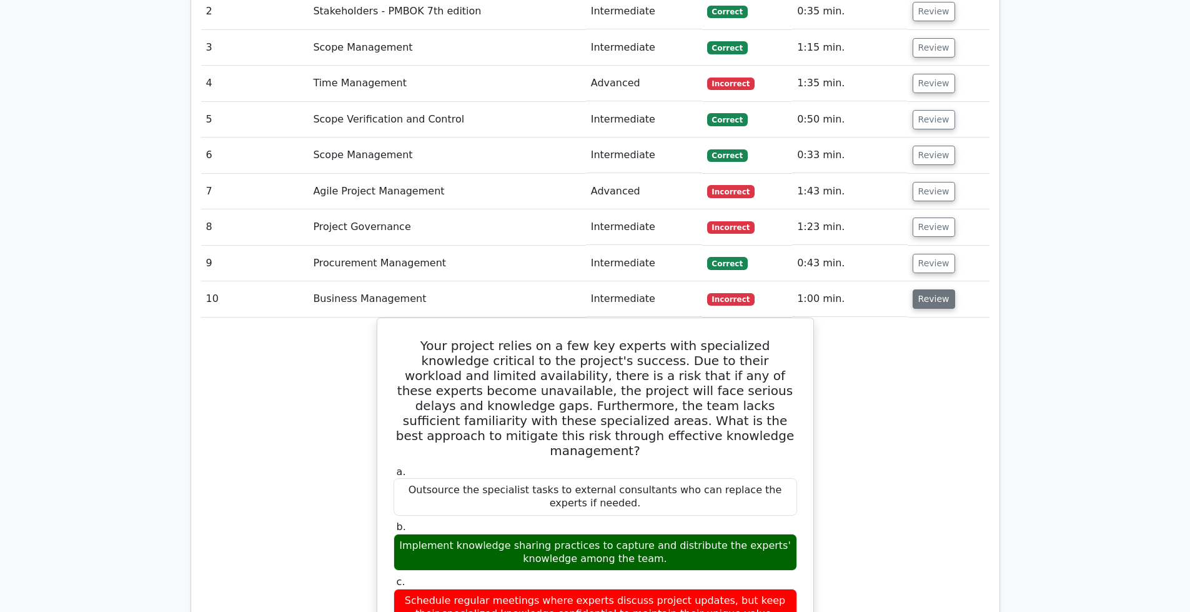
click at [932, 289] on button "Review" at bounding box center [934, 298] width 42 height 19
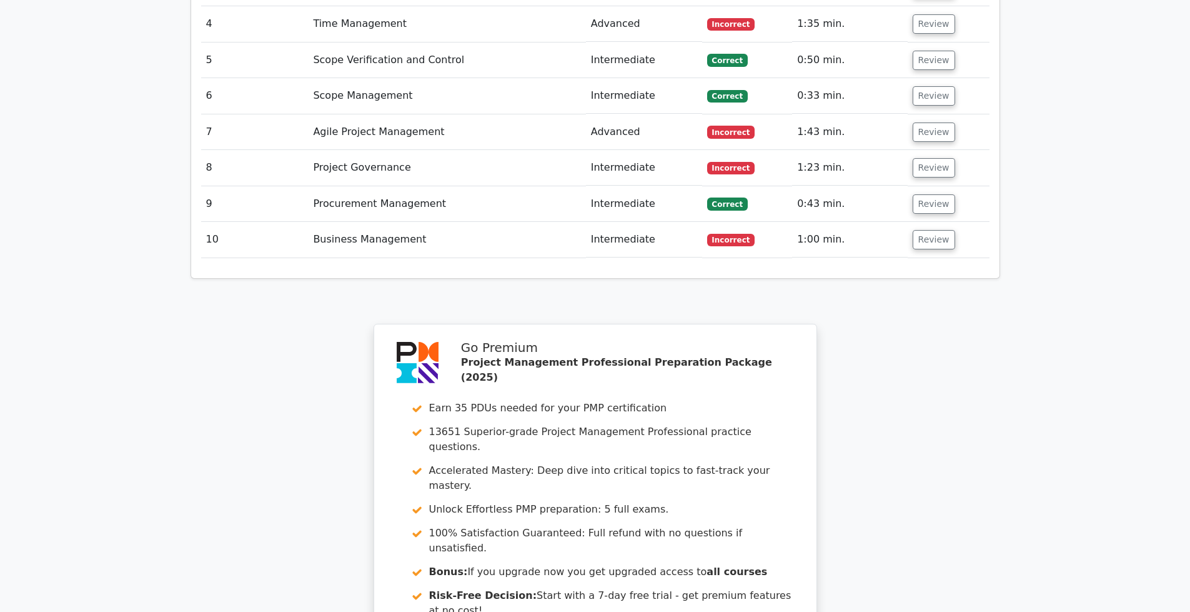
scroll to position [2054, 0]
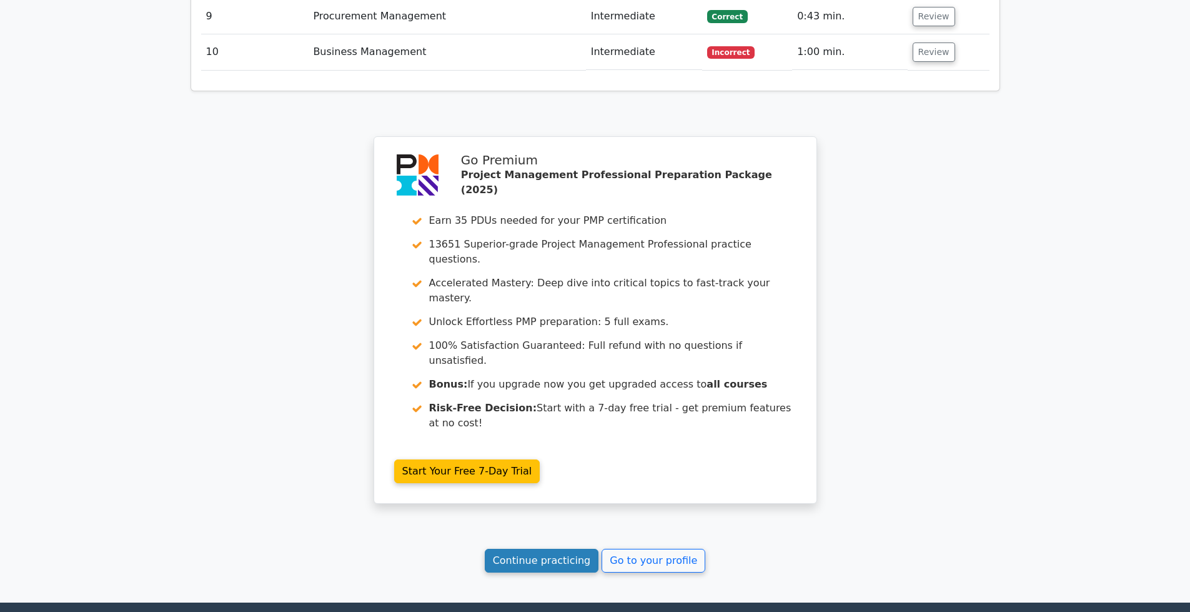
click at [522, 549] on link "Continue practicing" at bounding box center [542, 561] width 114 height 24
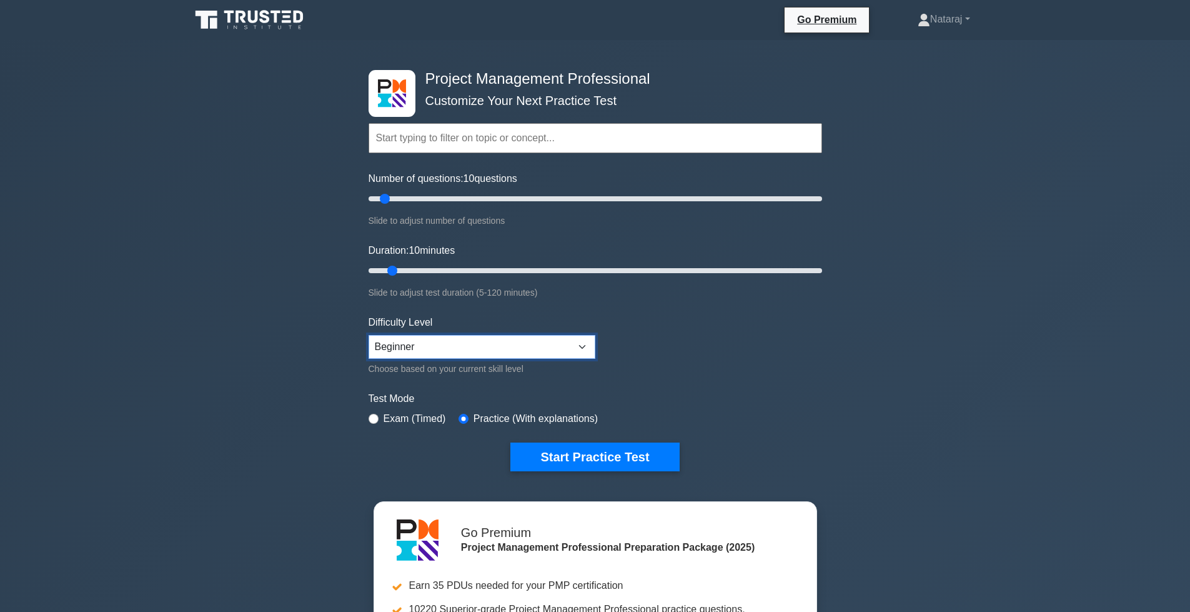
click at [560, 349] on select "Beginner Intermediate Expert" at bounding box center [482, 347] width 227 height 24
click at [199, 360] on div "Project Management Professional Customize Your Next Practice Test Topics Scope …" at bounding box center [595, 433] width 1190 height 786
click at [224, 377] on div "Project Management Professional Customize Your Next Practice Test Topics Scope …" at bounding box center [595, 433] width 1190 height 786
click at [586, 454] on button "Start Practice Test" at bounding box center [594, 456] width 169 height 29
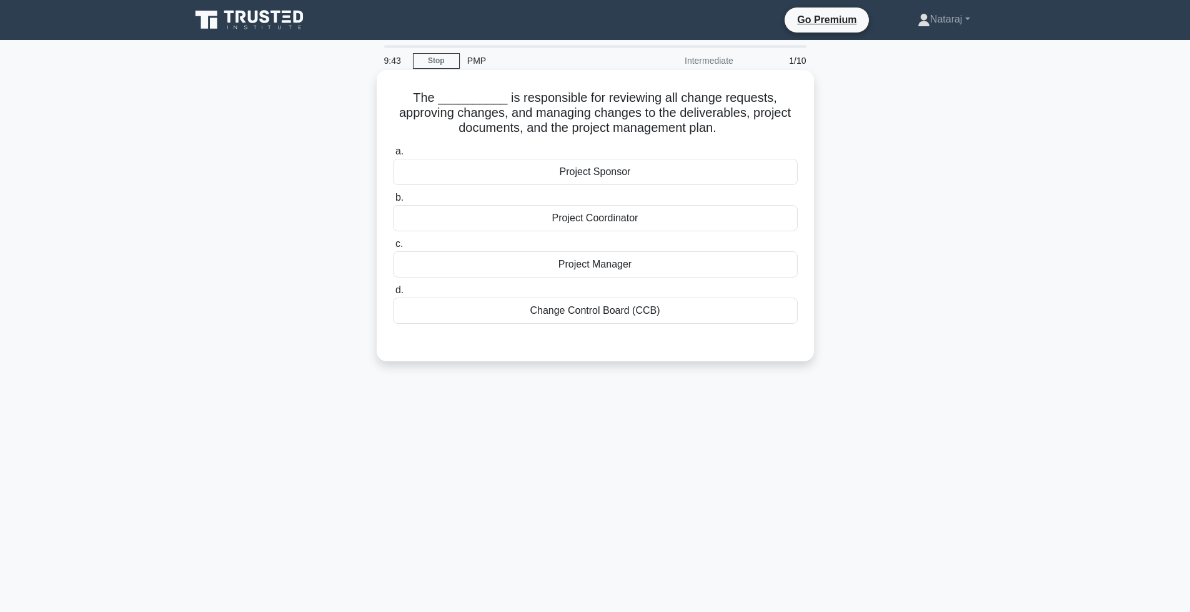
click at [526, 269] on div "Project Manager" at bounding box center [595, 264] width 405 height 26
click at [393, 248] on input "c. Project Manager" at bounding box center [393, 244] width 0 height 8
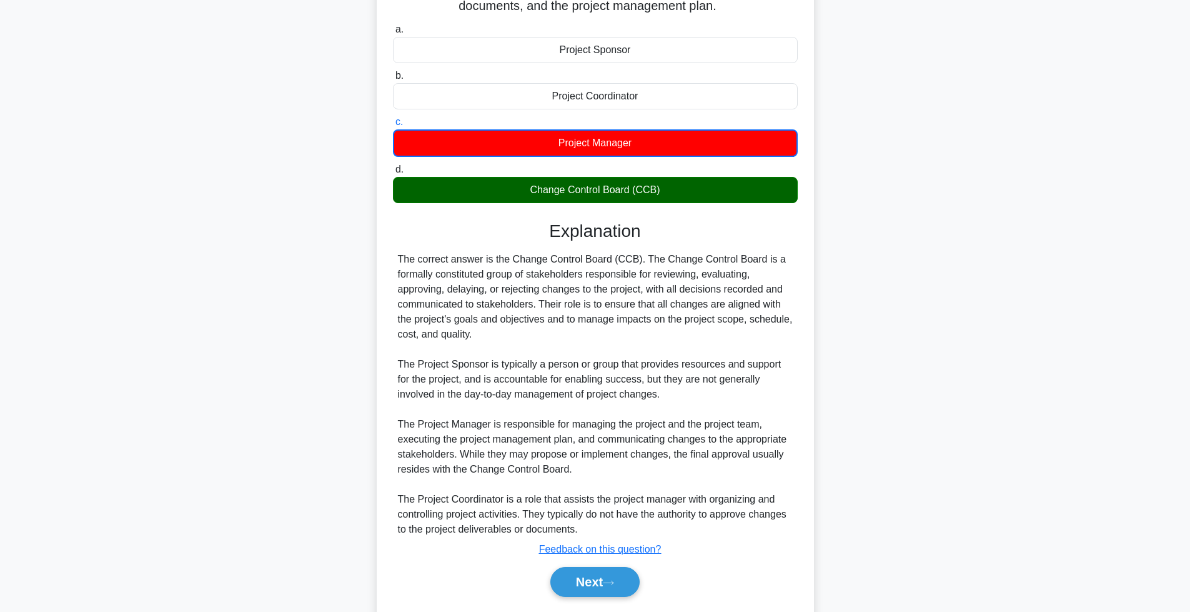
scroll to position [161, 0]
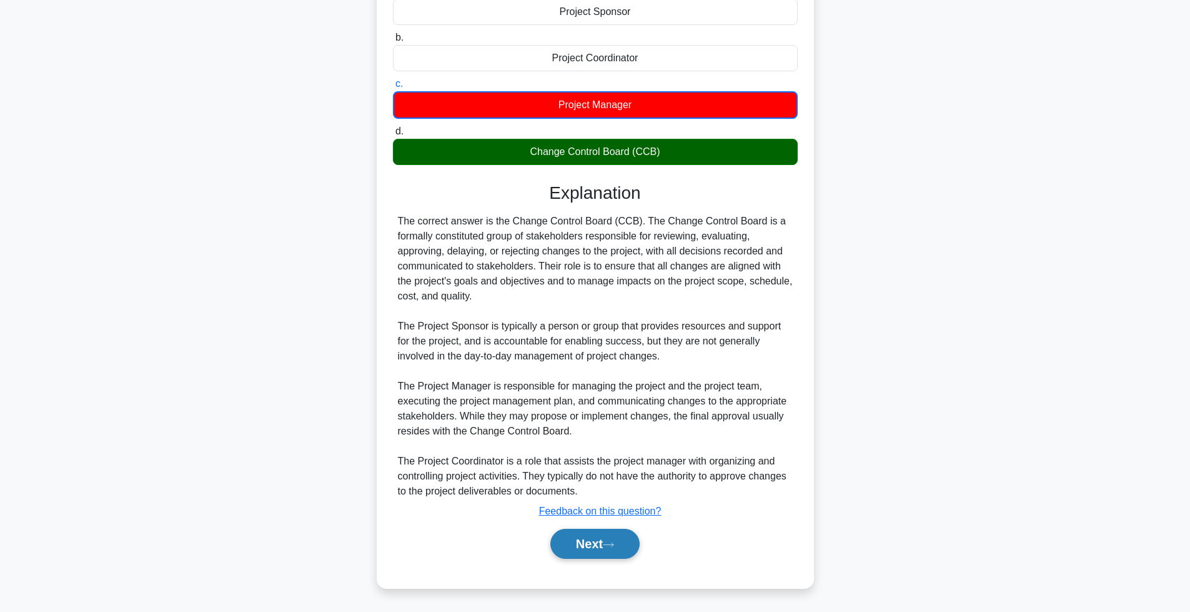
click at [577, 549] on button "Next" at bounding box center [594, 544] width 89 height 30
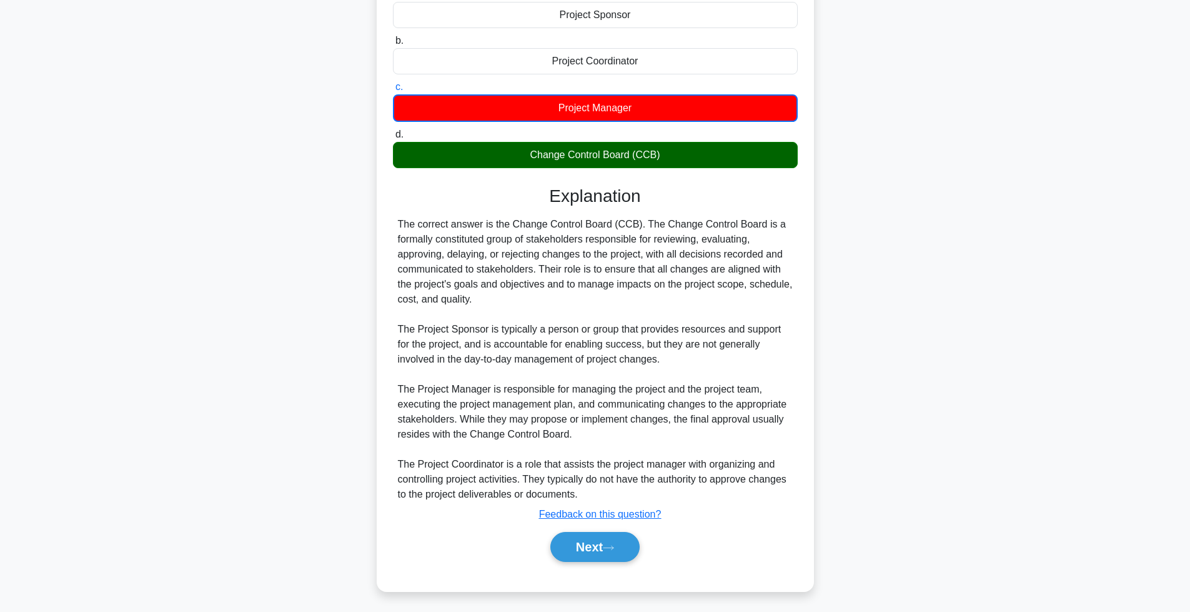
scroll to position [63, 0]
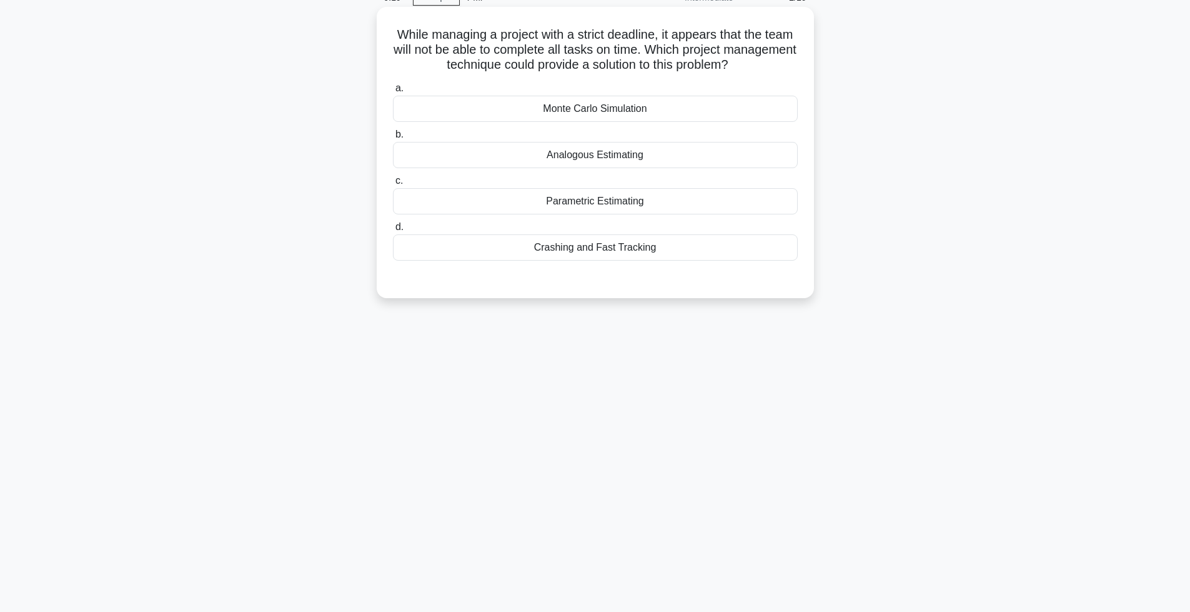
click at [563, 249] on div "Crashing and Fast Tracking" at bounding box center [595, 247] width 405 height 26
click at [393, 231] on input "d. Crashing and Fast Tracking" at bounding box center [393, 227] width 0 height 8
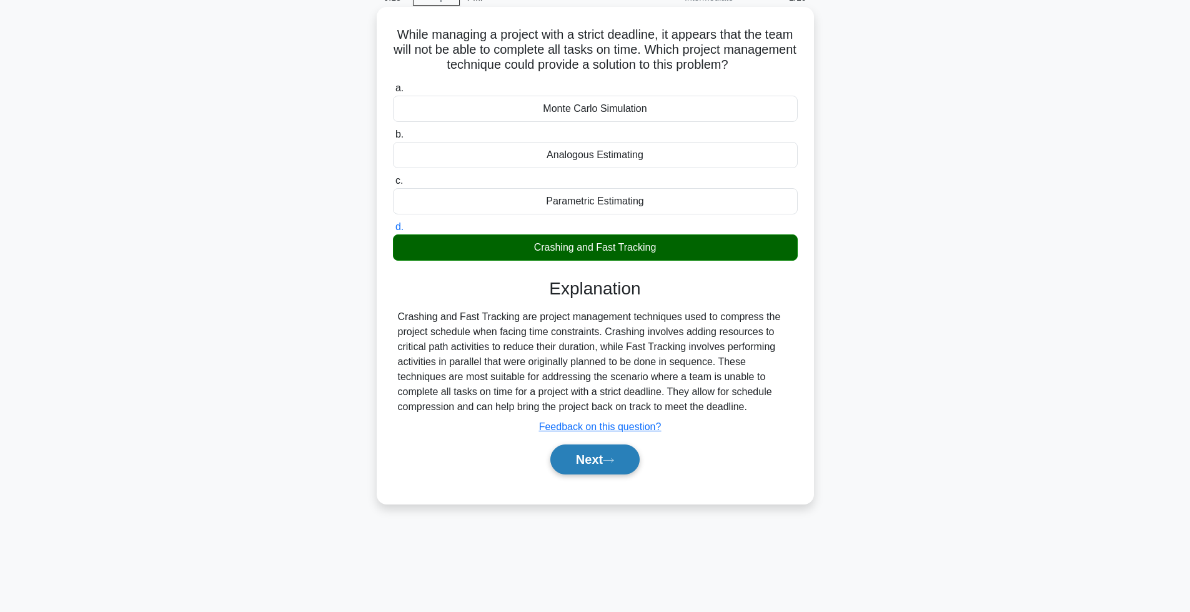
click at [595, 456] on button "Next" at bounding box center [594, 459] width 89 height 30
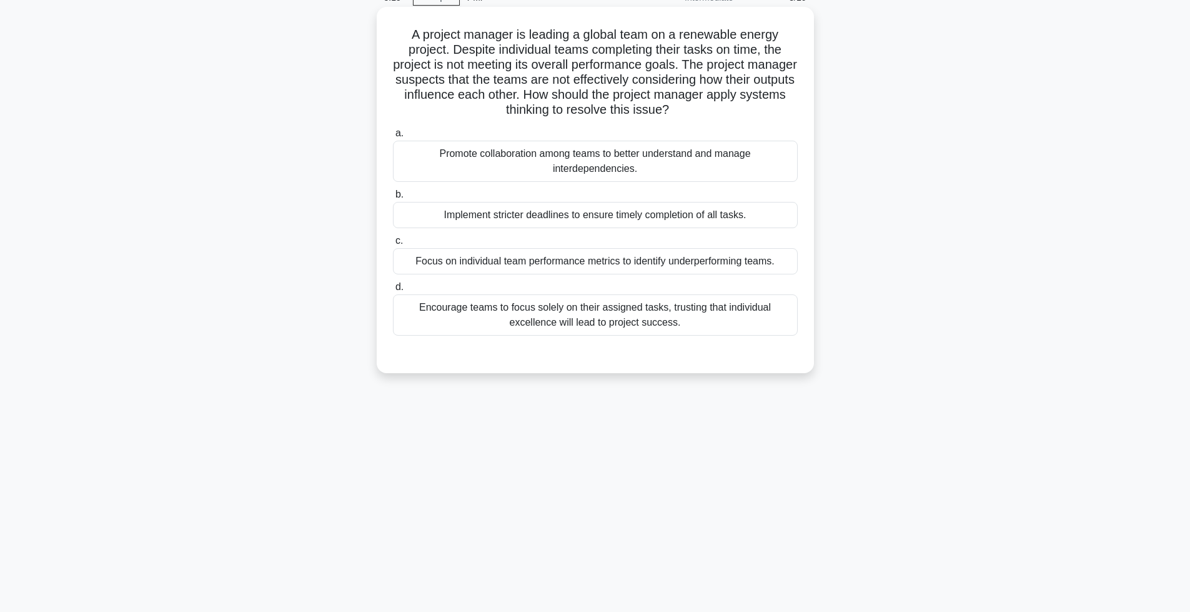
click at [542, 319] on div "Encourage teams to focus solely on their assigned tasks, trusting that individu…" at bounding box center [595, 314] width 405 height 41
click at [393, 291] on input "d. Encourage teams to focus solely on their assigned tasks, trusting that indiv…" at bounding box center [393, 287] width 0 height 8
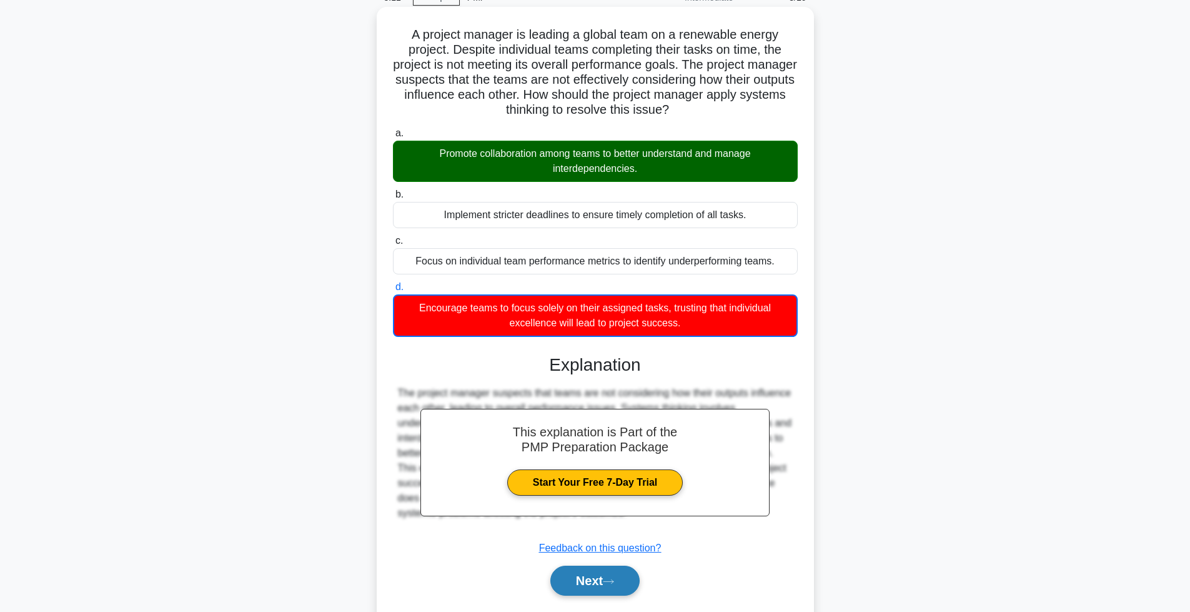
click at [579, 577] on button "Next" at bounding box center [594, 580] width 89 height 30
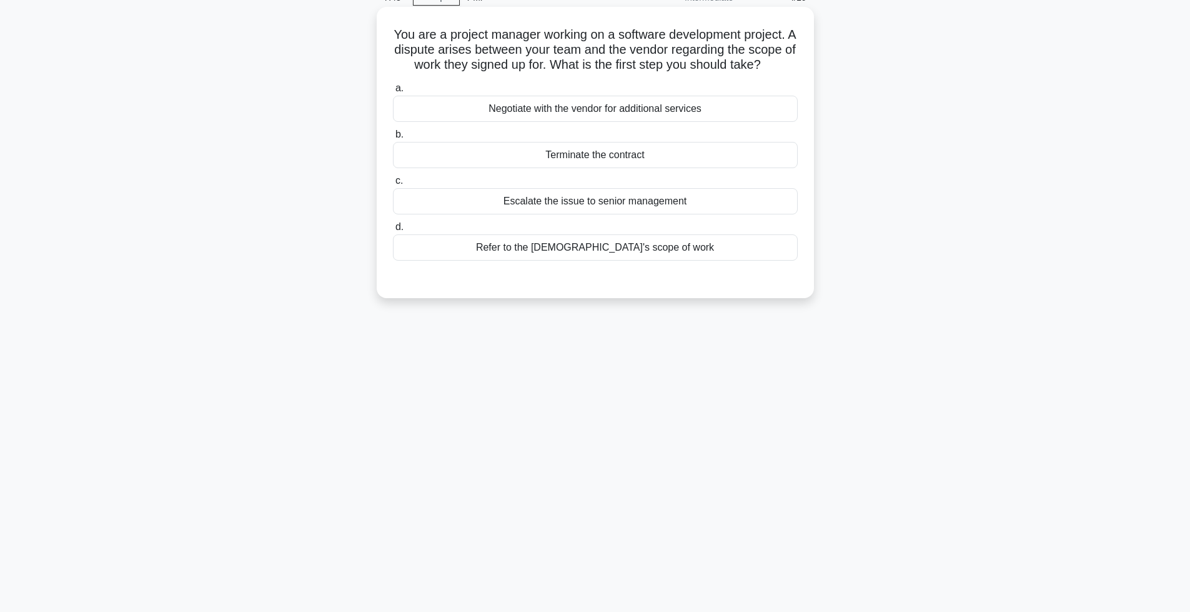
click at [619, 261] on div "Refer to the [DEMOGRAPHIC_DATA]'s scope of work" at bounding box center [595, 247] width 405 height 26
click at [393, 231] on input "d. Refer to the [DEMOGRAPHIC_DATA]'s scope of work" at bounding box center [393, 227] width 0 height 8
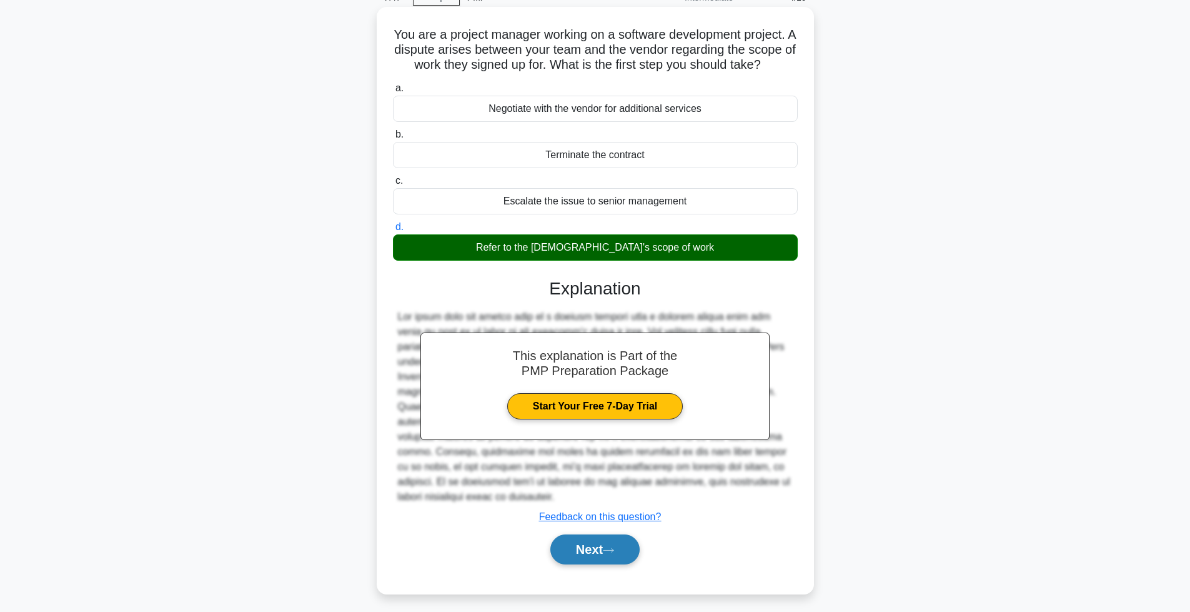
click at [580, 552] on button "Next" at bounding box center [594, 549] width 89 height 30
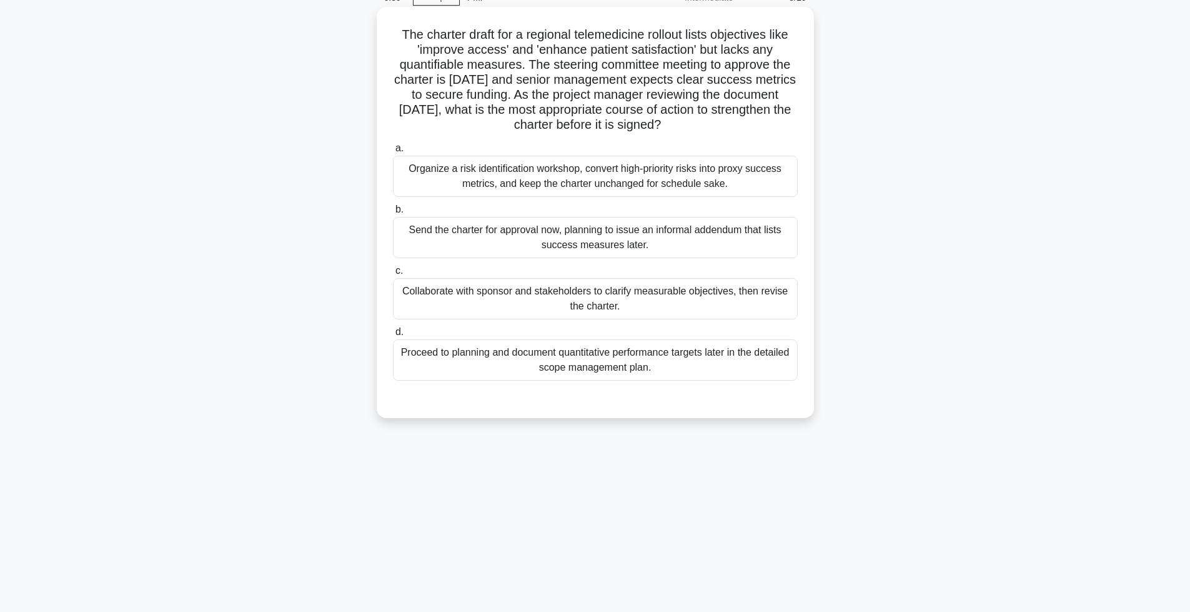
click at [434, 304] on div "Collaborate with sponsor and stakeholders to clarify measurable objectives, the…" at bounding box center [595, 298] width 405 height 41
click at [393, 275] on input "c. Collaborate with sponsor and stakeholders to clarify measurable objectives, …" at bounding box center [393, 271] width 0 height 8
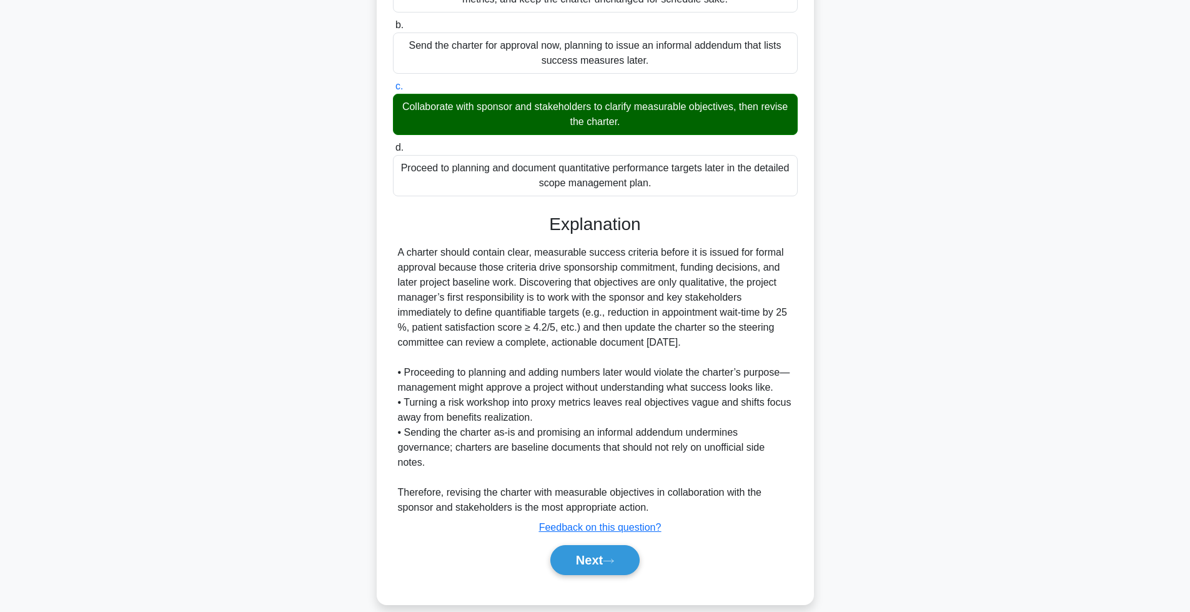
scroll to position [264, 0]
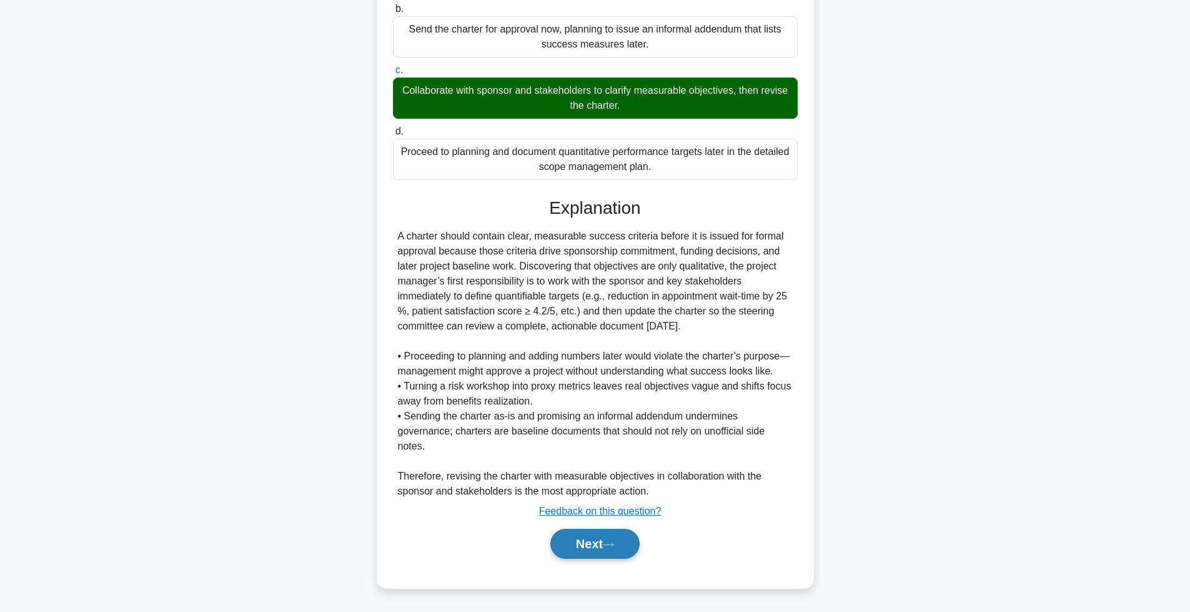
click at [579, 547] on button "Next" at bounding box center [594, 544] width 89 height 30
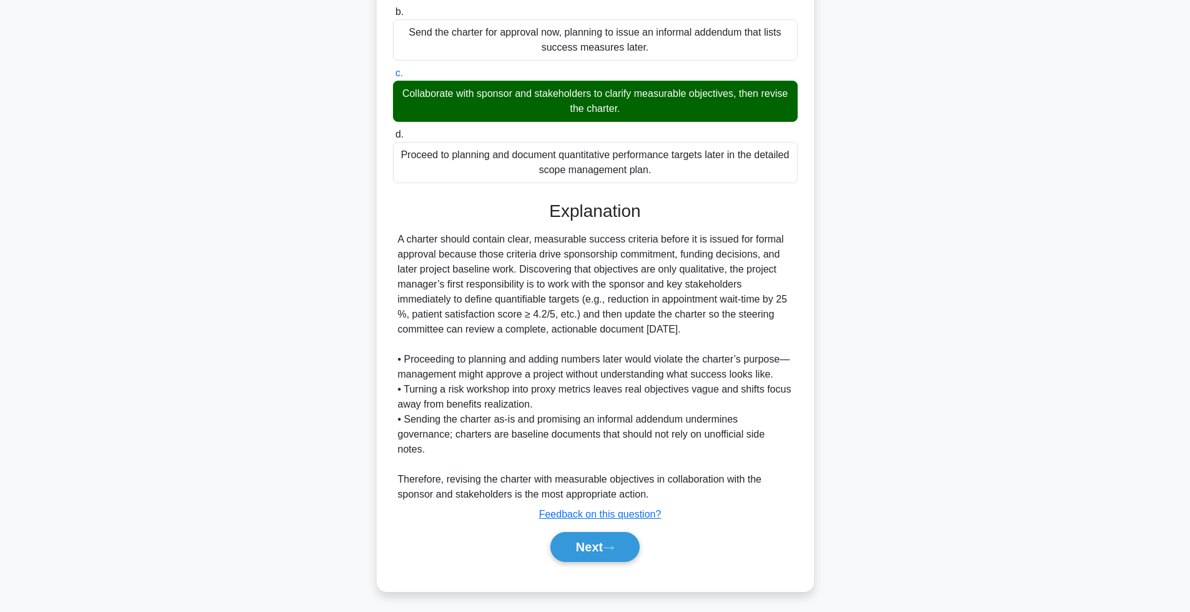
scroll to position [63, 0]
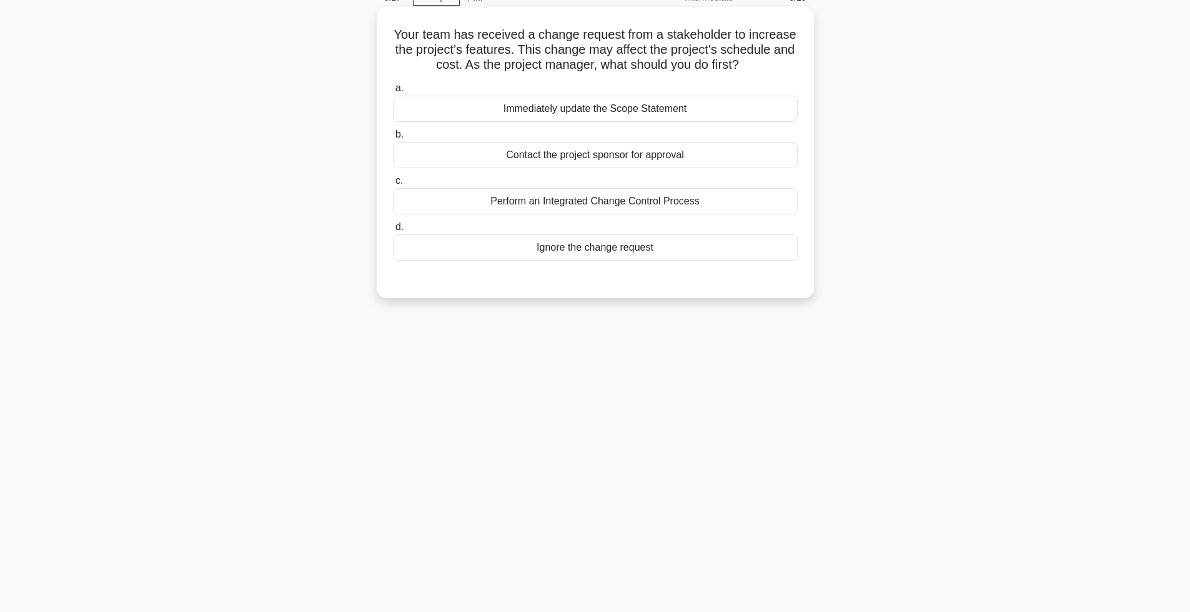
click at [526, 212] on div "Perform an Integrated Change Control Process" at bounding box center [595, 201] width 405 height 26
click at [393, 185] on input "c. Perform an Integrated Change Control Process" at bounding box center [393, 181] width 0 height 8
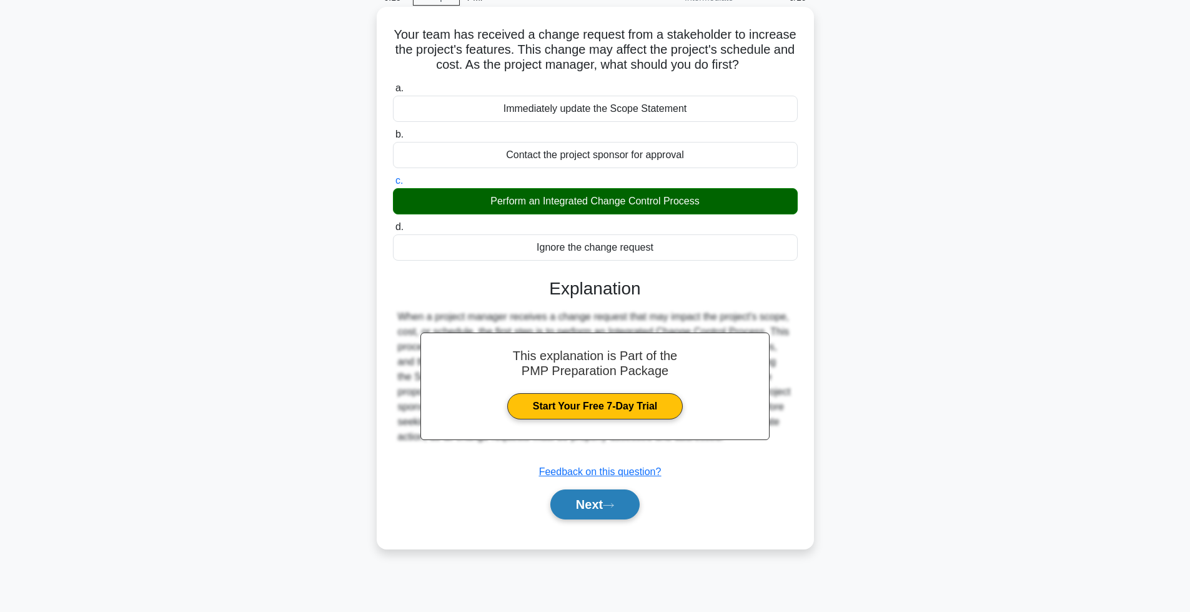
click at [567, 501] on button "Next" at bounding box center [594, 504] width 89 height 30
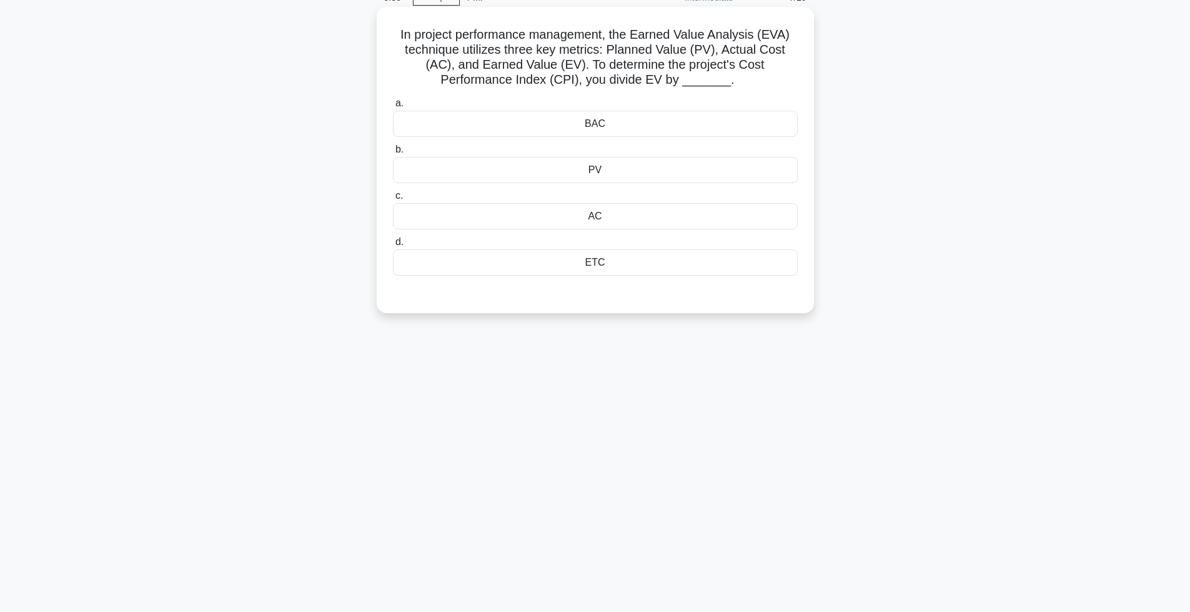
click at [560, 167] on div "PV" at bounding box center [595, 170] width 405 height 26
click at [393, 154] on input "b. PV" at bounding box center [393, 150] width 0 height 8
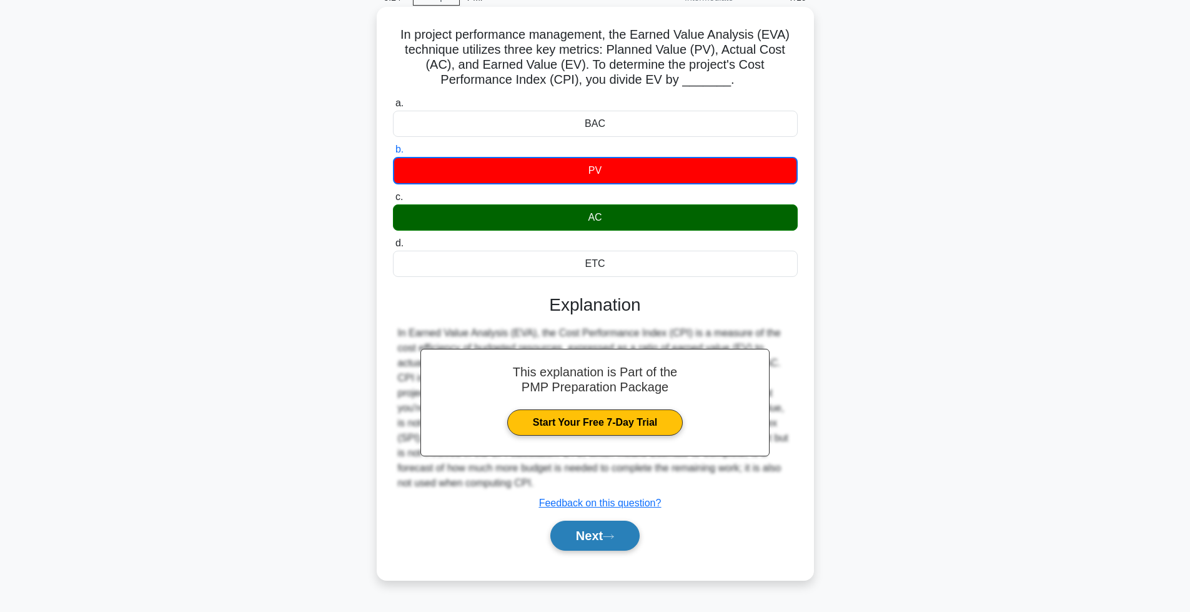
click at [588, 534] on button "Next" at bounding box center [594, 535] width 89 height 30
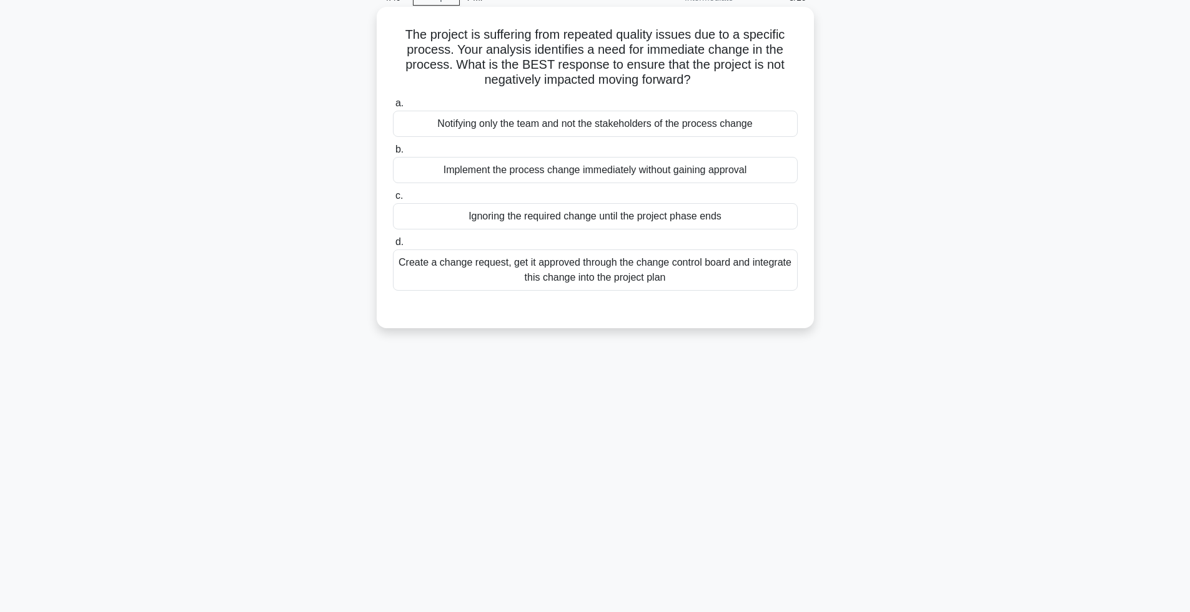
click at [510, 283] on div "Create a change request, get it approved through the change control board and i…" at bounding box center [595, 269] width 405 height 41
click at [393, 246] on input "d. Create a change request, get it approved through the change control board an…" at bounding box center [393, 242] width 0 height 8
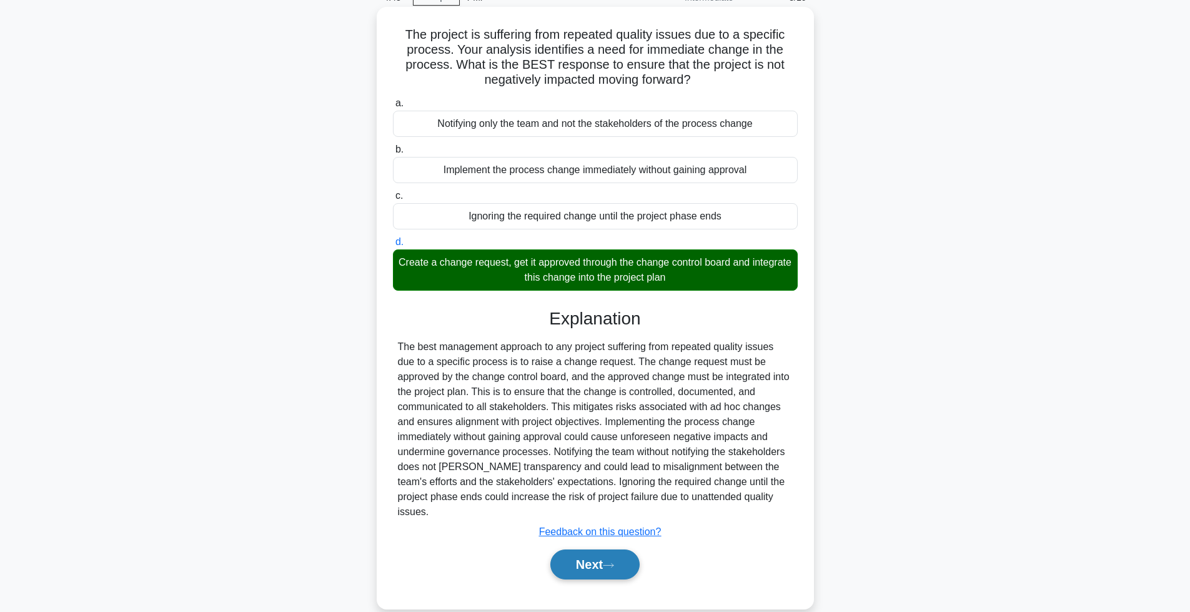
click at [569, 550] on button "Next" at bounding box center [594, 564] width 89 height 30
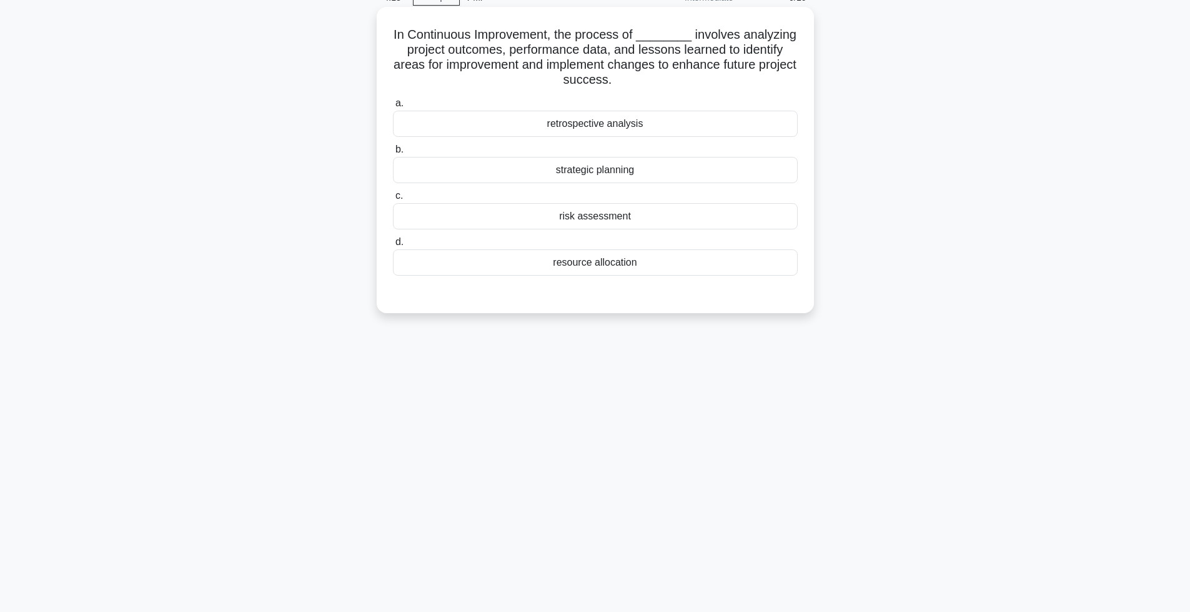
click at [575, 131] on div "retrospective analysis" at bounding box center [595, 124] width 405 height 26
click at [393, 107] on input "a. retrospective analysis" at bounding box center [393, 103] width 0 height 8
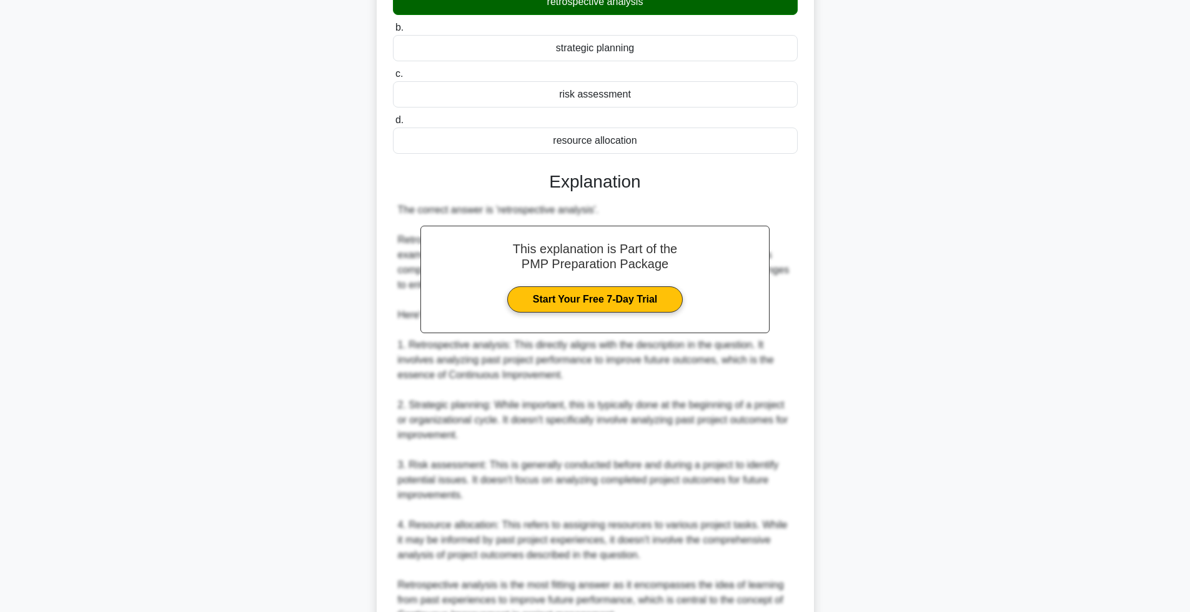
scroll to position [251, 0]
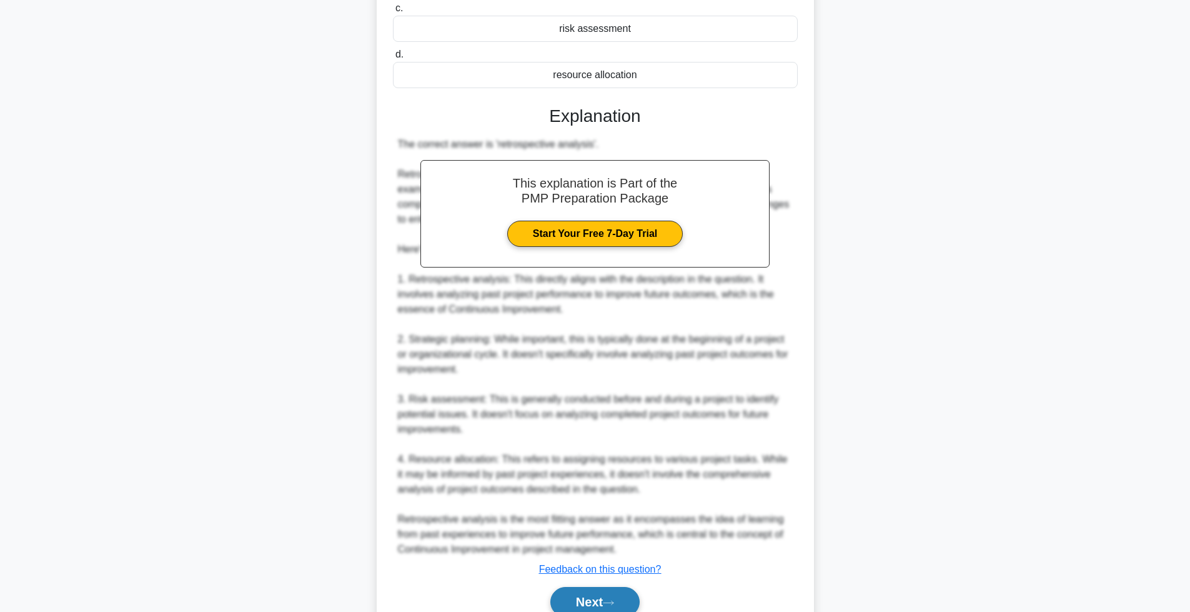
click at [571, 600] on button "Next" at bounding box center [594, 602] width 89 height 30
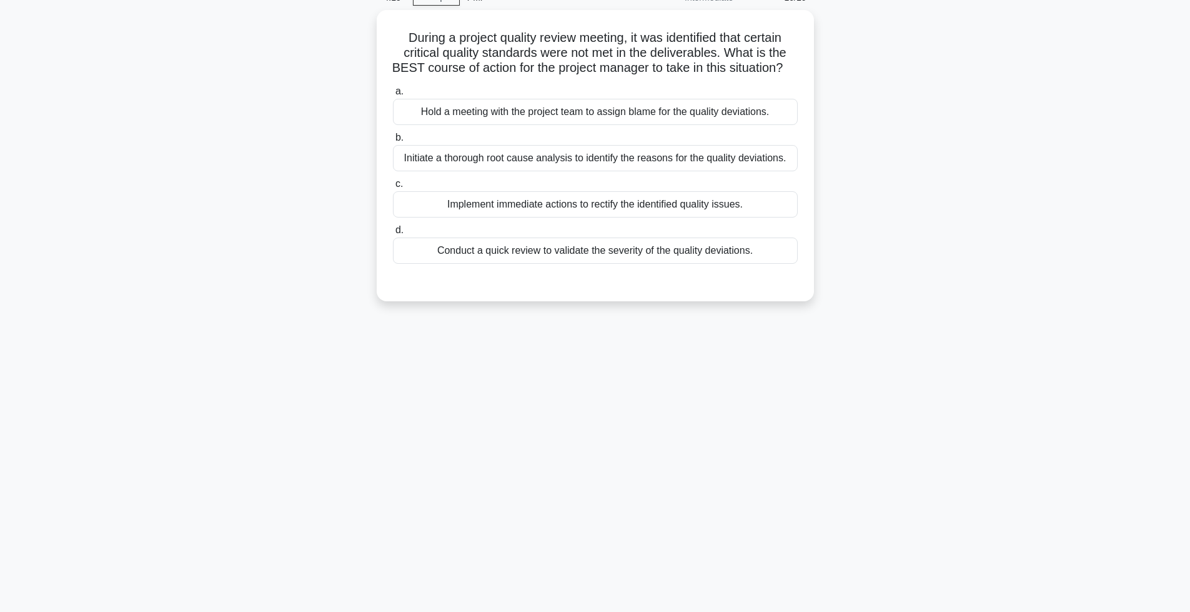
scroll to position [63, 0]
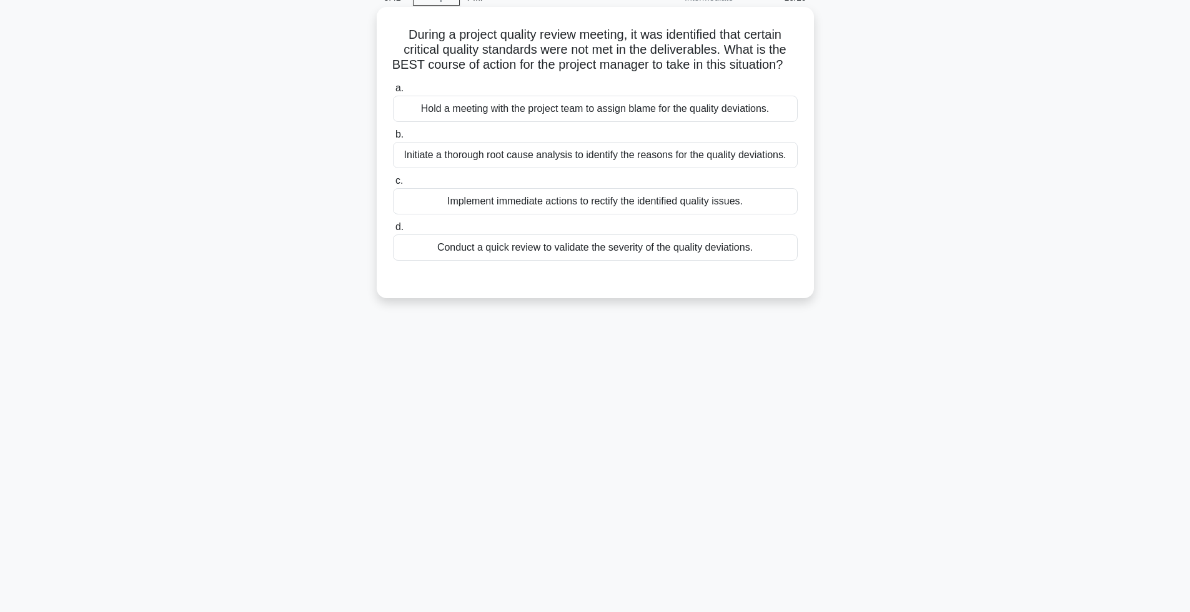
click at [492, 165] on div "Initiate a thorough root cause analysis to identify the reasons for the quality…" at bounding box center [595, 155] width 405 height 26
click at [393, 139] on input "b. Initiate a thorough root cause analysis to identify the reasons for the qual…" at bounding box center [393, 135] width 0 height 8
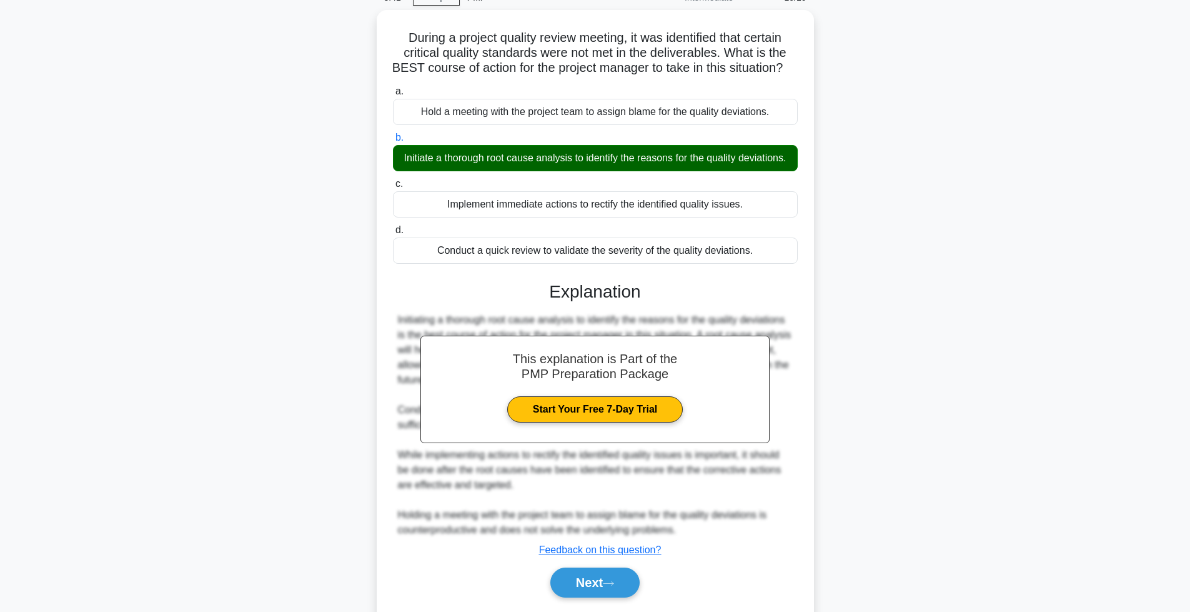
scroll to position [129, 0]
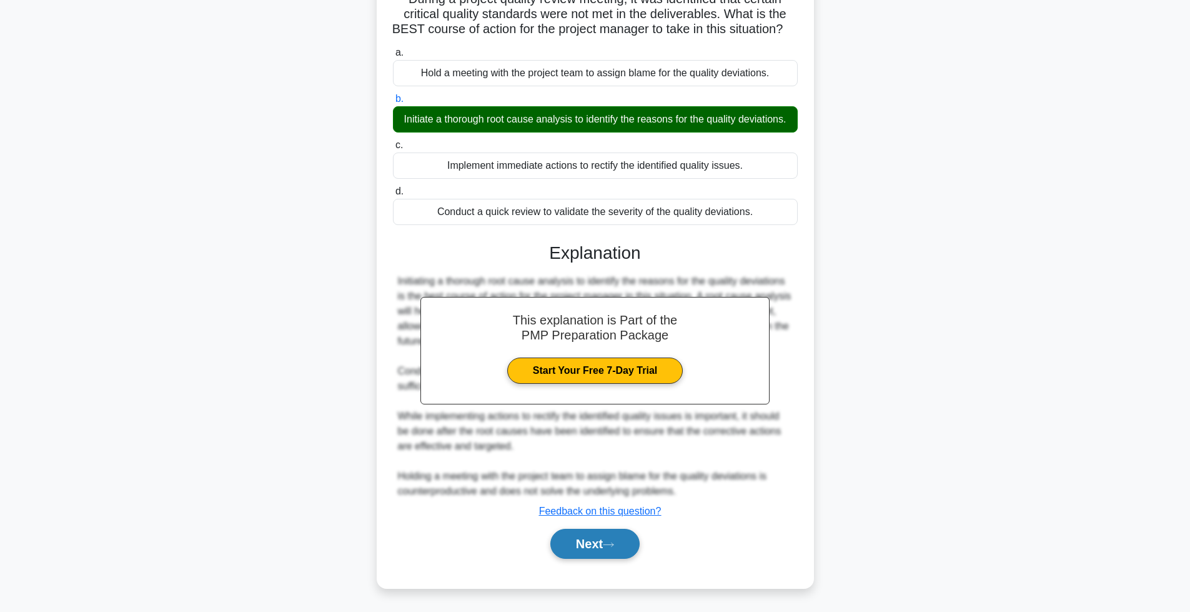
click at [572, 540] on button "Next" at bounding box center [594, 544] width 89 height 30
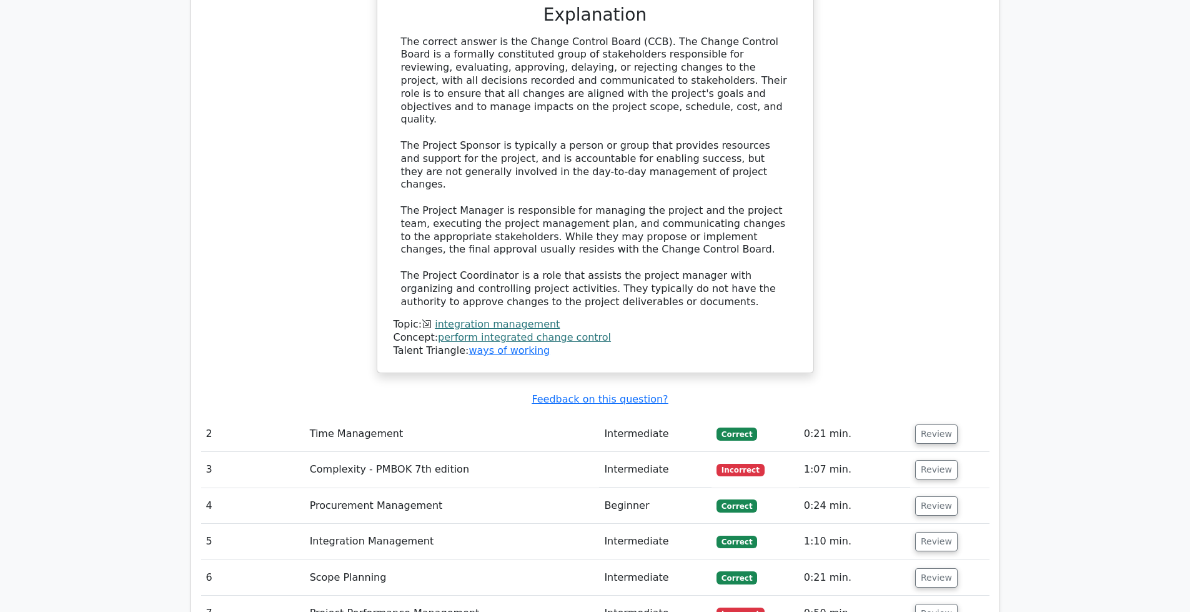
scroll to position [1500, 0]
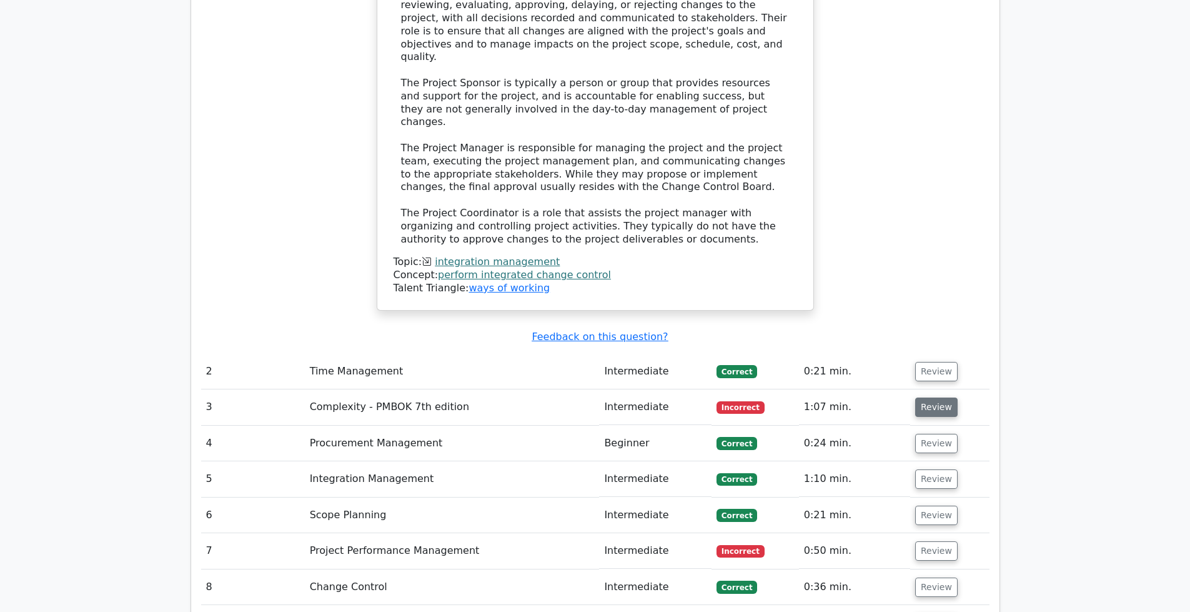
click at [934, 397] on button "Review" at bounding box center [936, 406] width 42 height 19
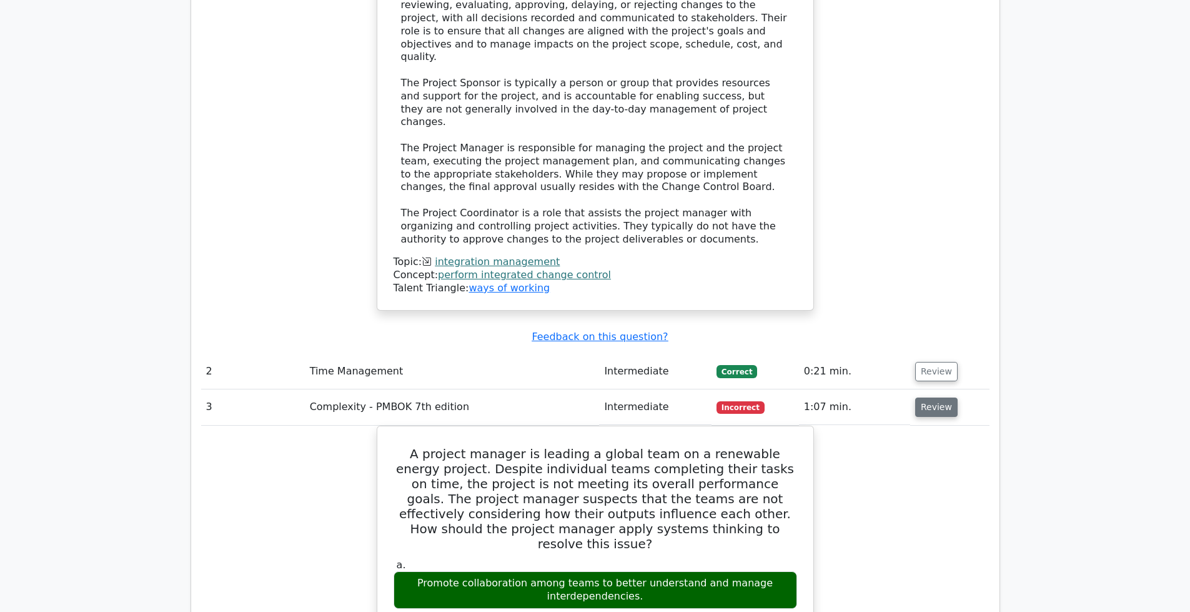
scroll to position [1562, 0]
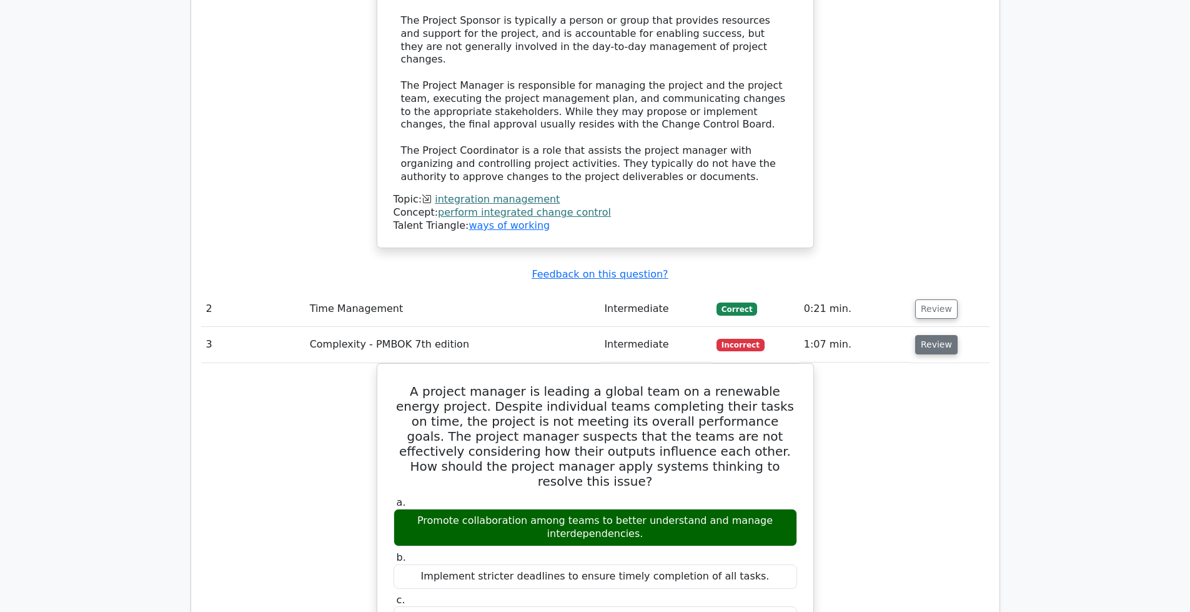
click at [935, 335] on button "Review" at bounding box center [936, 344] width 42 height 19
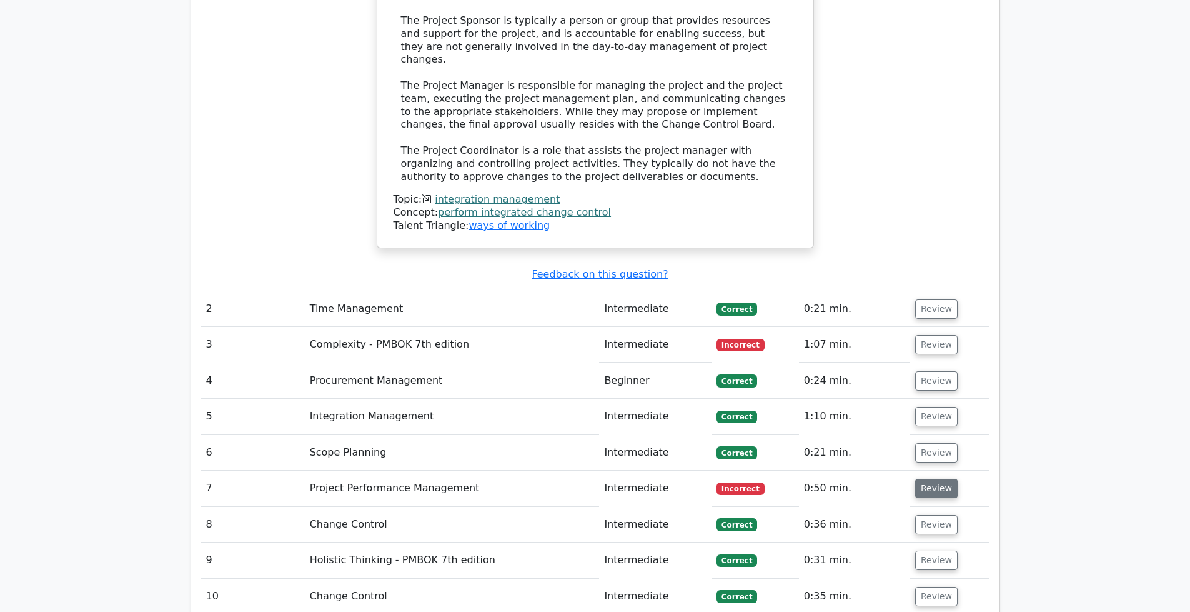
click at [945, 479] on button "Review" at bounding box center [936, 488] width 42 height 19
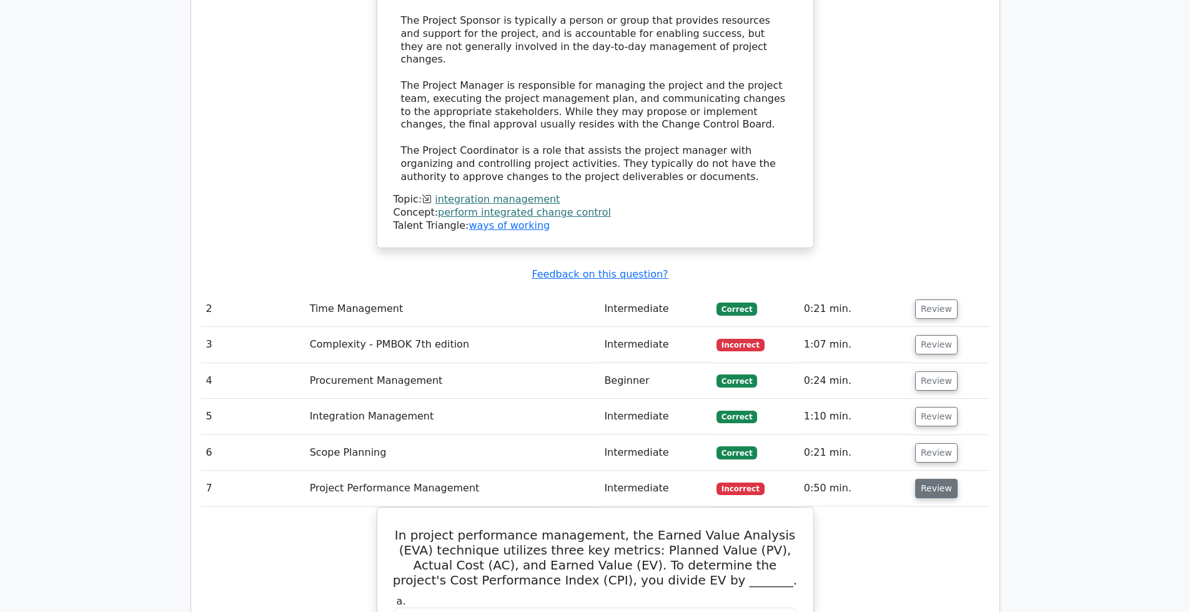
scroll to position [1625, 0]
